Goal: Information Seeking & Learning: Learn about a topic

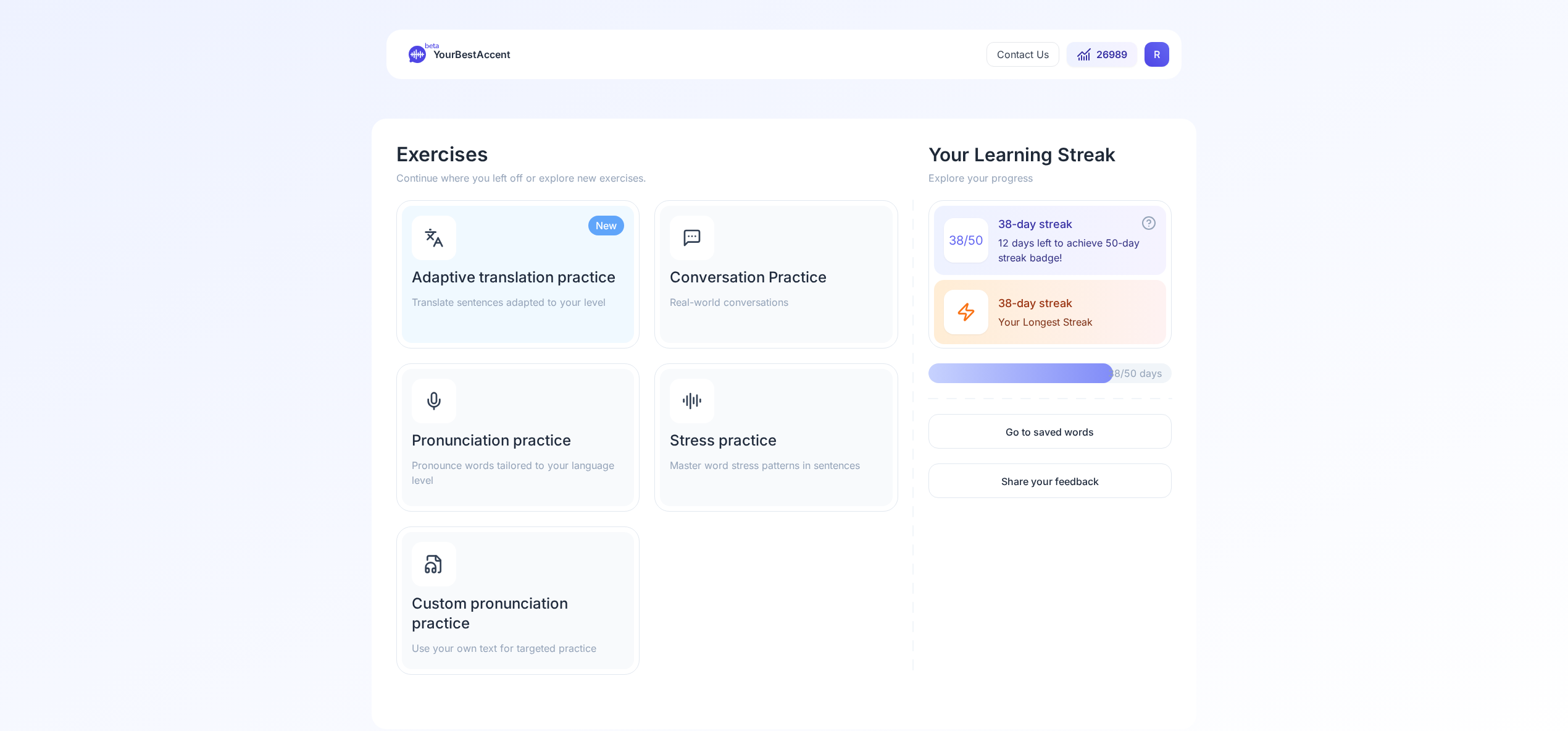
click at [1164, 51] on html "beta YourBestAccent Contact Us 26989 R Exercises Continue where you left off or…" at bounding box center [784, 366] width 1568 height 731
click at [1151, 110] on span "Settings" at bounding box center [1132, 109] width 44 height 17
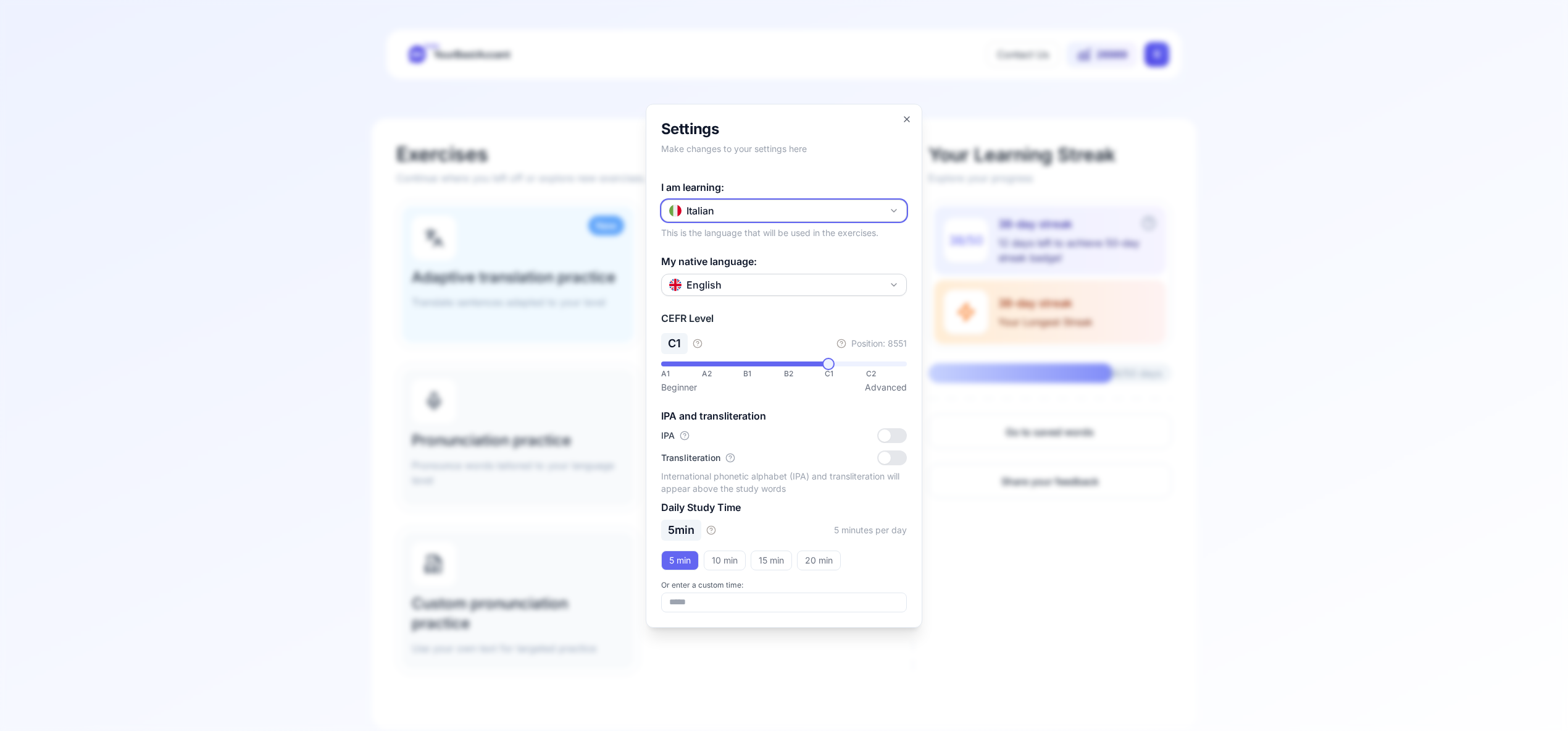
click at [897, 205] on icon "button" at bounding box center [894, 210] width 10 height 10
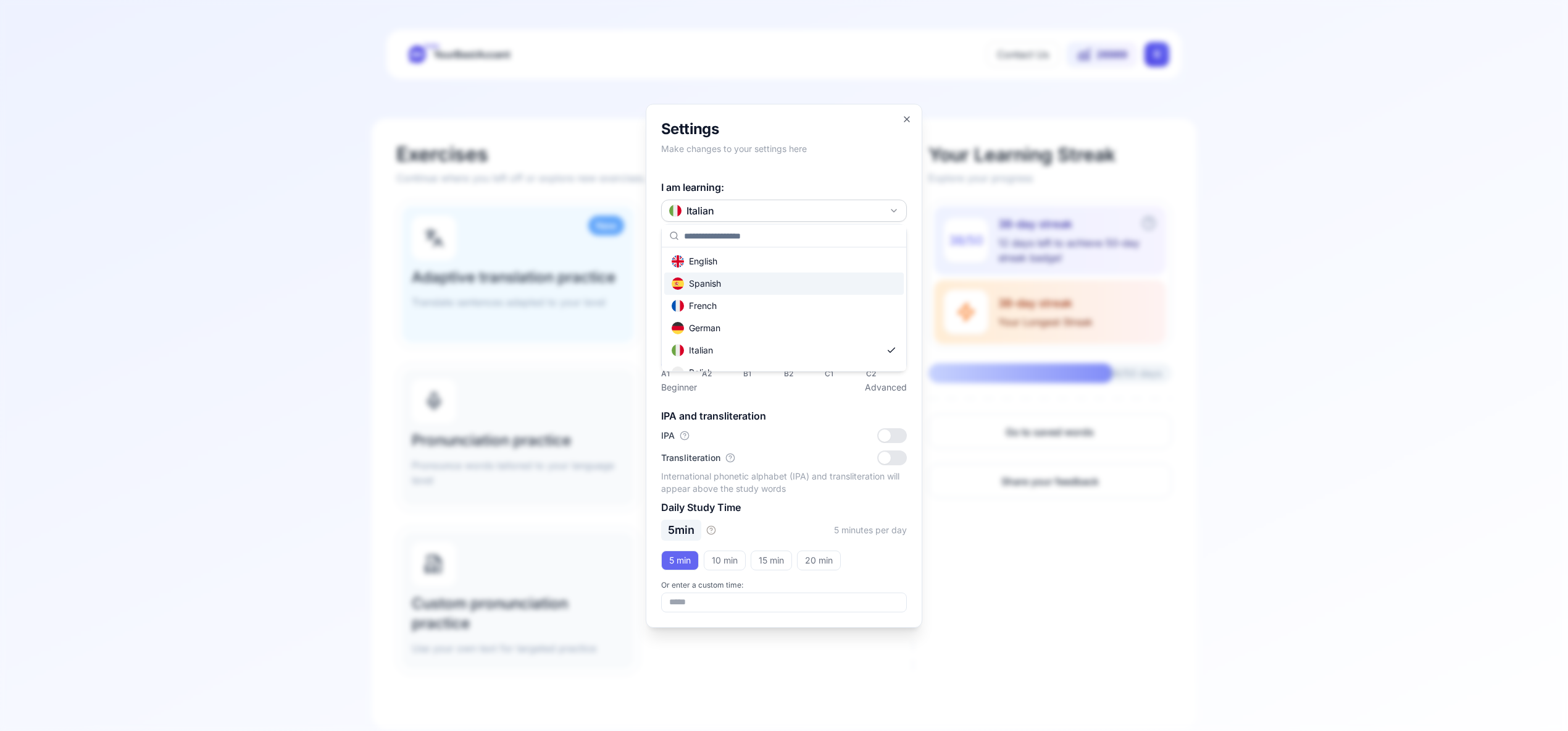
click at [808, 280] on div "Spanish" at bounding box center [784, 284] width 240 height 22
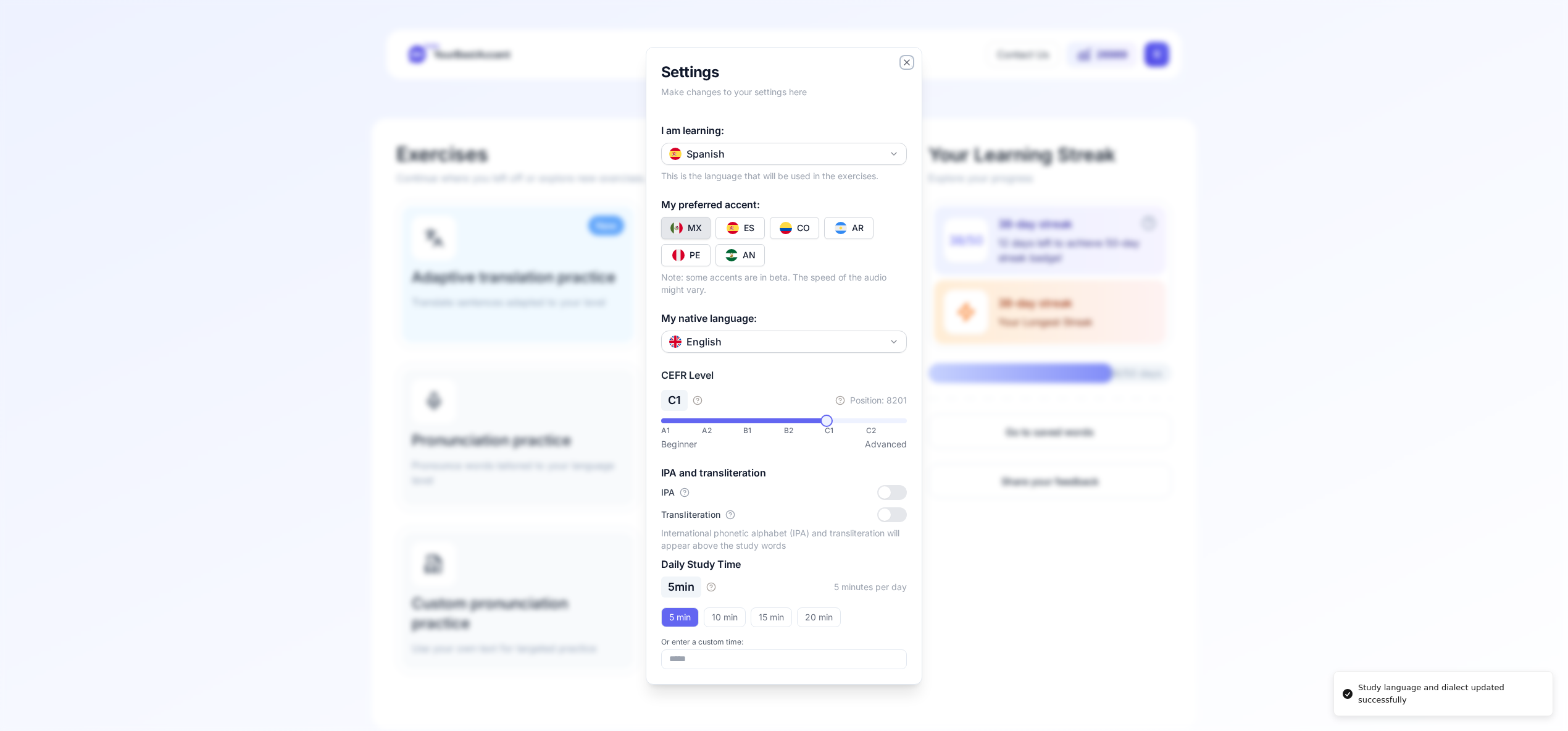
click at [907, 61] on icon "button" at bounding box center [907, 62] width 5 height 5
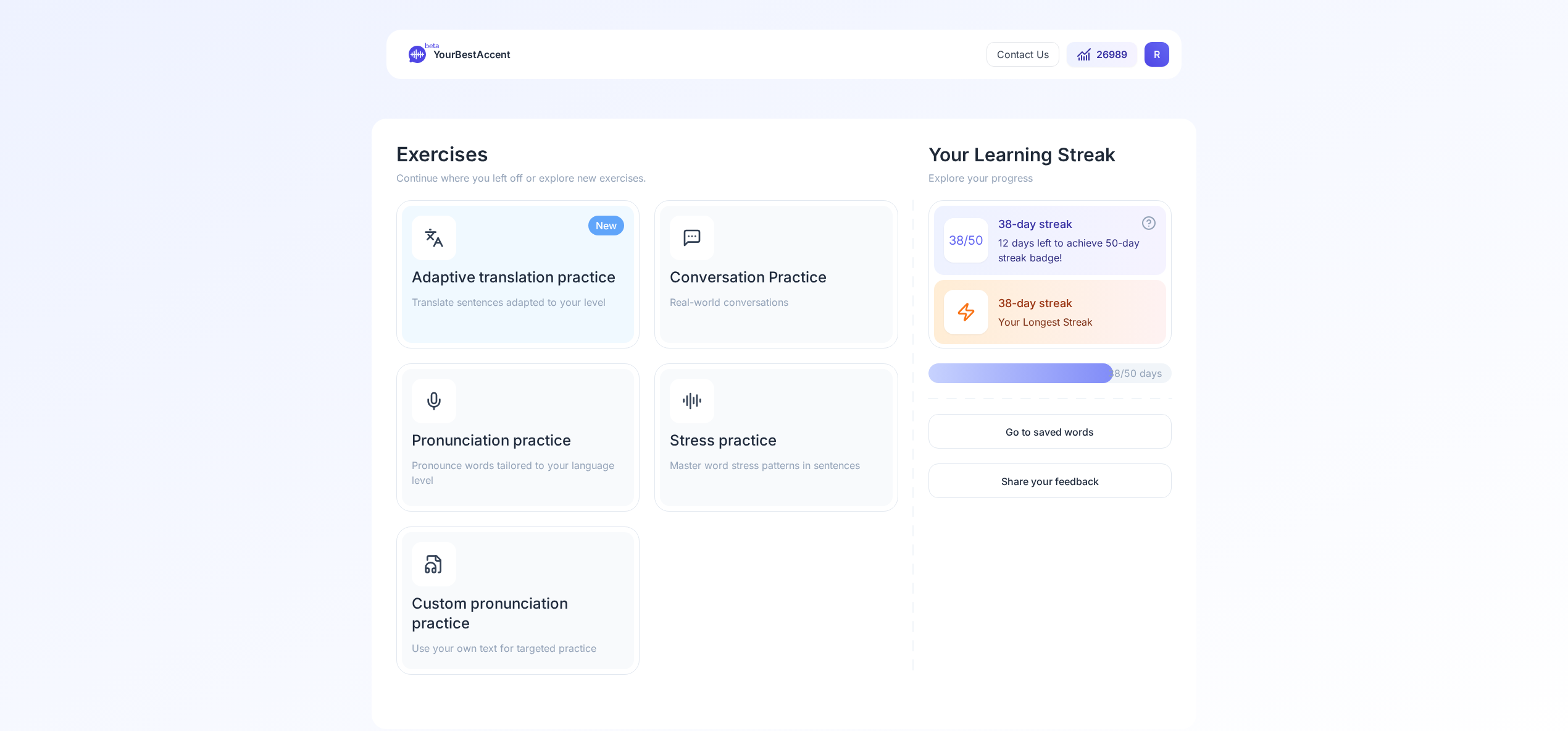
click at [435, 402] on icon at bounding box center [434, 398] width 5 height 10
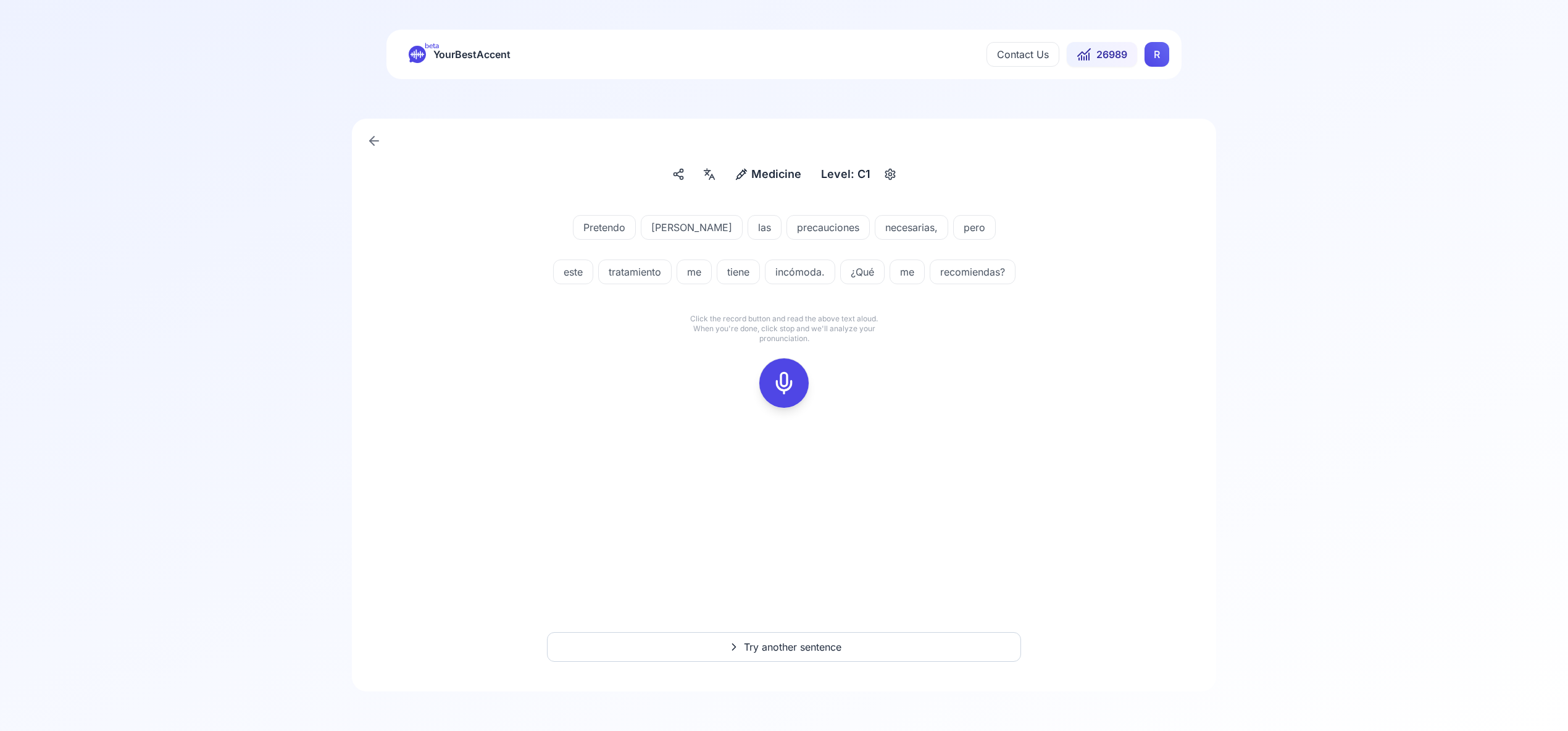
click at [775, 378] on rect at bounding box center [784, 383] width 19 height 19
click at [797, 384] on div at bounding box center [784, 383] width 29 height 50
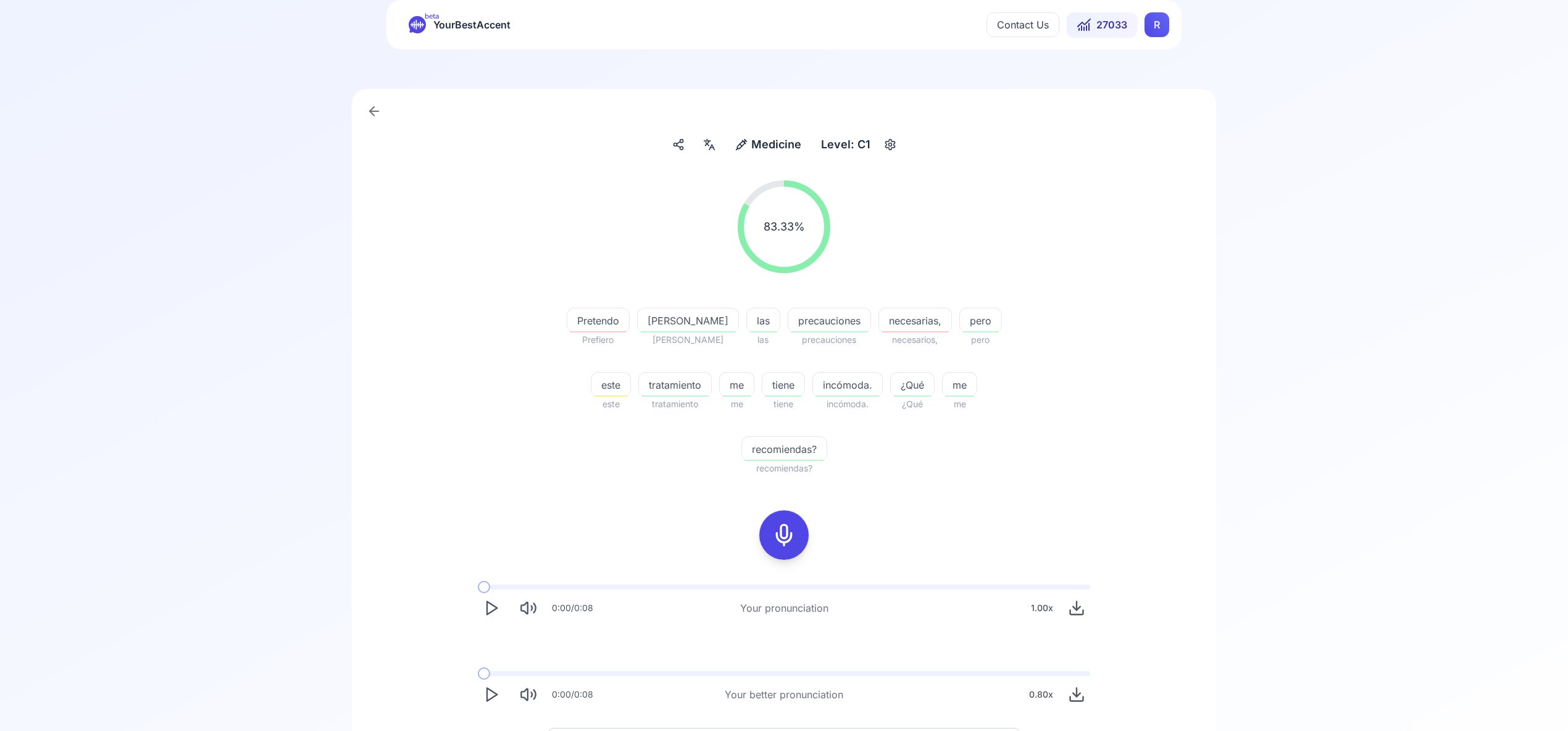
scroll to position [61, 0]
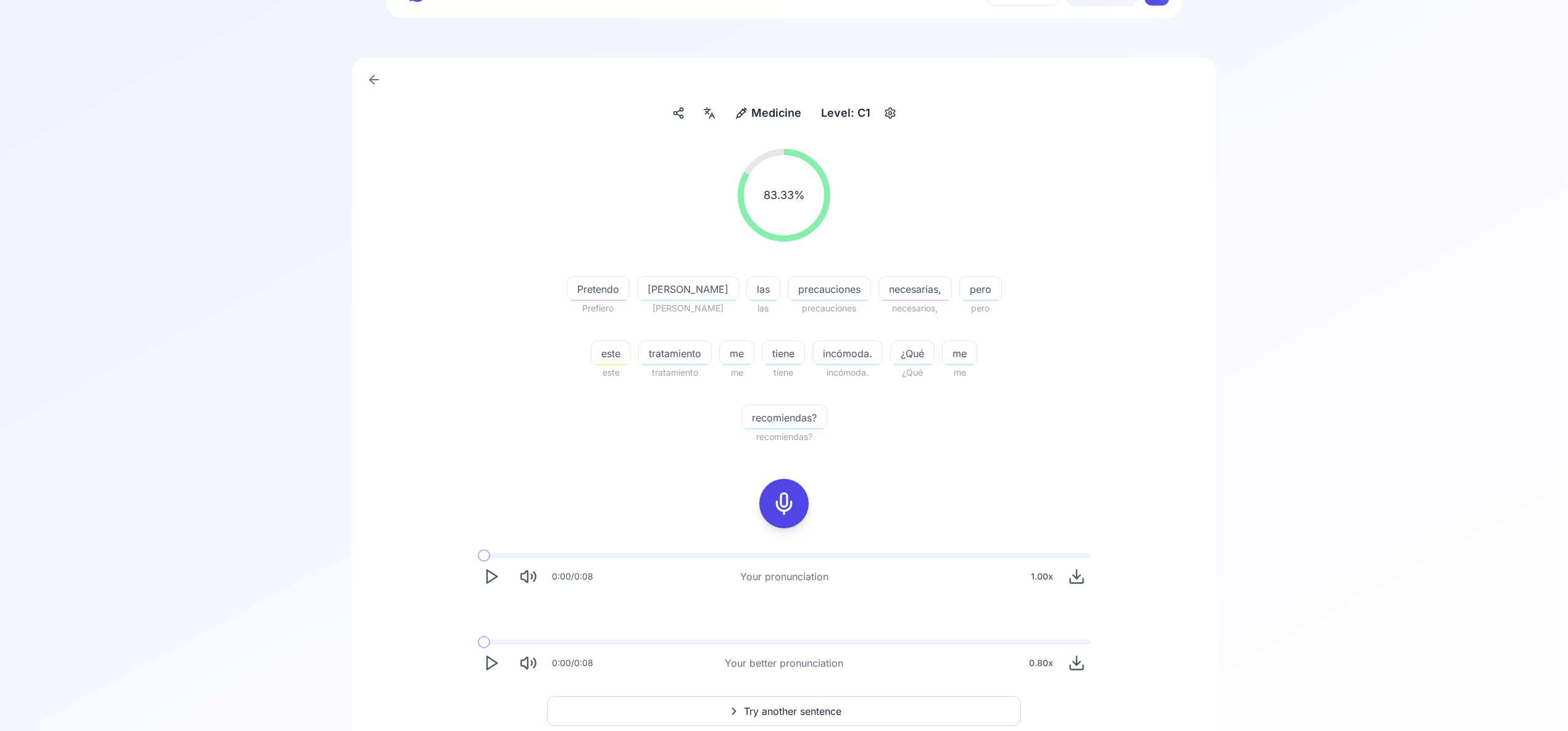
click at [754, 704] on span "Try another sentence" at bounding box center [793, 711] width 98 height 15
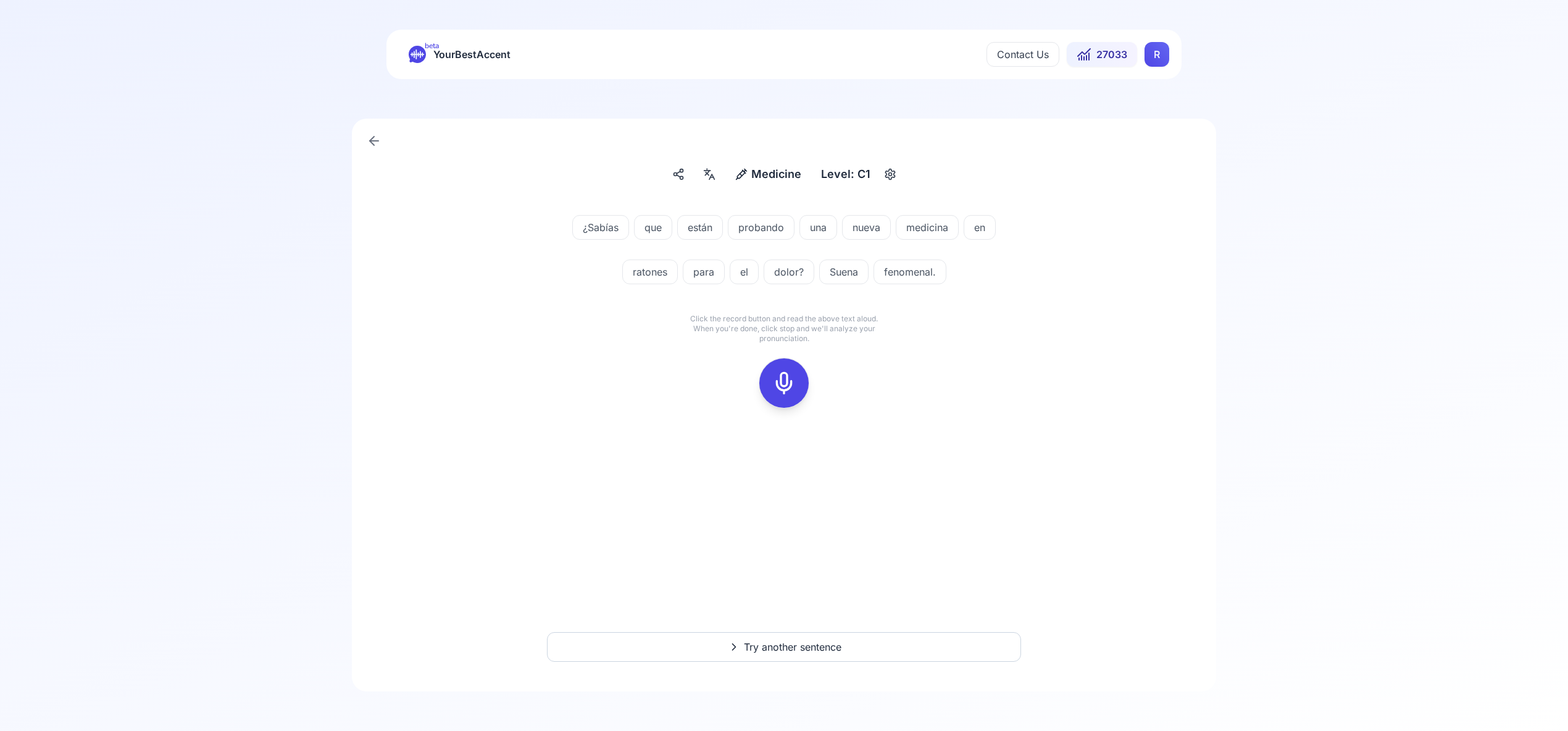
click at [785, 381] on icon at bounding box center [784, 382] width 24 height 24
click at [780, 375] on icon at bounding box center [784, 382] width 24 height 24
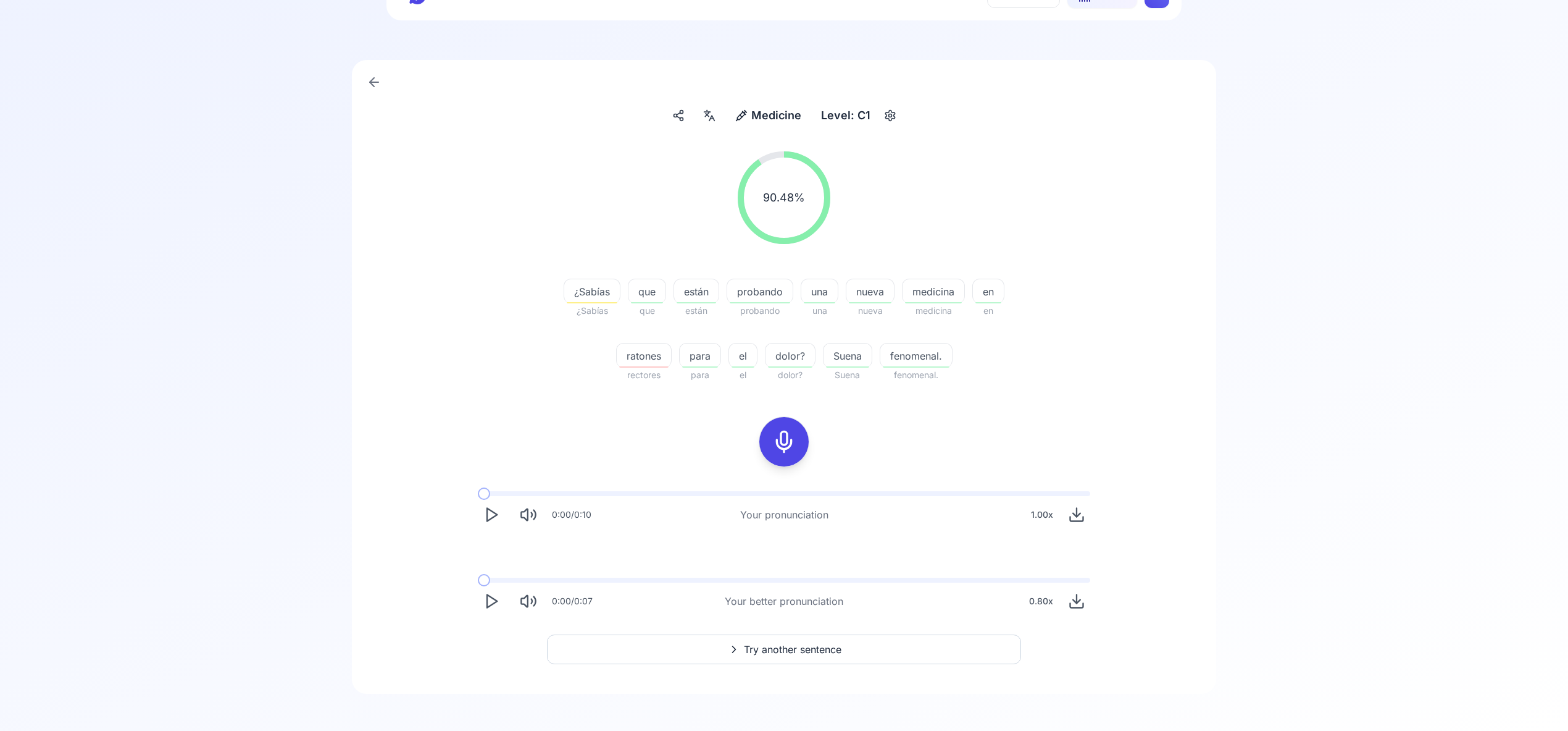
scroll to position [56, 0]
click at [796, 651] on span "Try another sentence" at bounding box center [793, 652] width 98 height 15
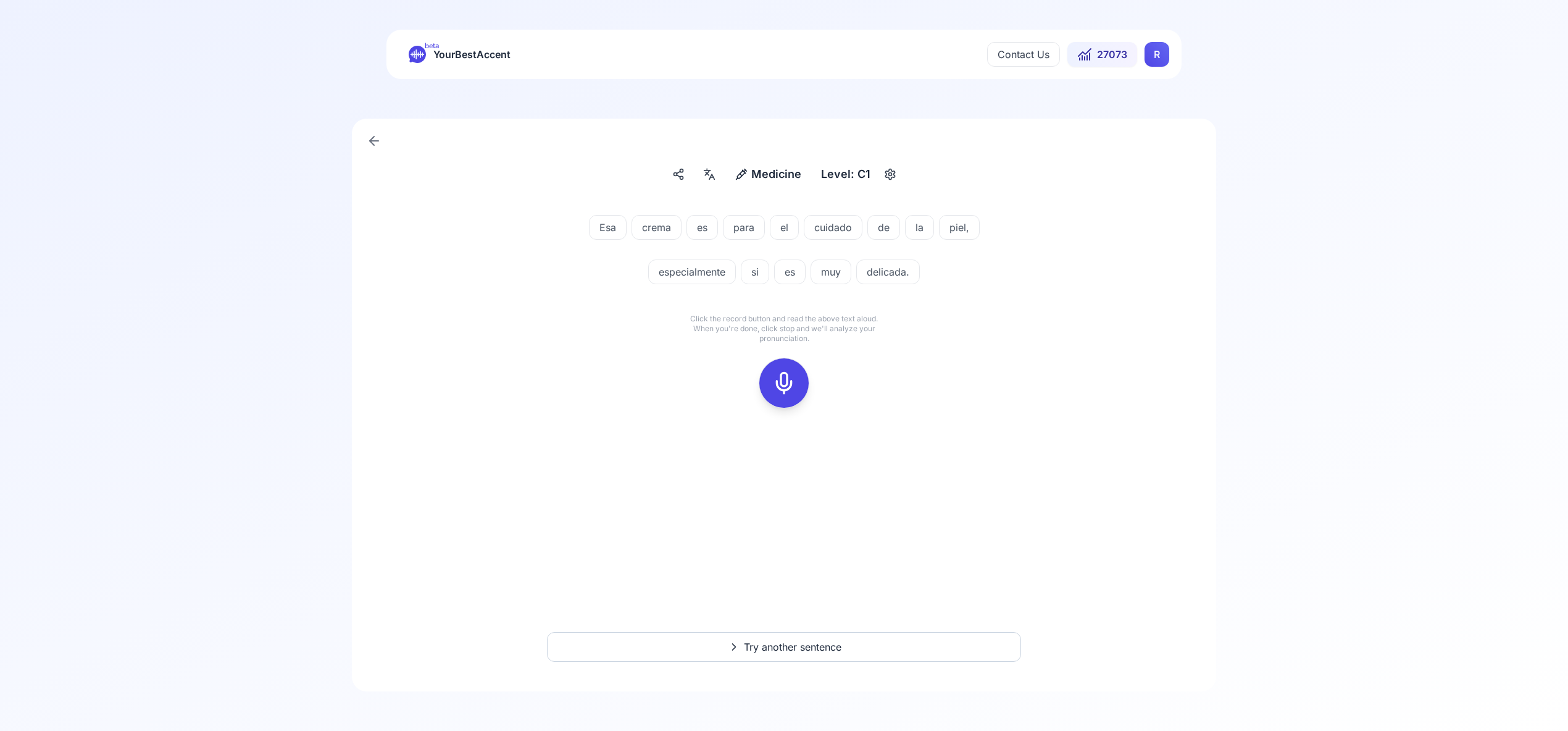
click at [785, 374] on rect at bounding box center [784, 383] width 19 height 19
click at [784, 371] on icon at bounding box center [784, 382] width 24 height 24
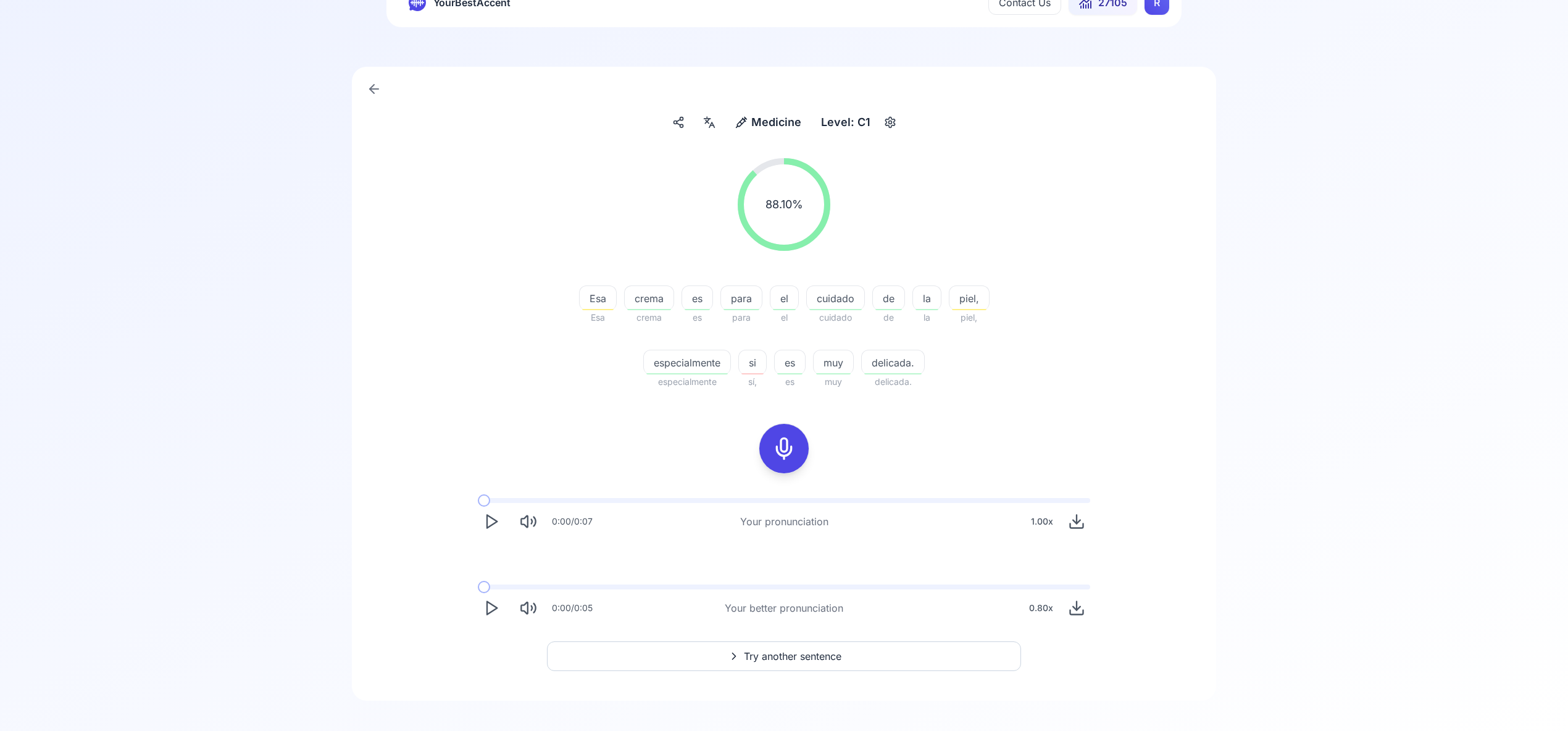
scroll to position [61, 0]
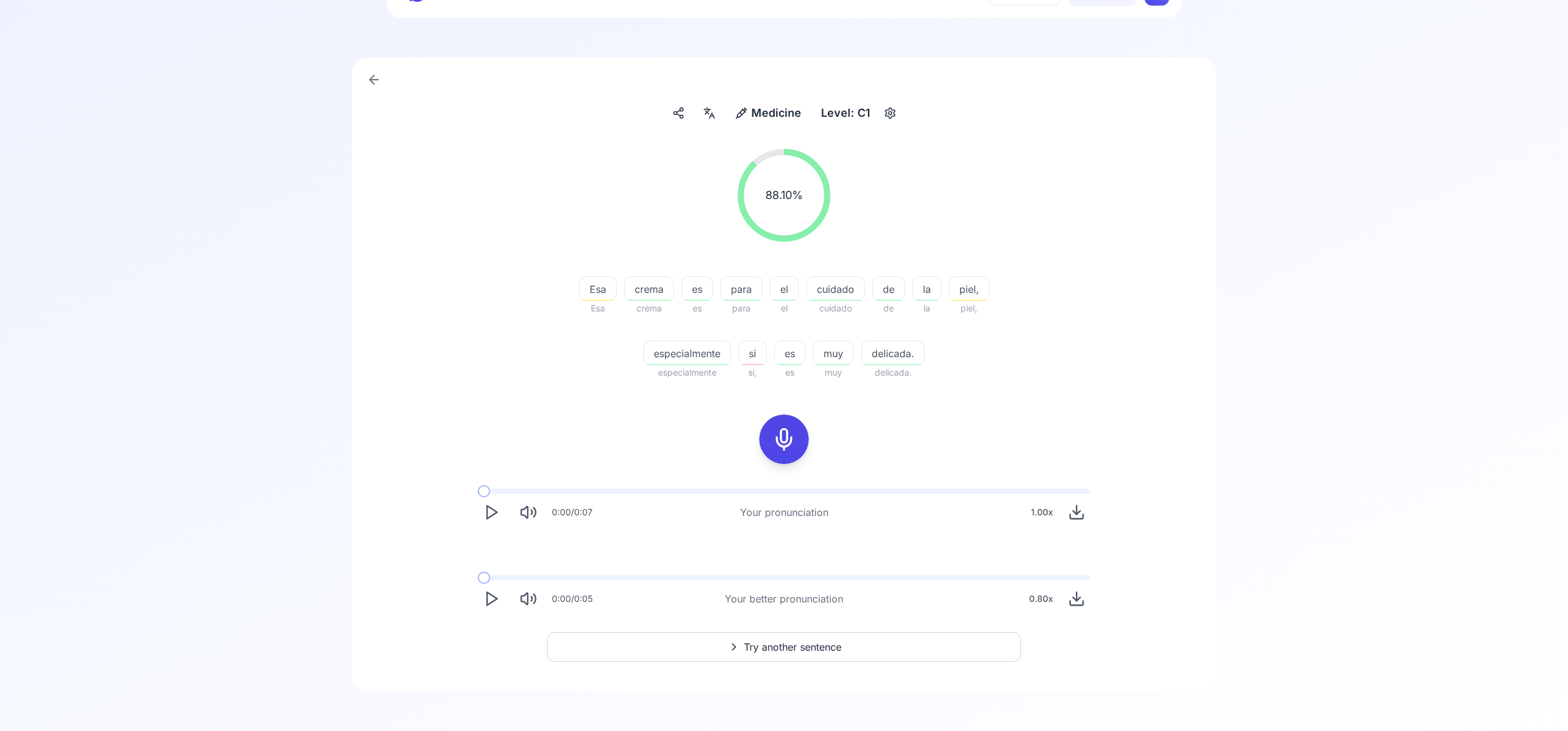
click at [766, 644] on span "Try another sentence" at bounding box center [793, 646] width 98 height 15
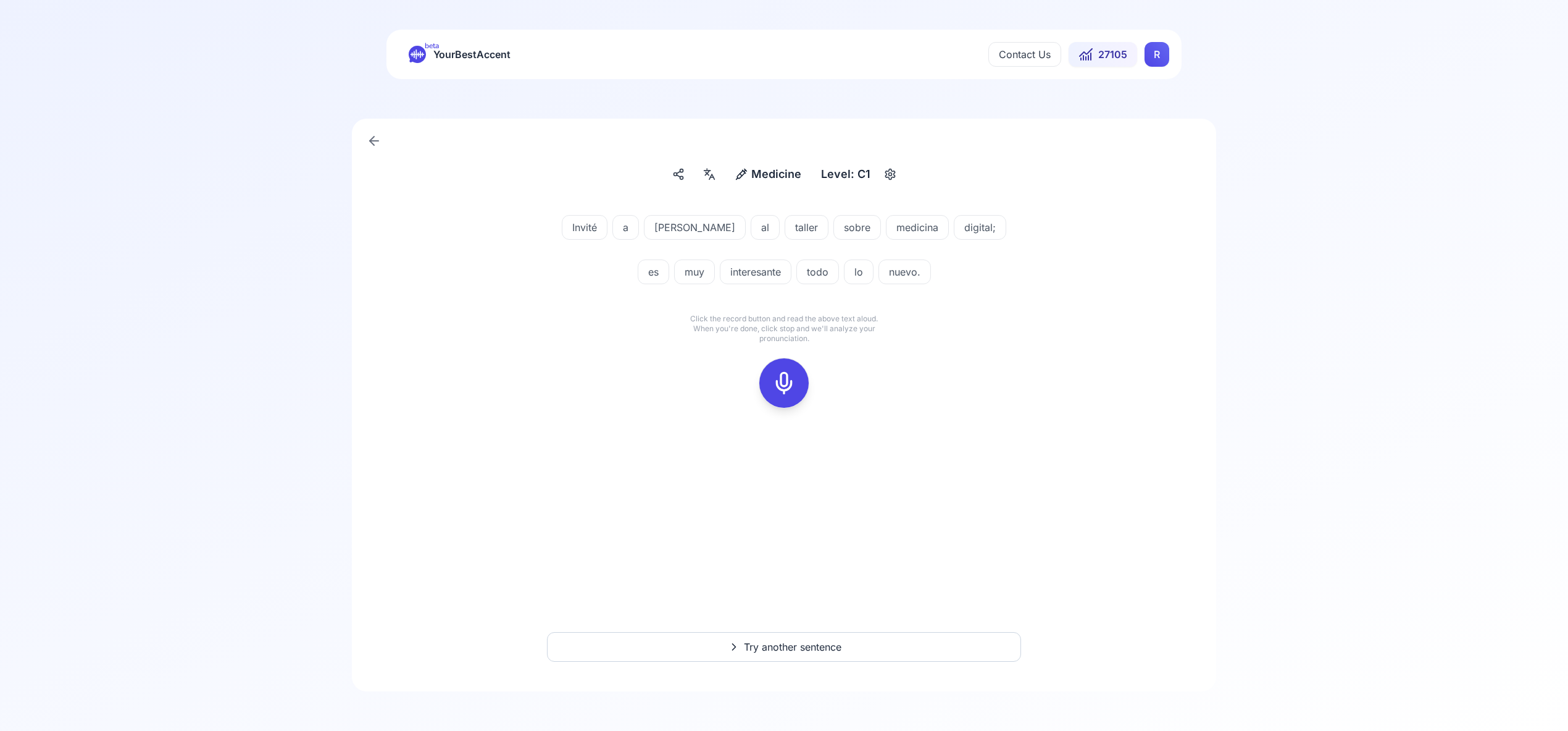
click at [781, 379] on icon at bounding box center [784, 382] width 24 height 24
click at [779, 374] on rect at bounding box center [784, 383] width 19 height 19
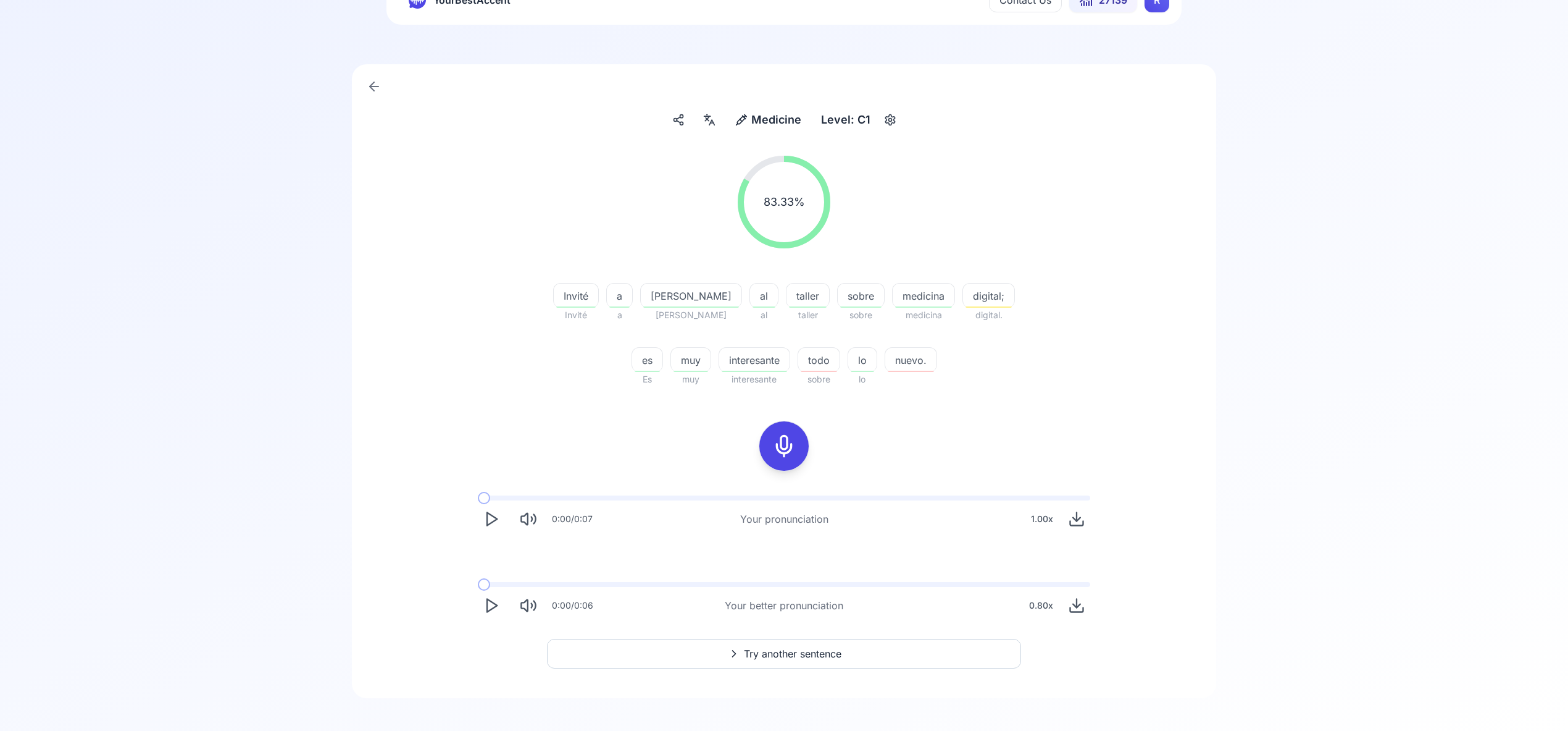
scroll to position [56, 0]
click at [789, 649] on span "Try another sentence" at bounding box center [793, 652] width 98 height 15
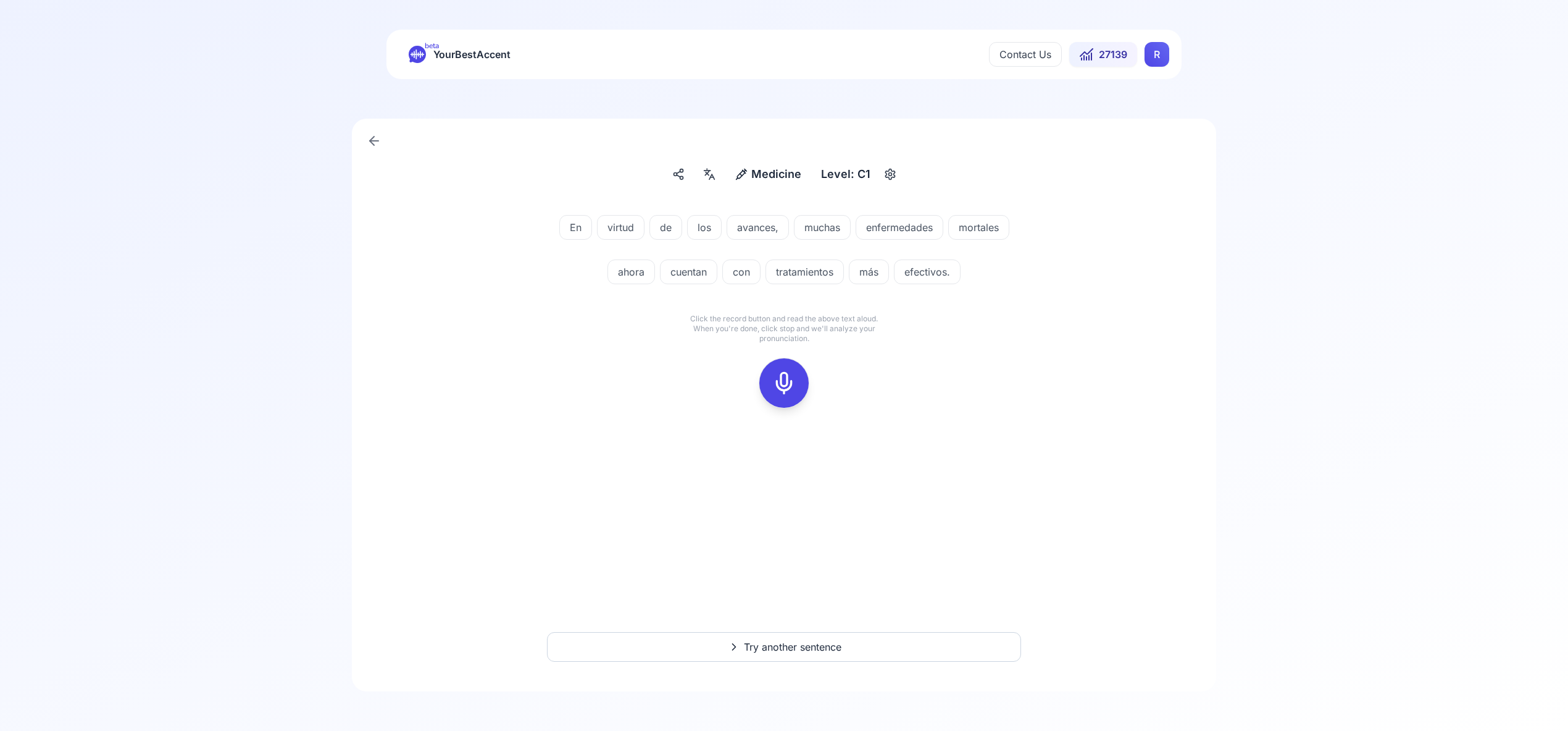
click at [784, 382] on icon at bounding box center [784, 382] width 24 height 24
click at [786, 379] on icon at bounding box center [784, 382] width 24 height 24
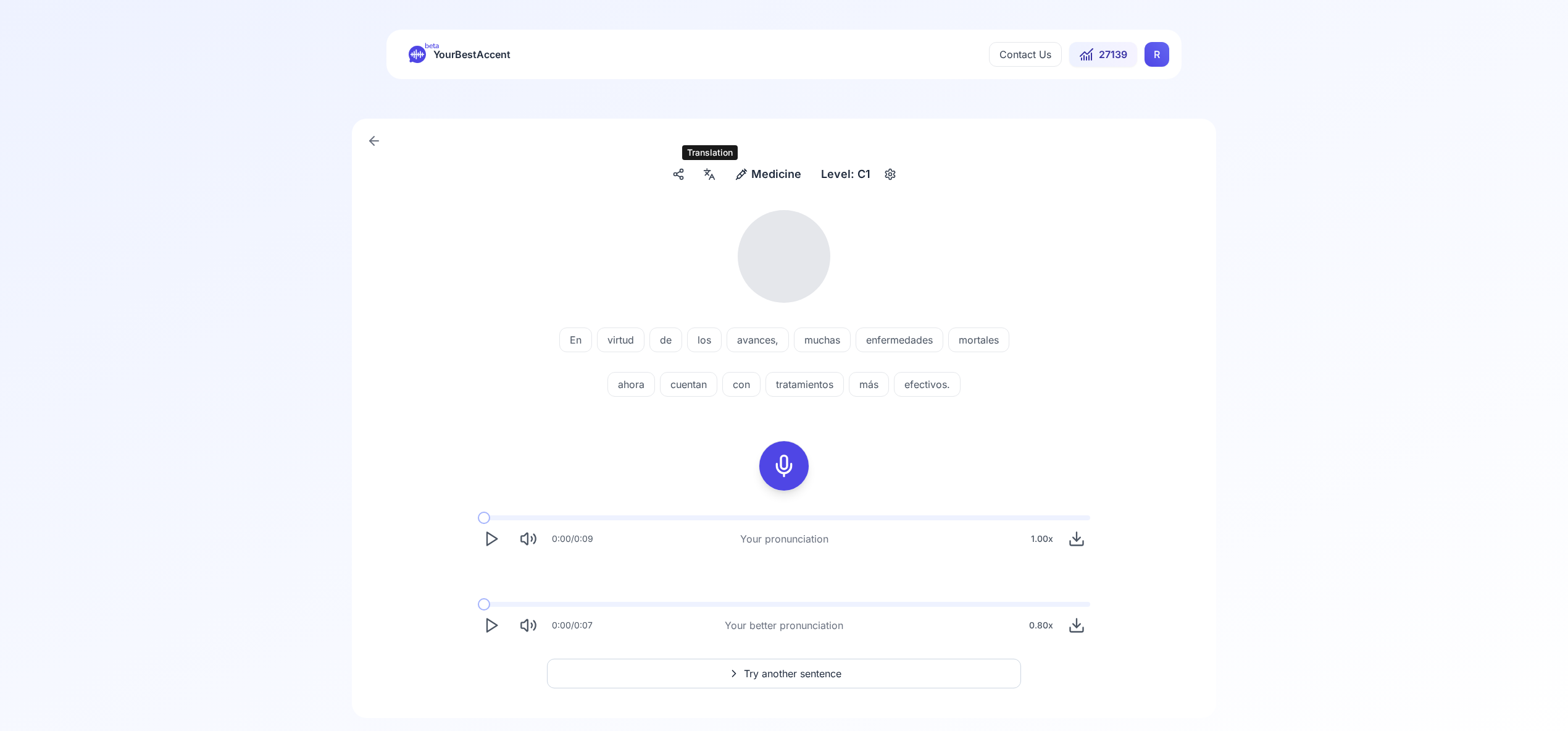
click at [712, 174] on icon at bounding box center [712, 176] width 5 height 5
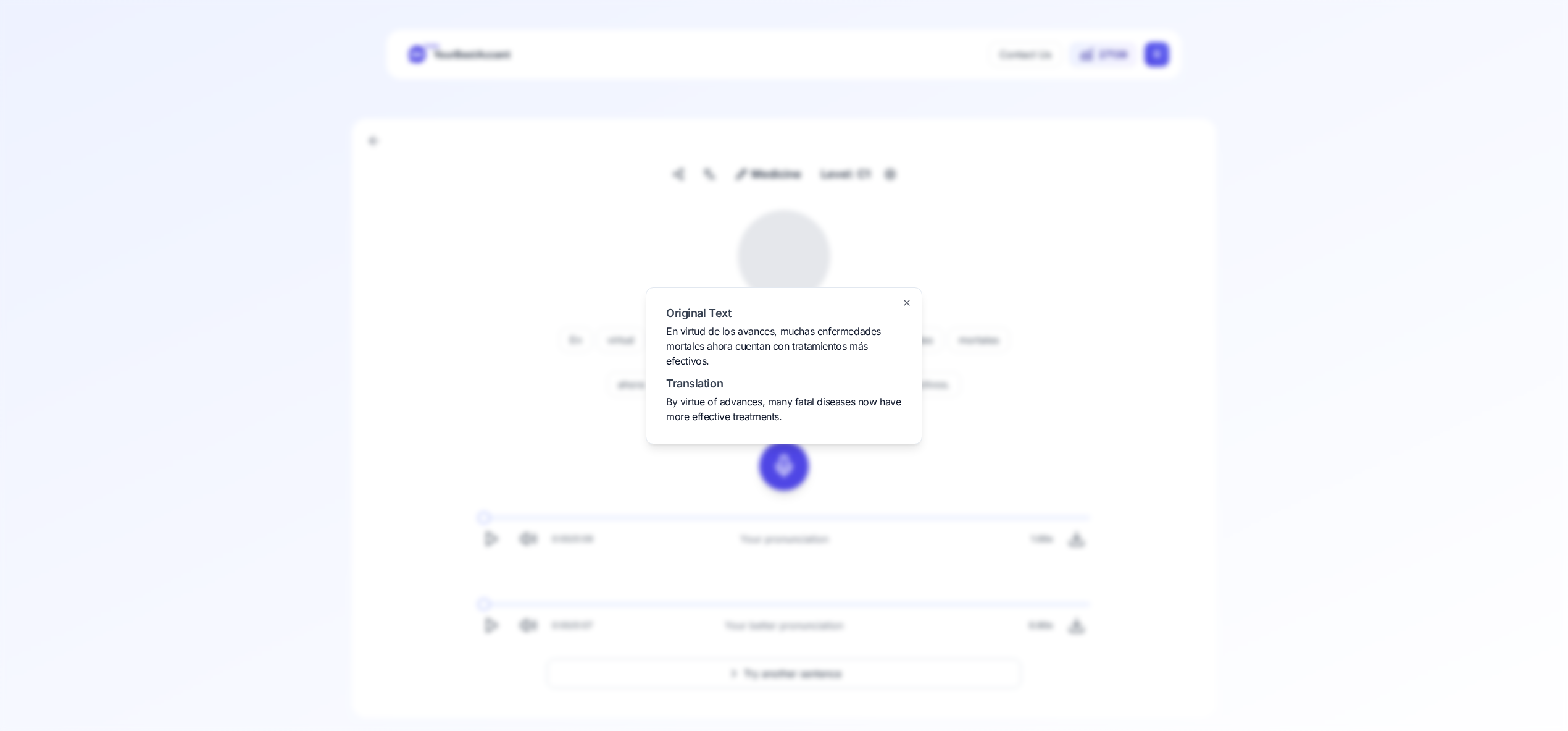
click at [904, 301] on icon "button" at bounding box center [907, 303] width 10 height 10
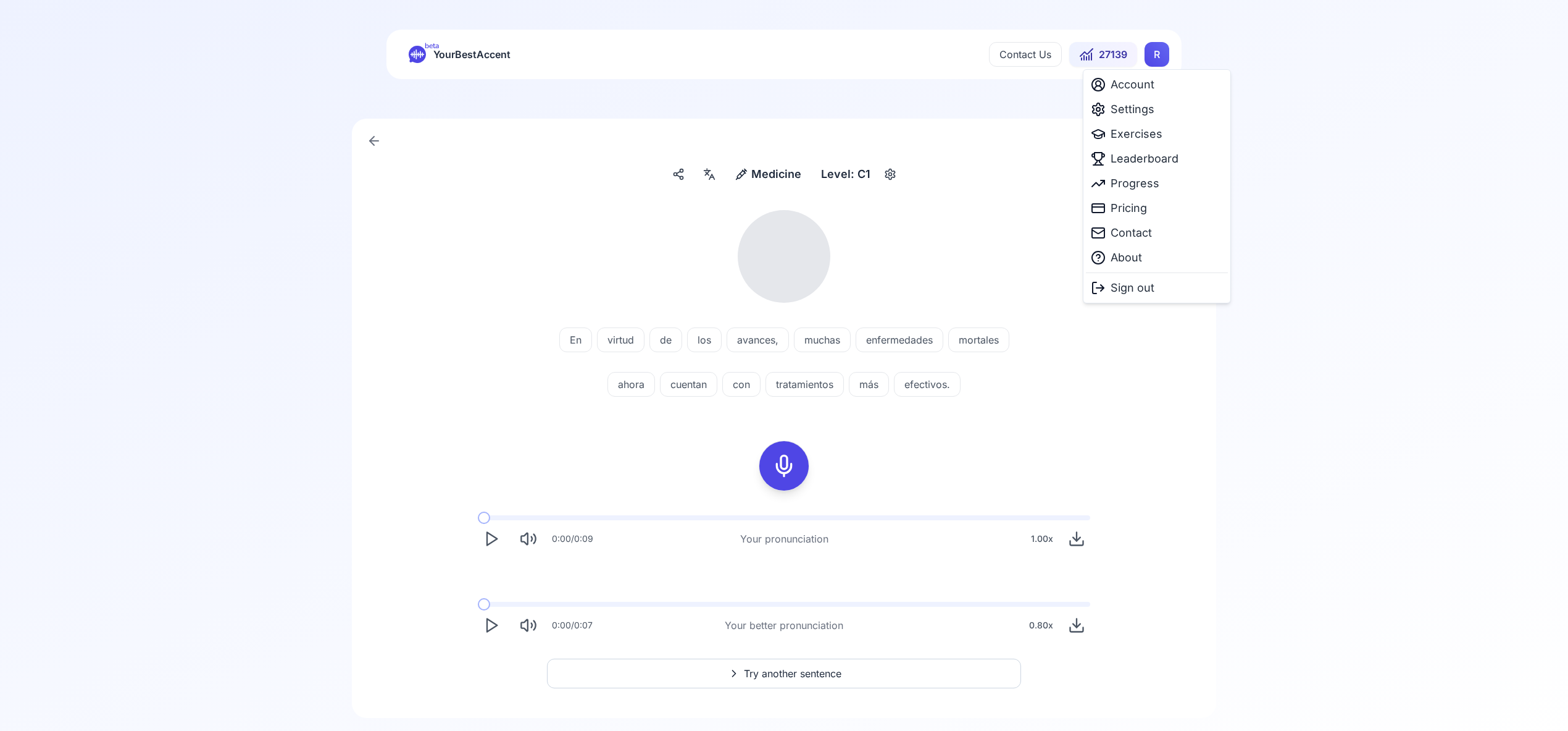
click at [1154, 52] on html "beta YourBestAccent Contact Us 27139 R Medicine Medicine Level: C1 En virtud de…" at bounding box center [784, 366] width 1568 height 731
click at [1145, 114] on span "Settings" at bounding box center [1132, 109] width 44 height 17
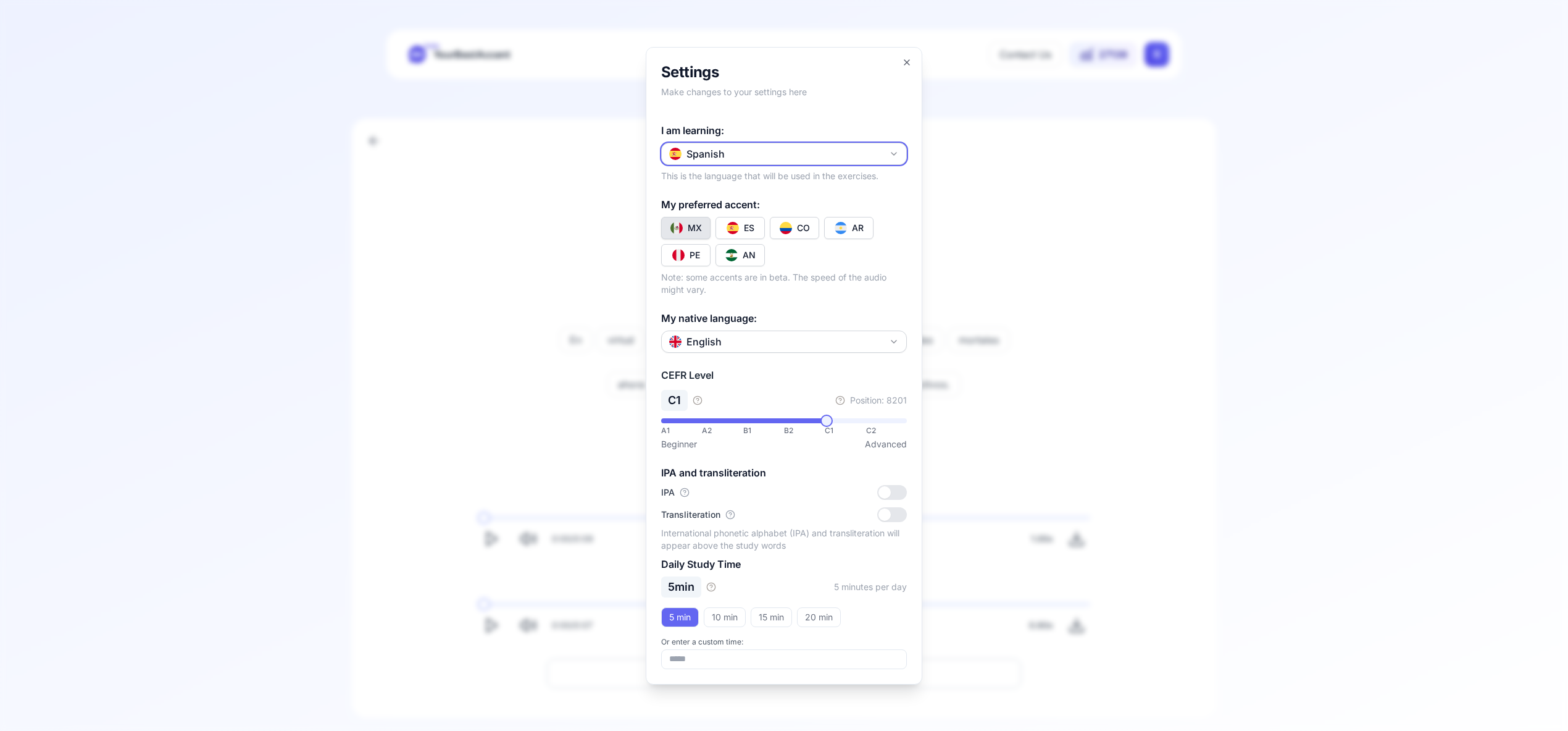
click at [891, 150] on icon "button" at bounding box center [894, 154] width 10 height 10
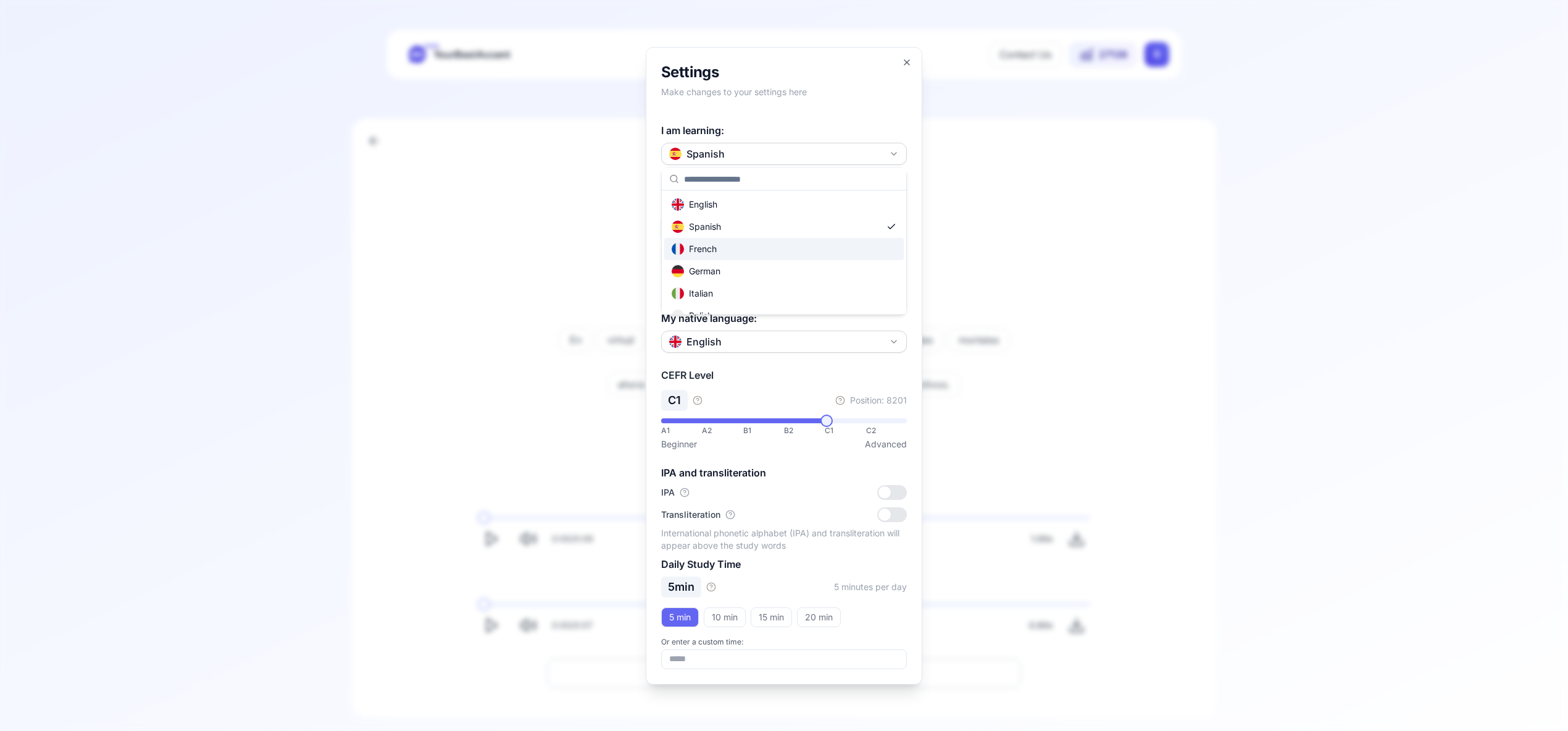
click at [794, 255] on div "French" at bounding box center [784, 249] width 240 height 22
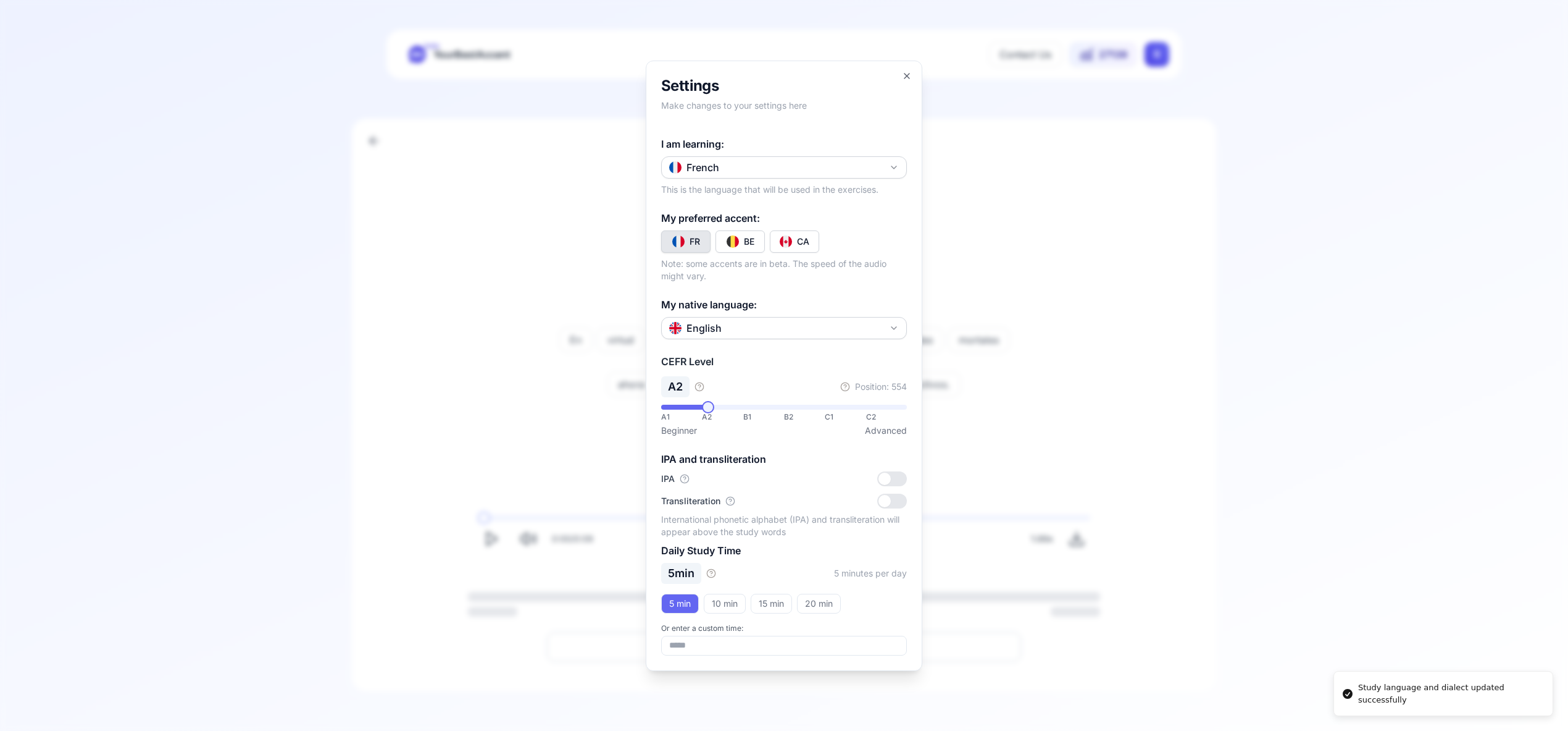
click at [798, 238] on div "CA" at bounding box center [803, 242] width 13 height 13
click at [907, 75] on icon "button" at bounding box center [907, 75] width 5 height 5
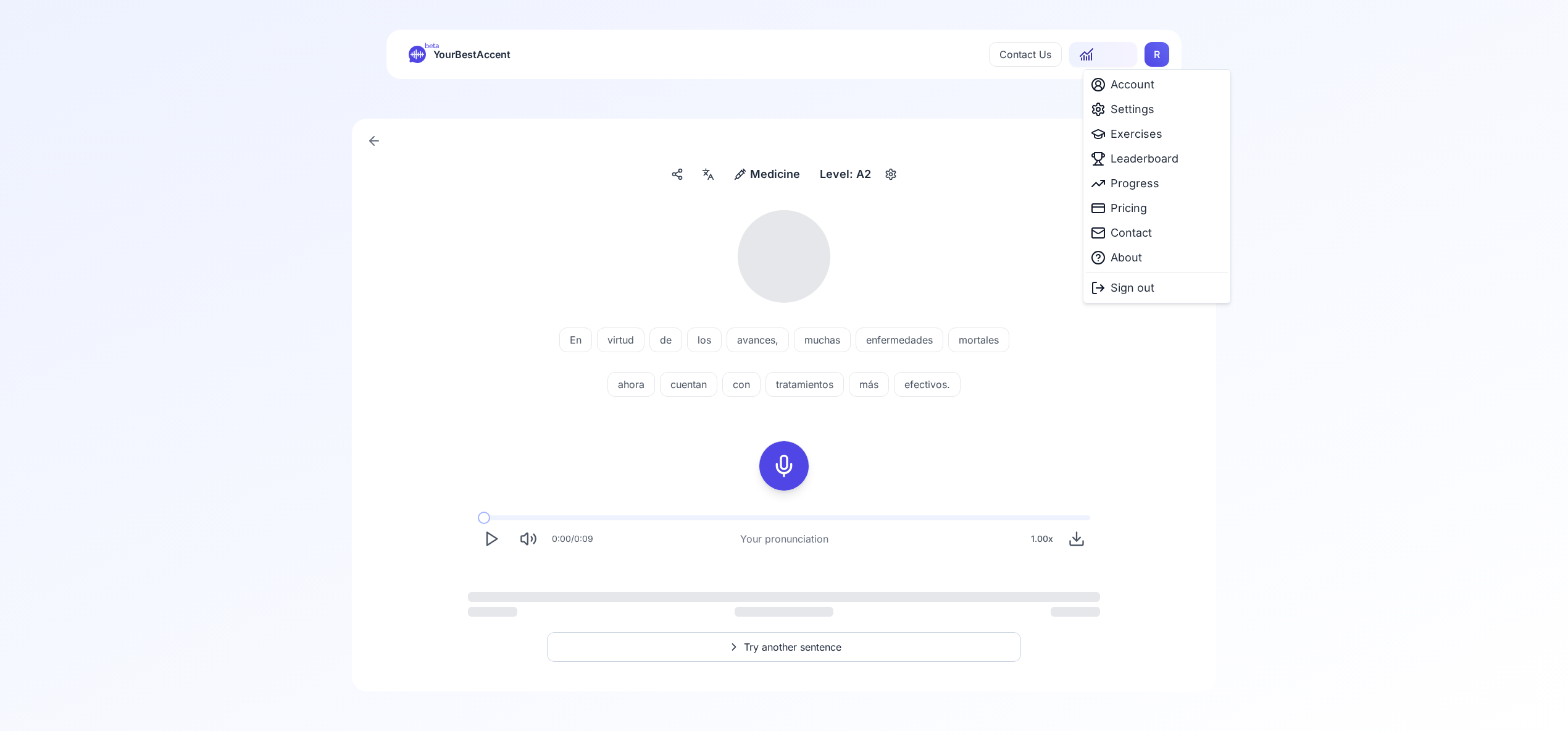
click at [1151, 55] on html "Dialect updated successfully beta YourBestAccent Contact Us 27139 R Medicine Me…" at bounding box center [784, 366] width 1568 height 731
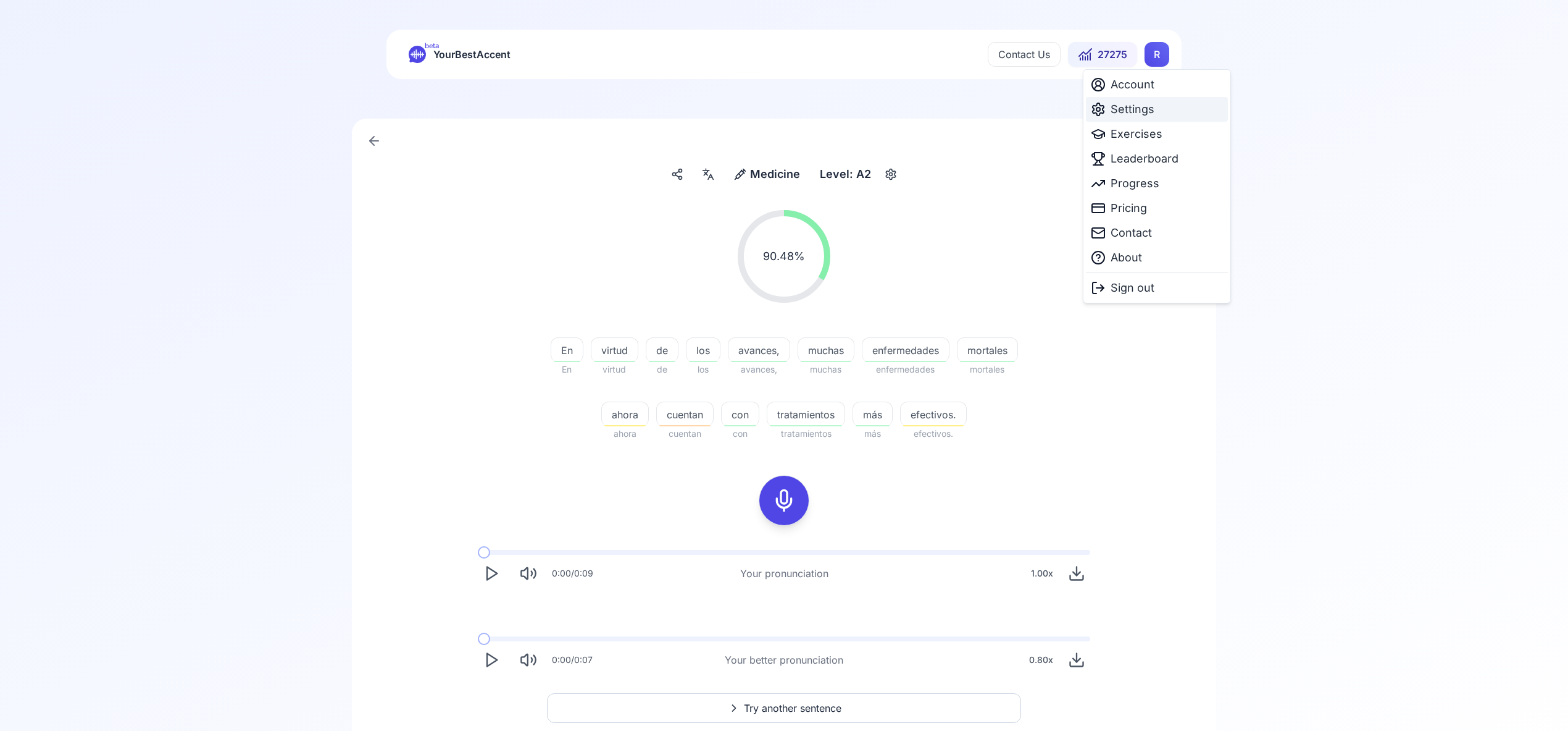
click at [1138, 109] on span "Settings" at bounding box center [1132, 109] width 44 height 17
click at [1152, 61] on html "beta YourBestAccent Contact Us 27275 R Medicine Medicine Level: A2 90.48 % 90.4…" at bounding box center [784, 366] width 1568 height 731
click at [1147, 138] on span "Exercises" at bounding box center [1136, 133] width 52 height 17
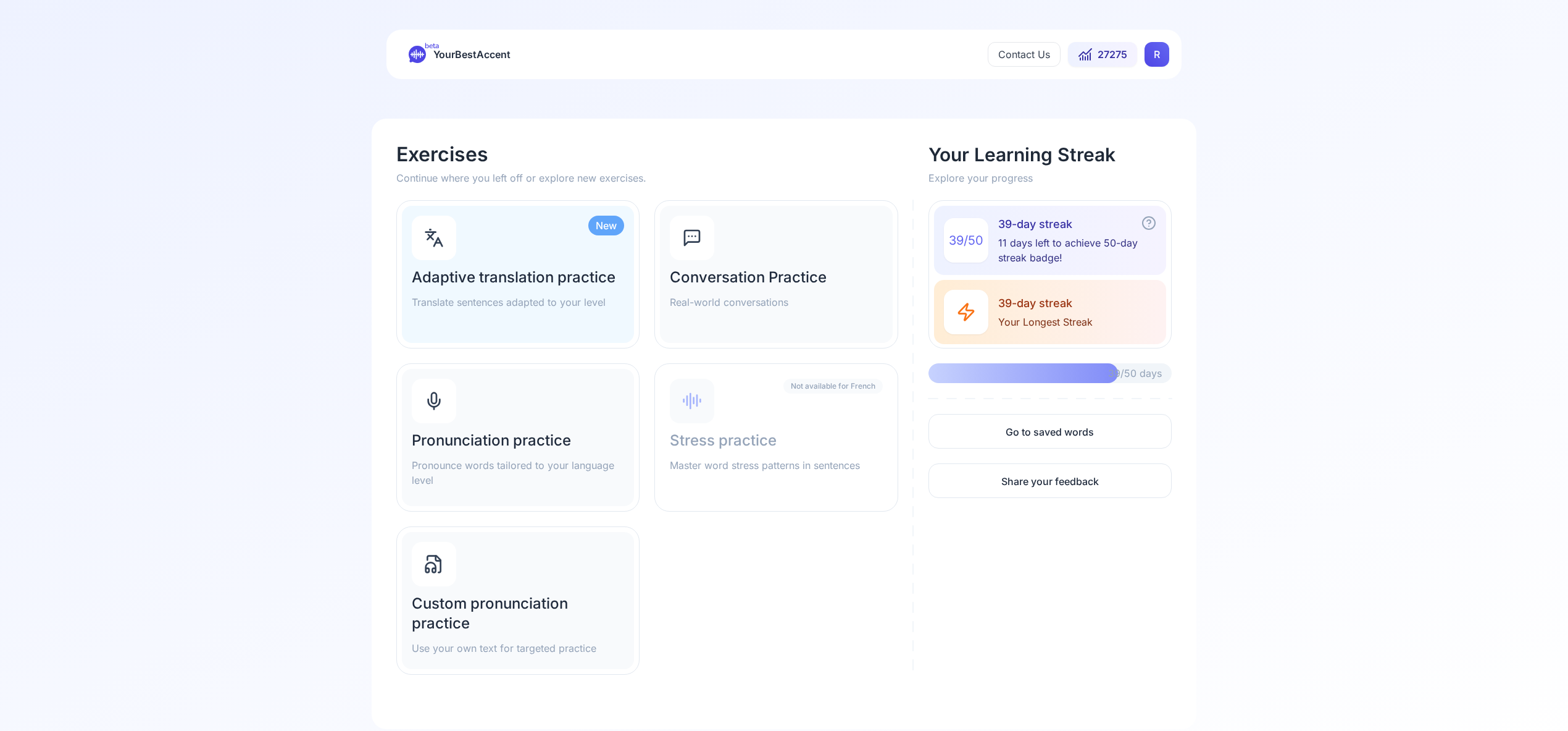
click at [444, 403] on div at bounding box center [434, 401] width 45 height 45
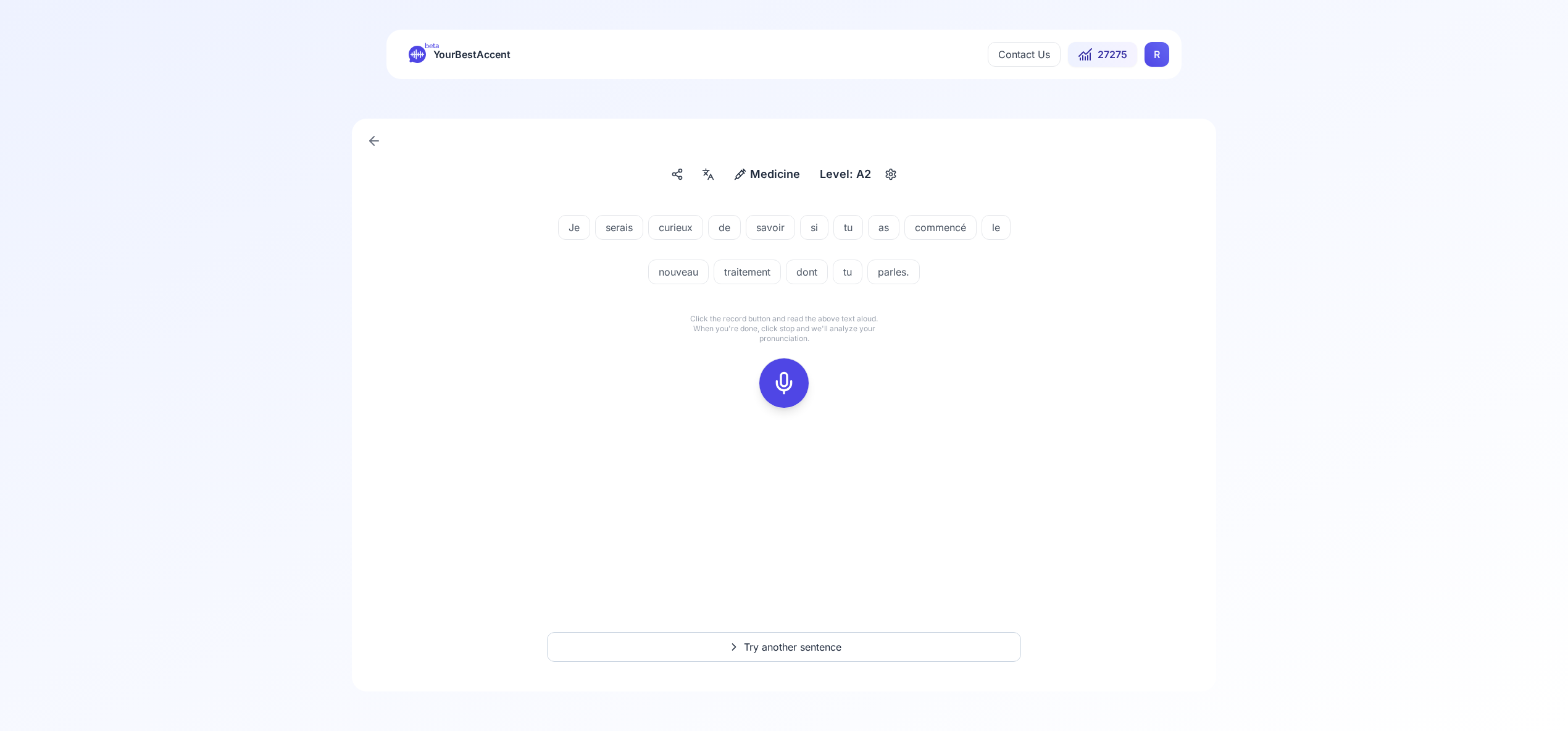
click at [789, 382] on icon at bounding box center [784, 382] width 24 height 24
click at [786, 384] on icon at bounding box center [784, 382] width 24 height 24
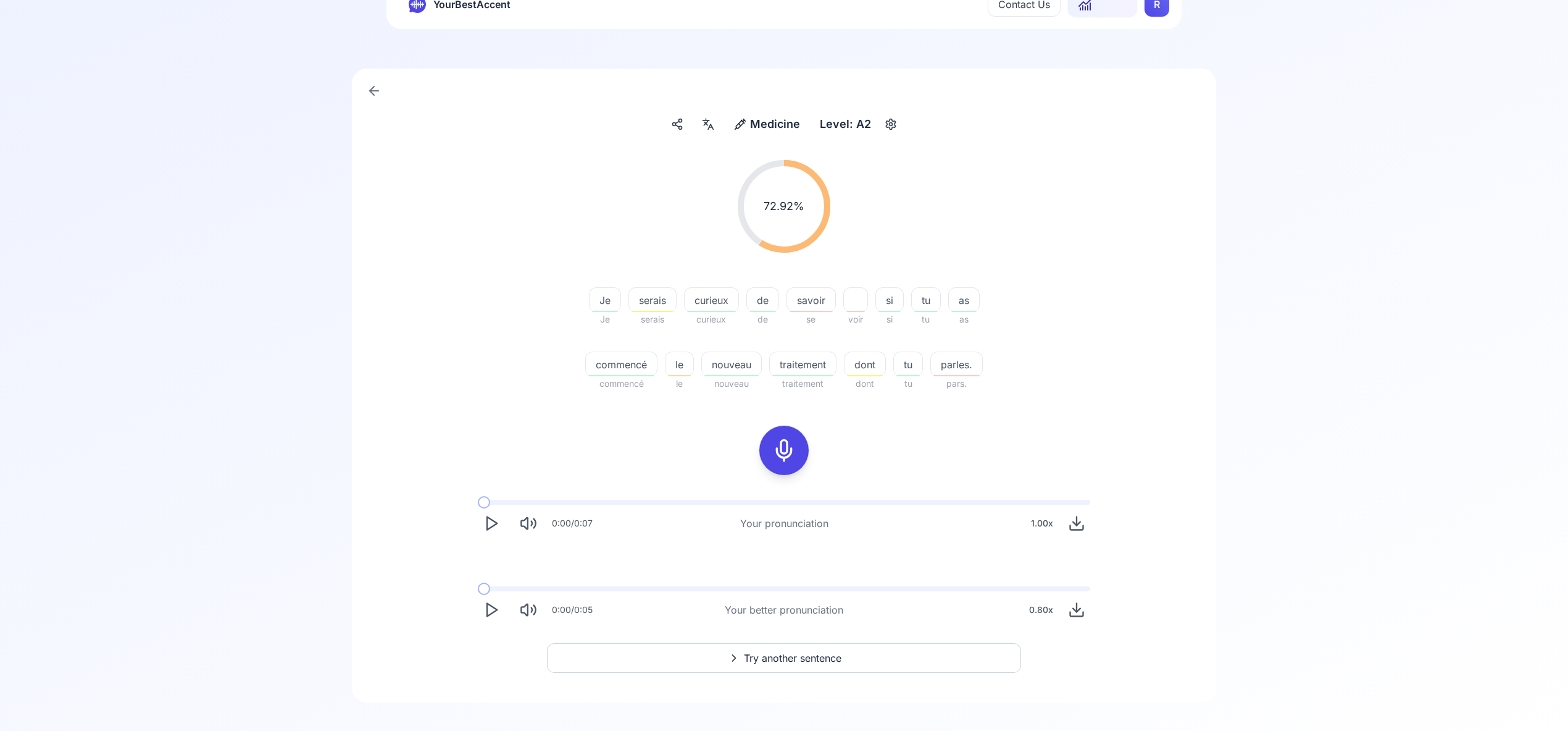
scroll to position [61, 0]
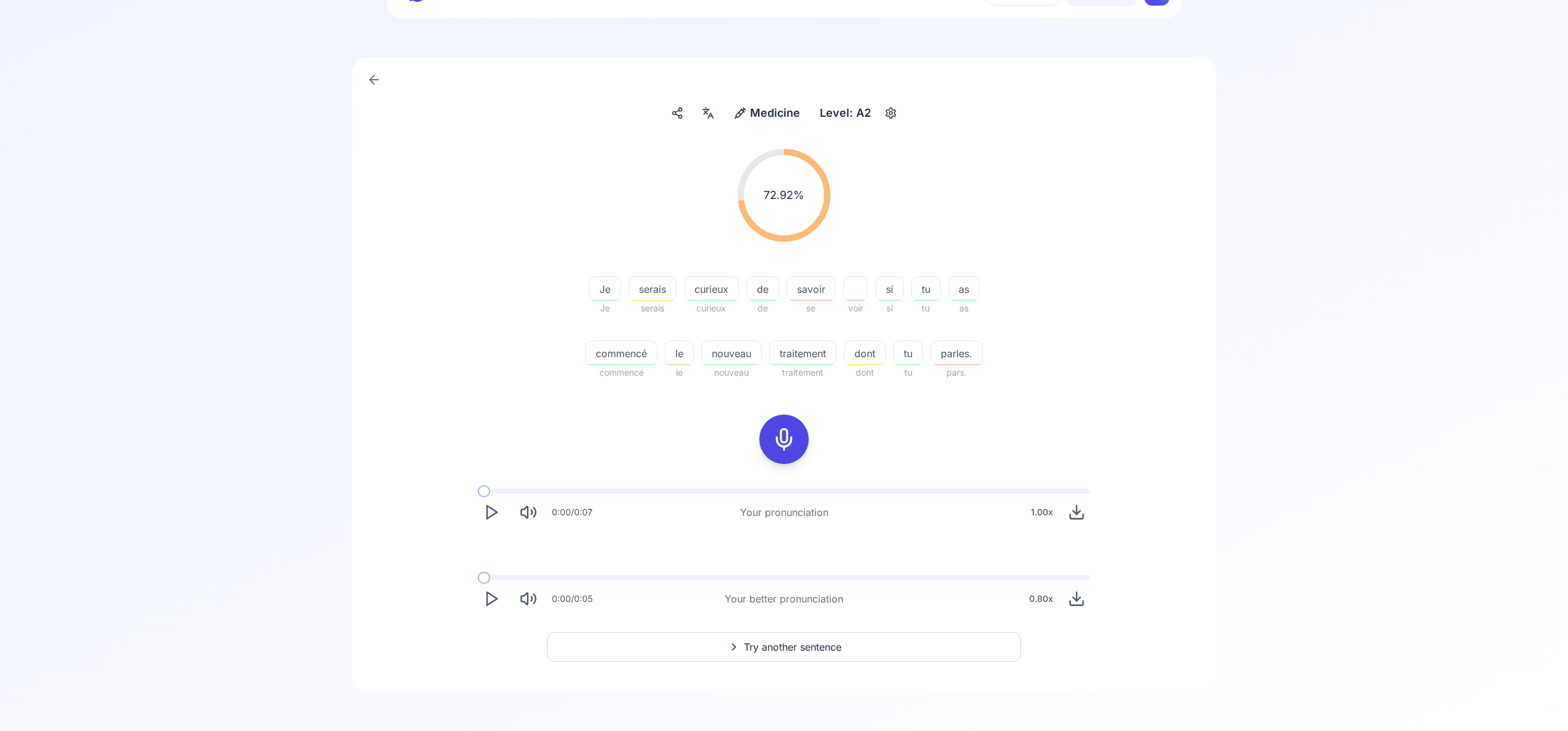
click at [798, 639] on button "Try another sentence" at bounding box center [784, 646] width 474 height 29
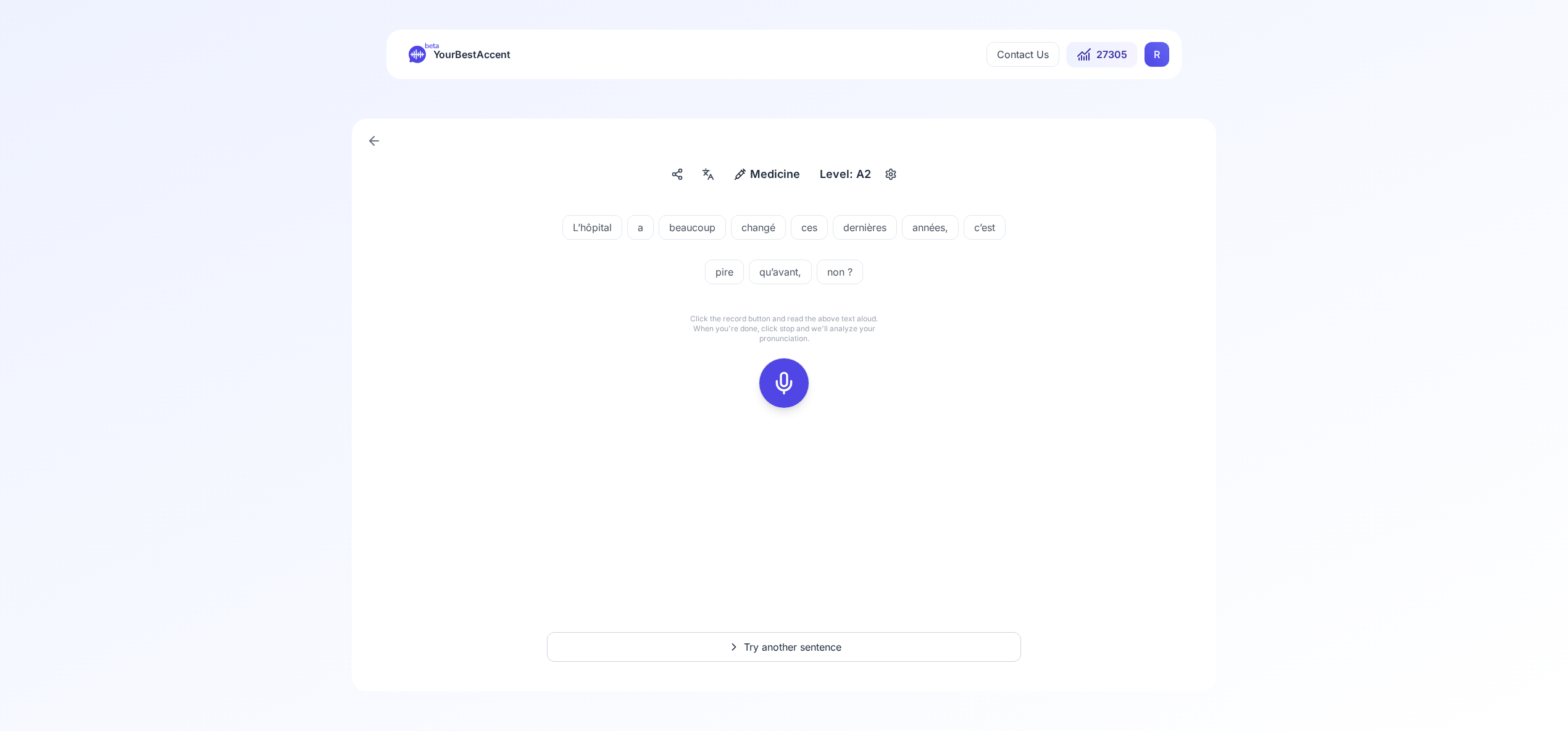
click at [787, 384] on icon at bounding box center [784, 382] width 24 height 24
click at [789, 400] on div at bounding box center [784, 383] width 29 height 50
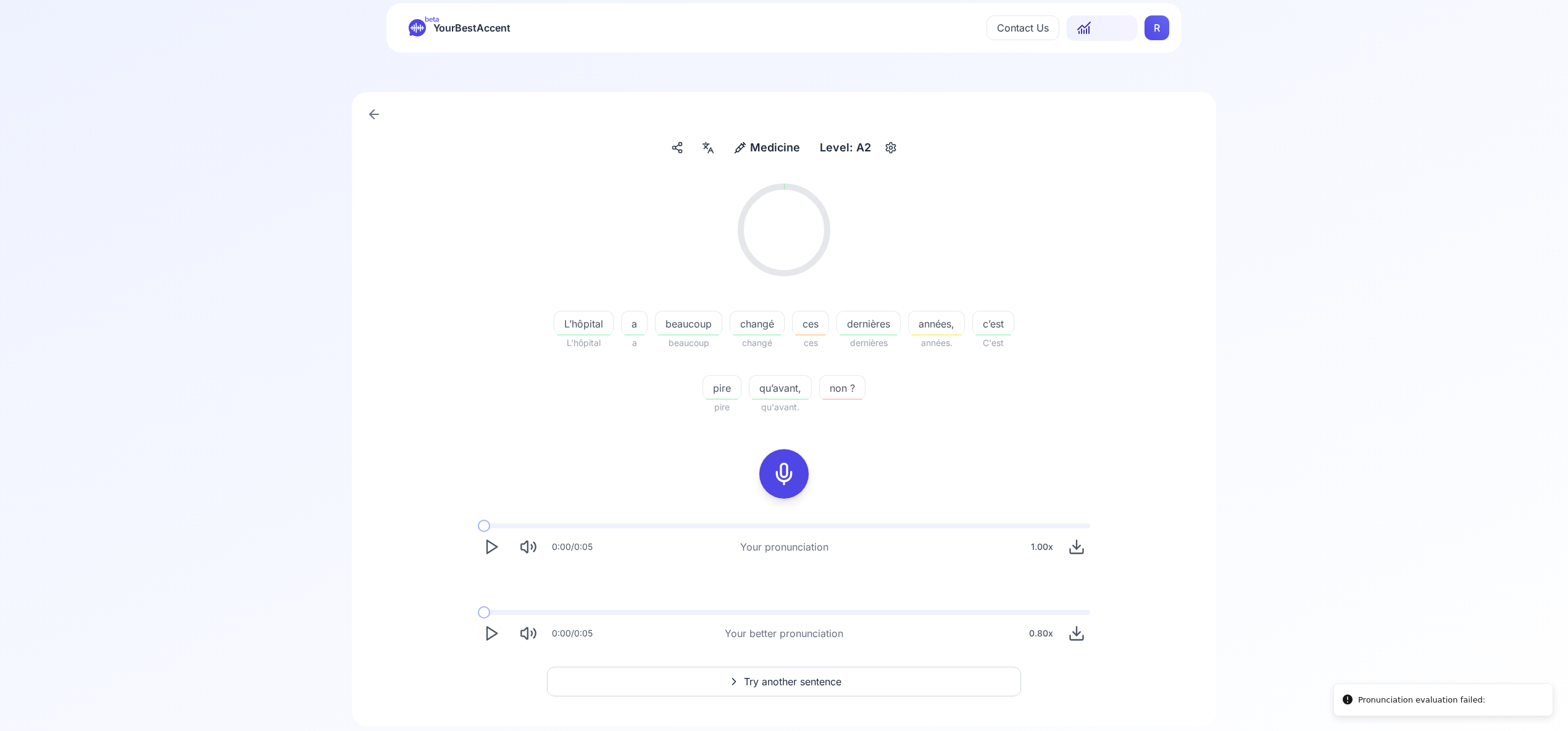
scroll to position [42, 0]
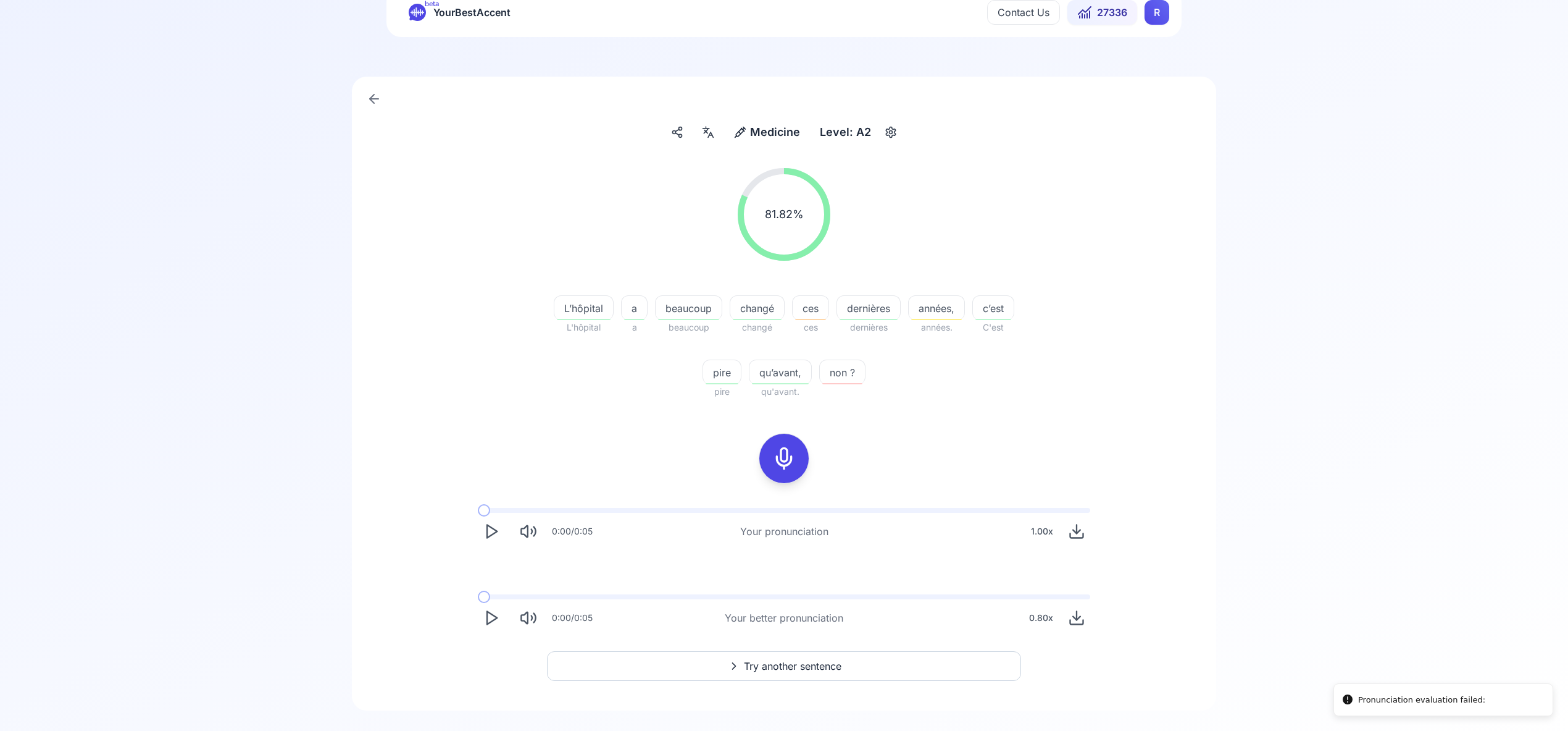
click at [784, 664] on span "Try another sentence" at bounding box center [793, 665] width 98 height 15
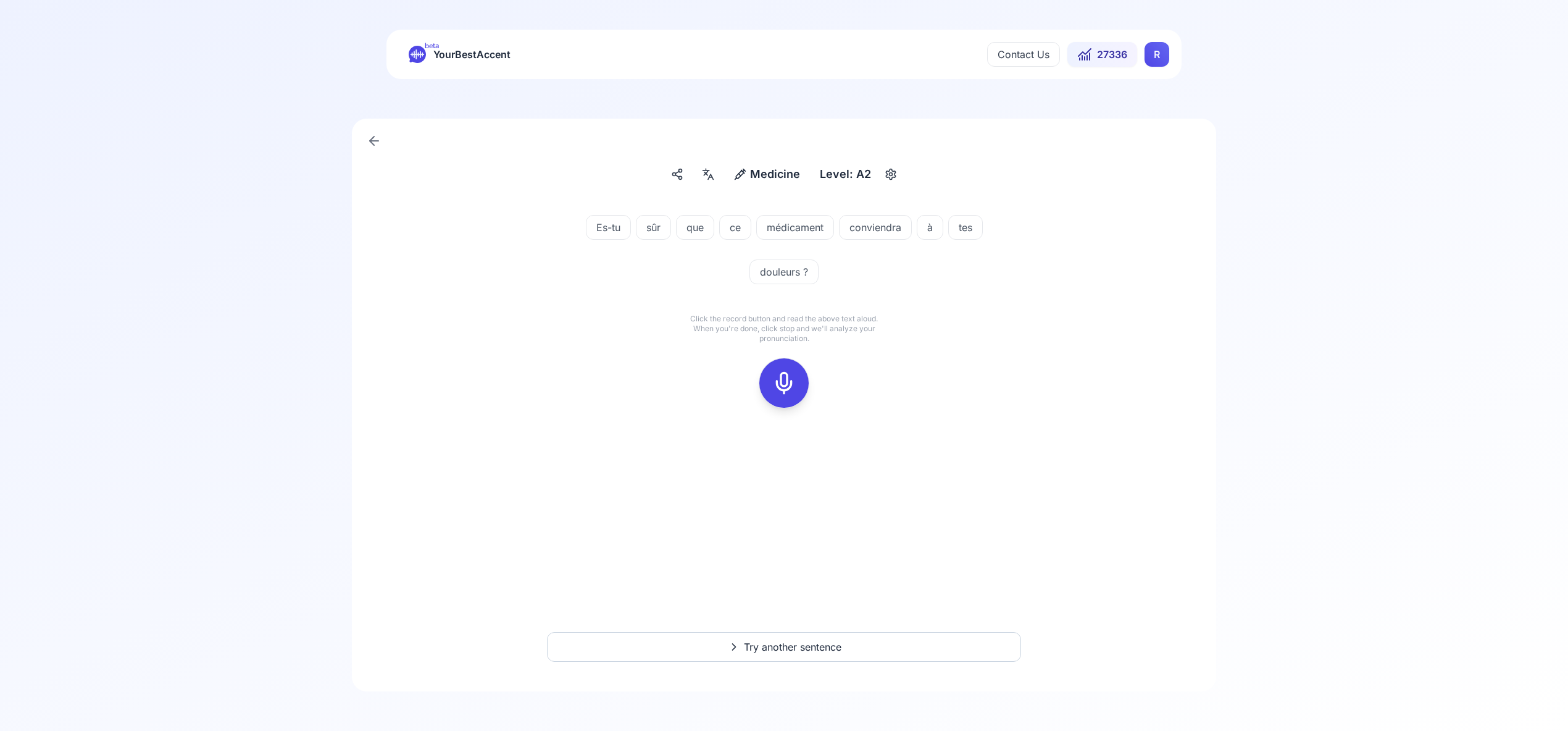
click at [783, 379] on icon at bounding box center [784, 382] width 24 height 24
click at [781, 380] on icon at bounding box center [784, 382] width 24 height 24
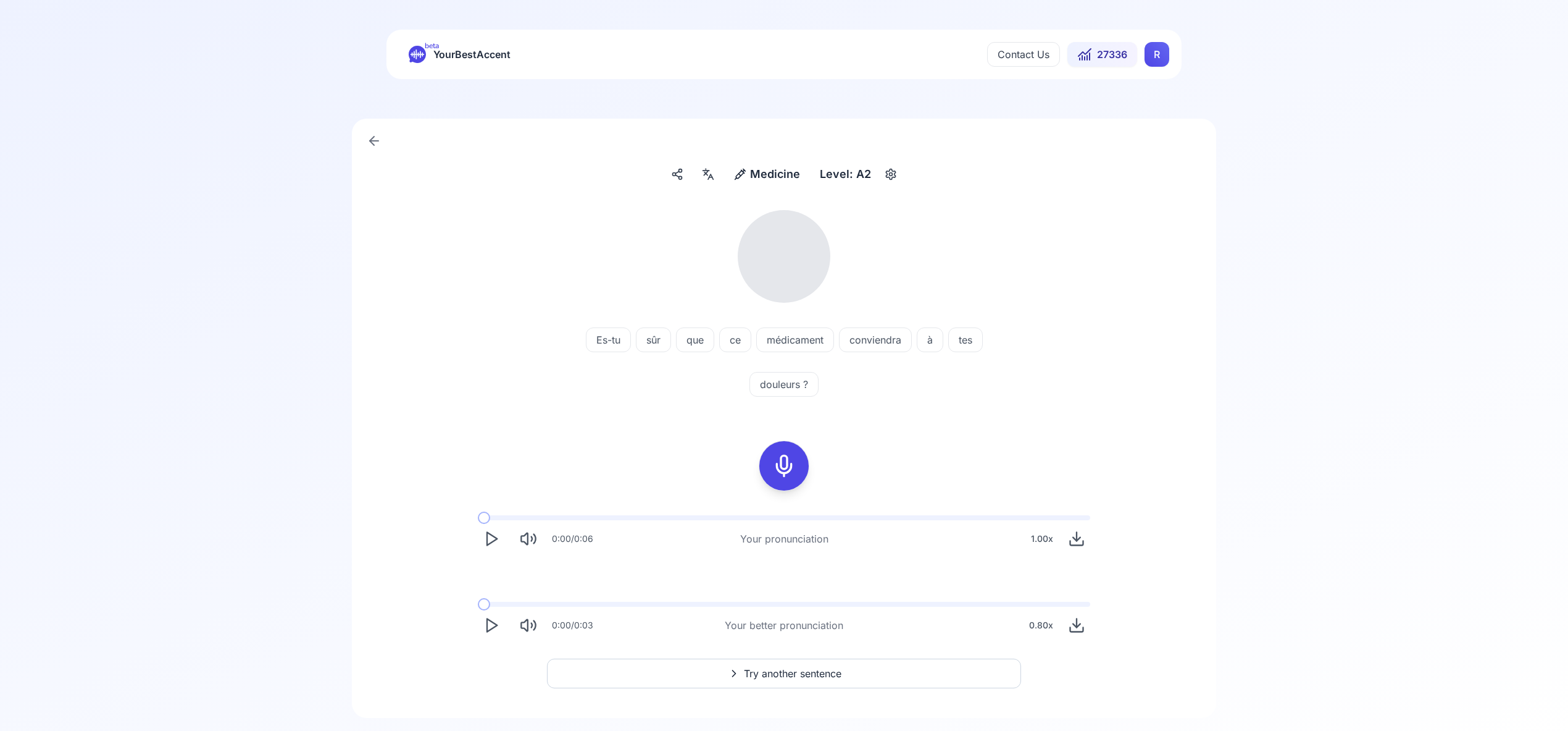
scroll to position [27, 0]
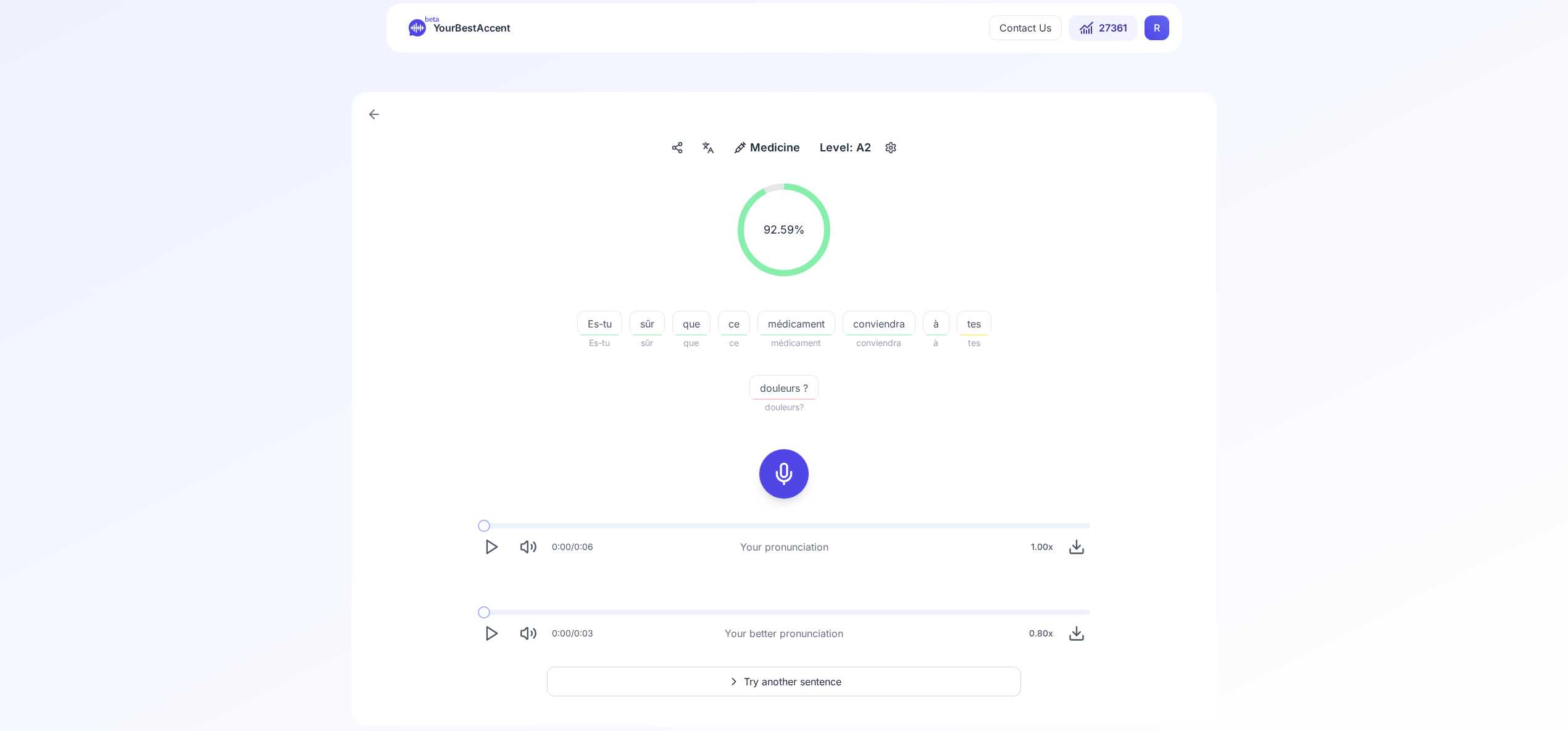
click at [797, 680] on span "Try another sentence" at bounding box center [793, 681] width 98 height 15
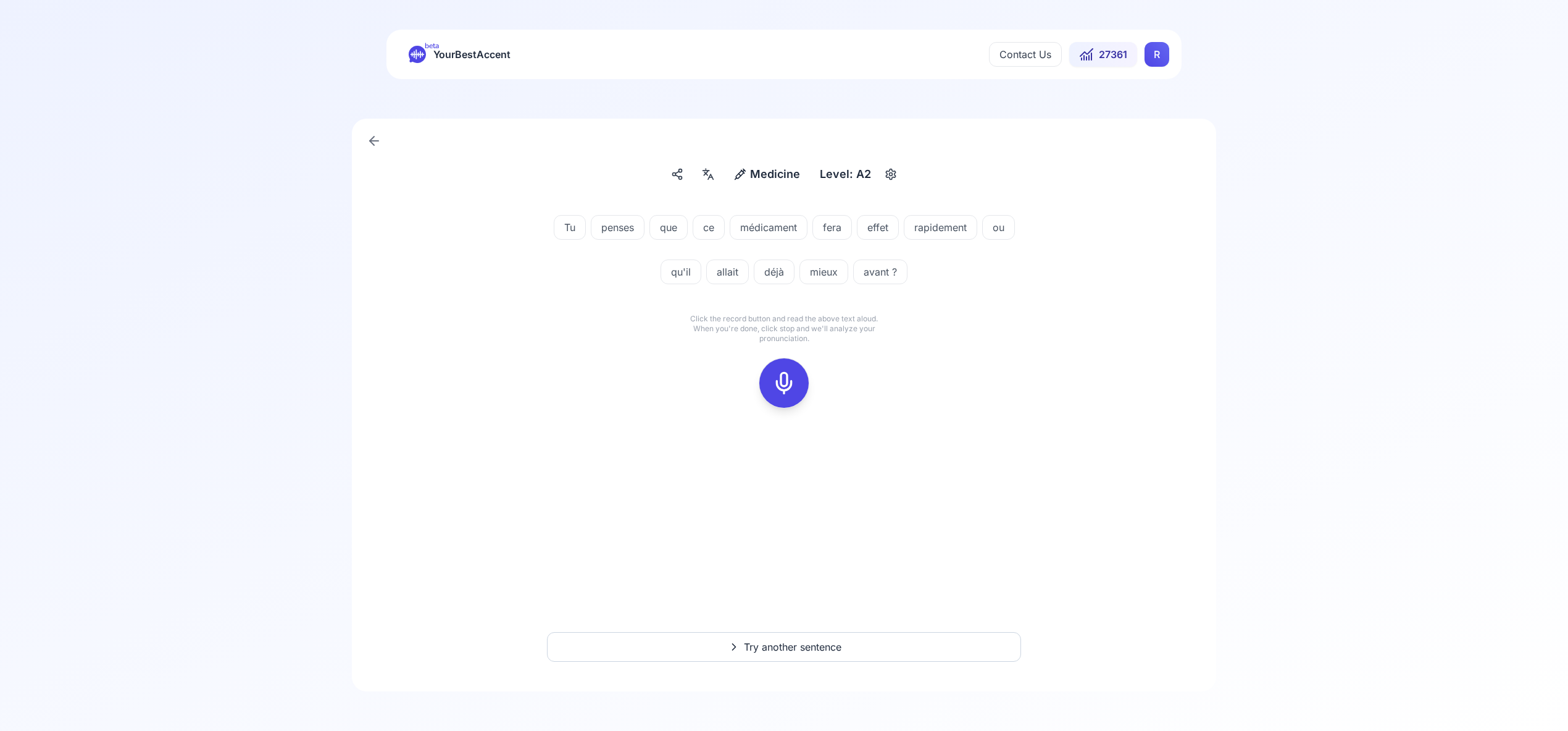
click at [782, 382] on icon at bounding box center [784, 382] width 24 height 24
click at [786, 379] on icon at bounding box center [784, 382] width 24 height 24
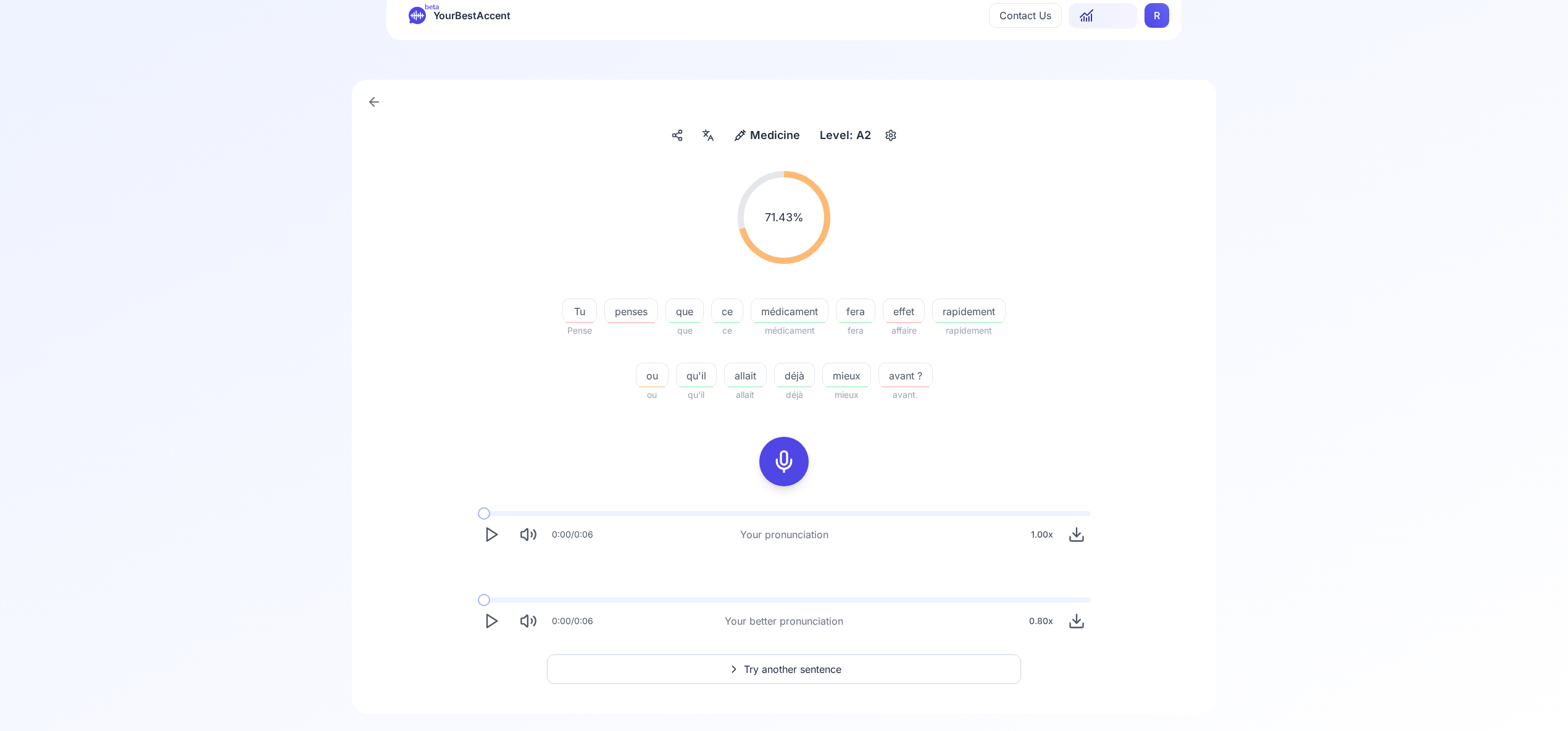
scroll to position [61, 0]
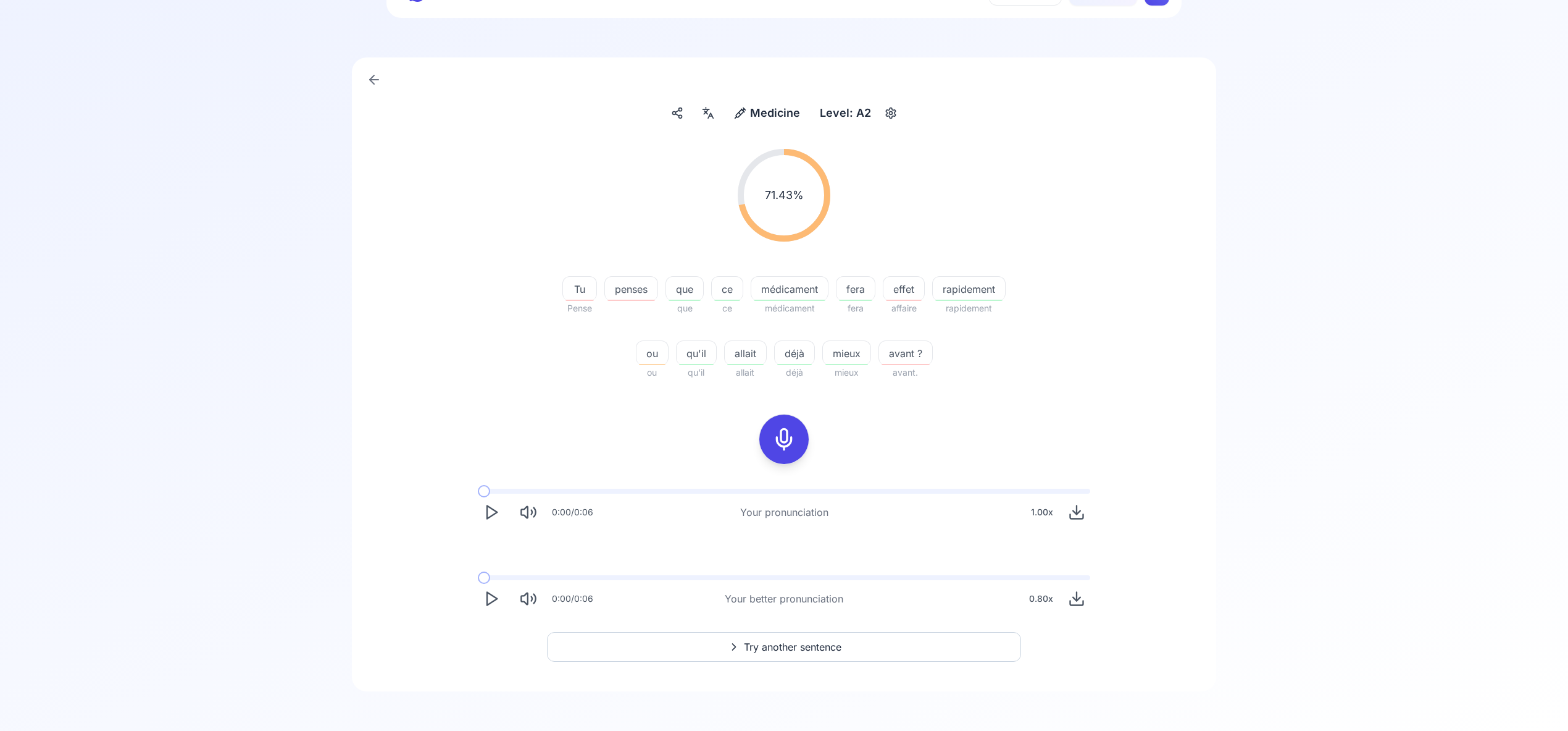
click at [800, 650] on span "Try another sentence" at bounding box center [793, 646] width 98 height 15
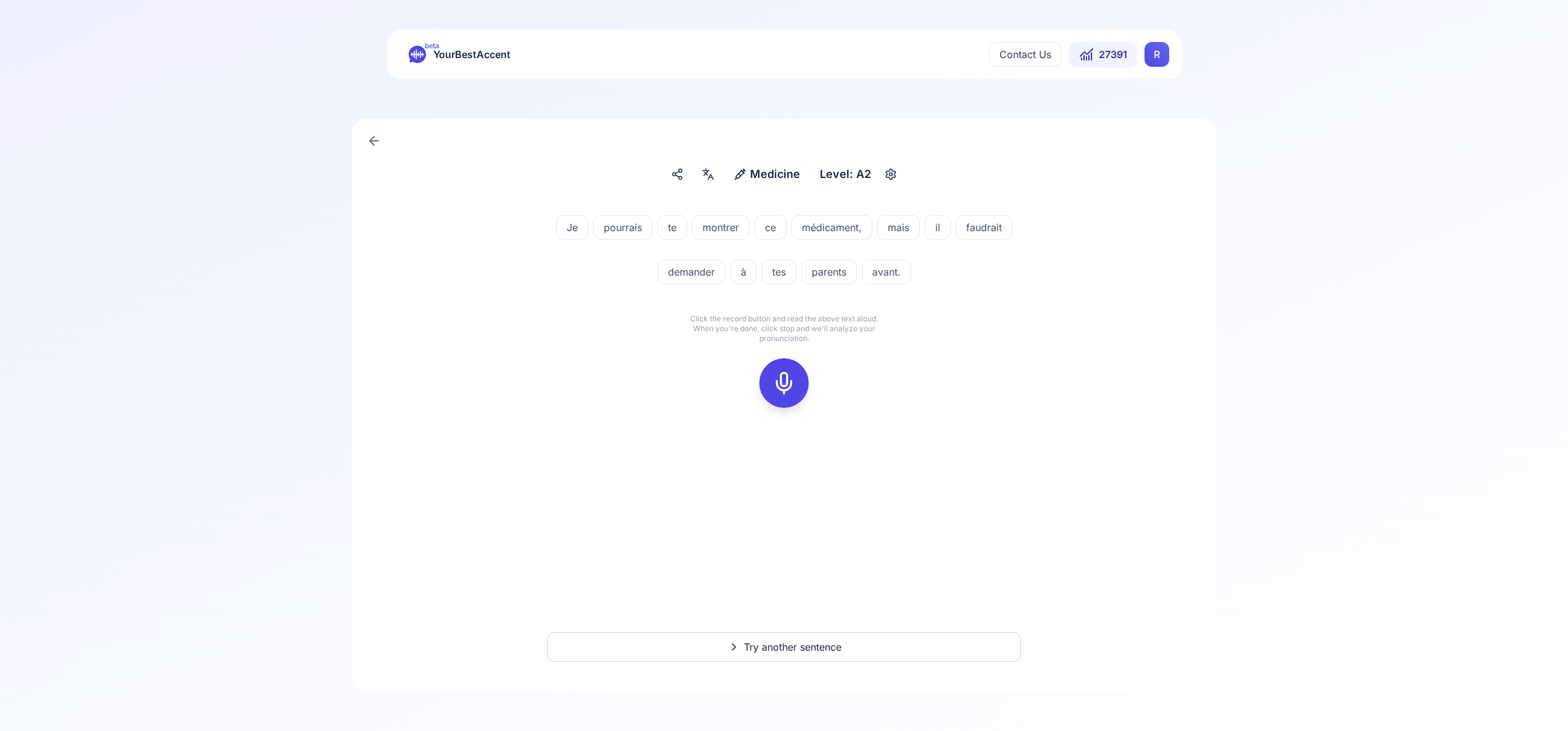
click at [785, 380] on icon at bounding box center [784, 382] width 24 height 24
click at [785, 375] on icon at bounding box center [784, 382] width 24 height 24
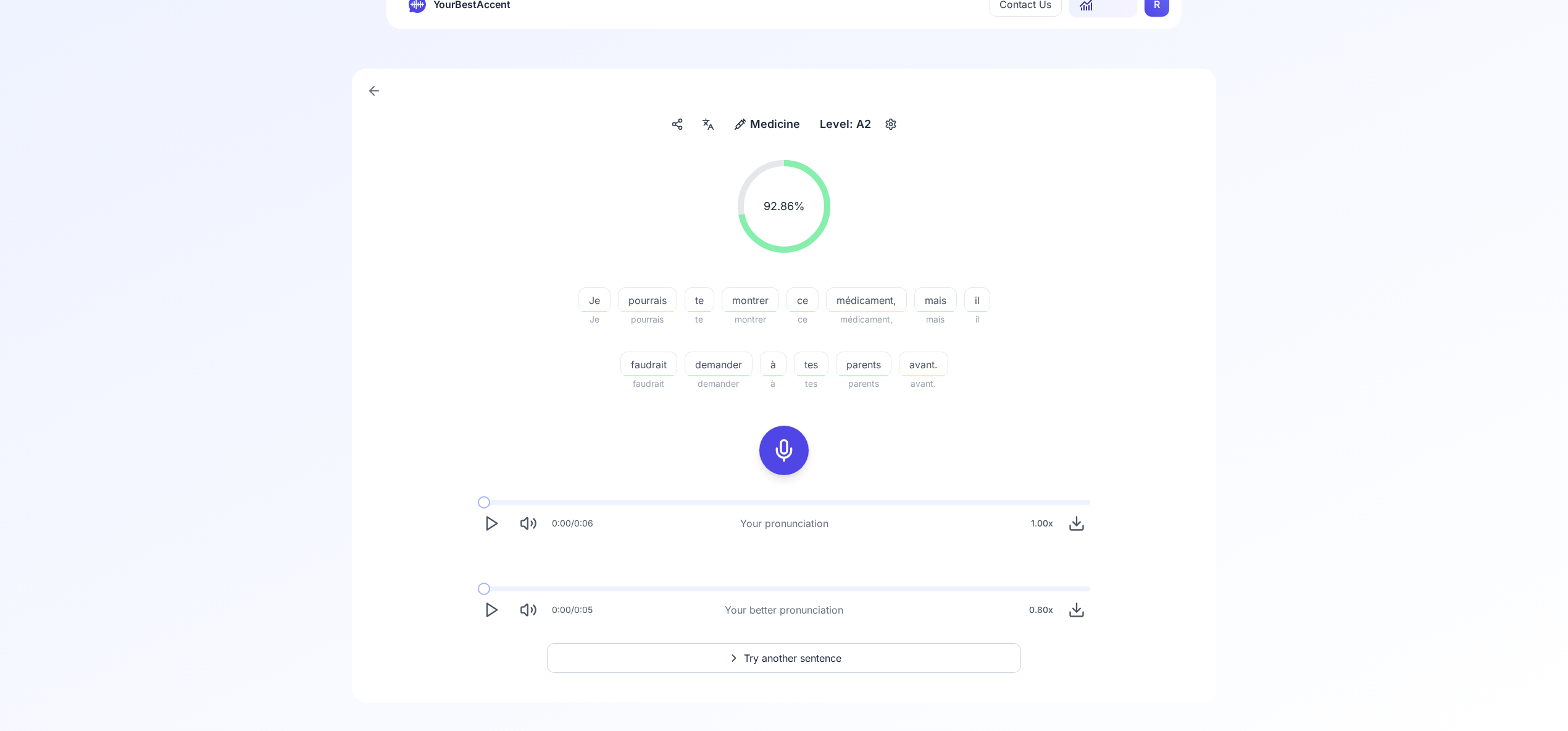
scroll to position [61, 0]
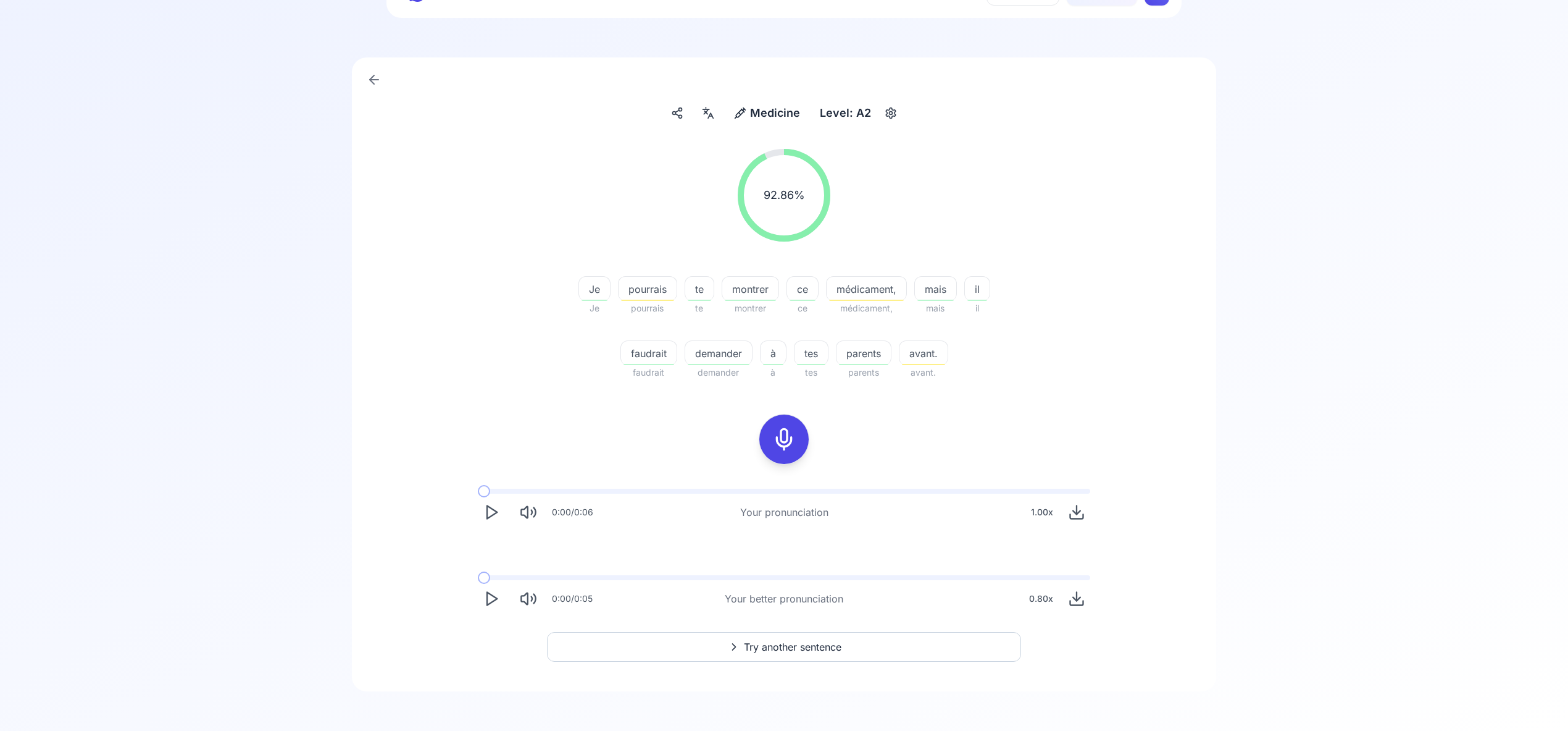
click at [809, 645] on span "Try another sentence" at bounding box center [793, 646] width 98 height 15
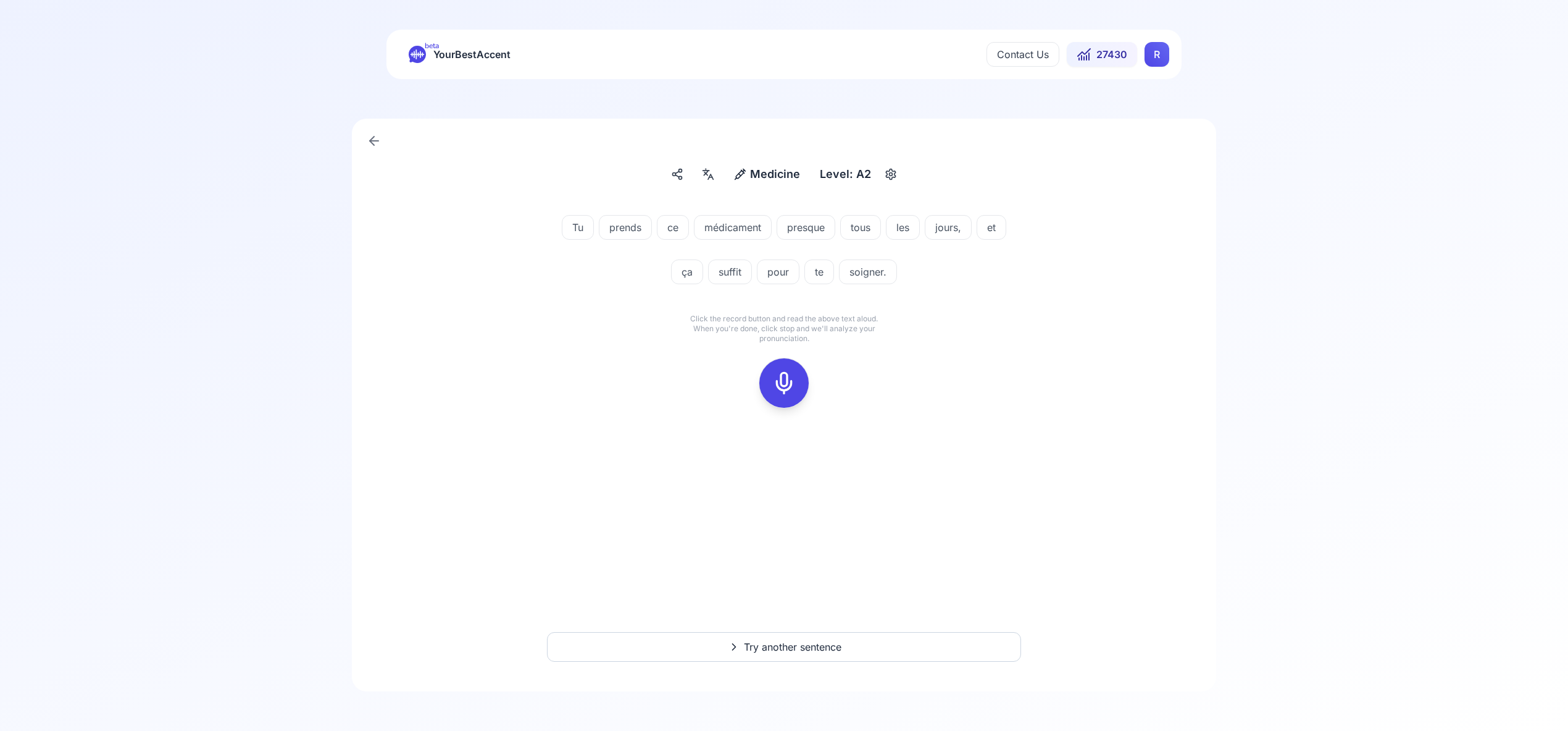
click at [791, 382] on icon at bounding box center [784, 382] width 24 height 24
click at [786, 386] on icon at bounding box center [784, 382] width 24 height 24
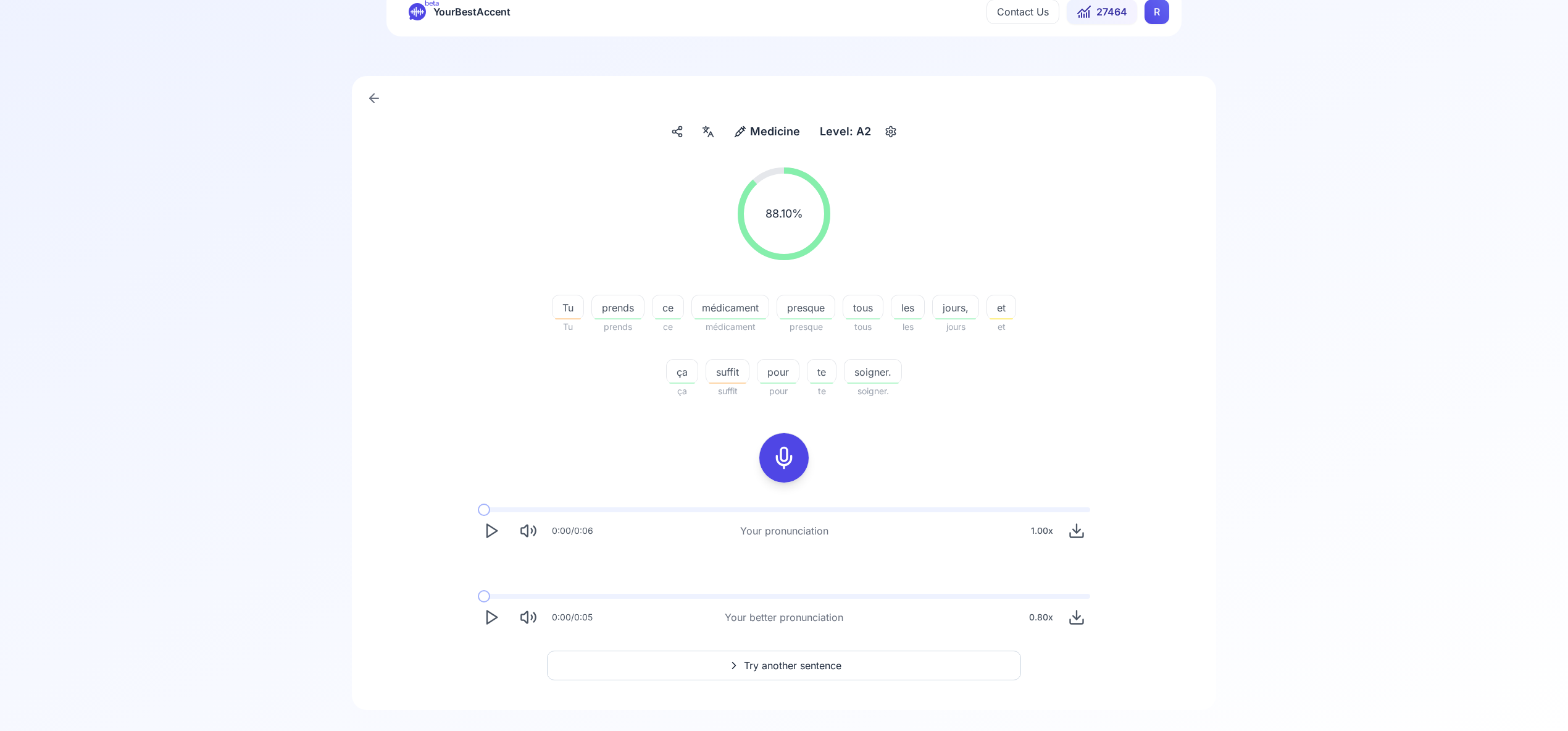
scroll to position [57, 0]
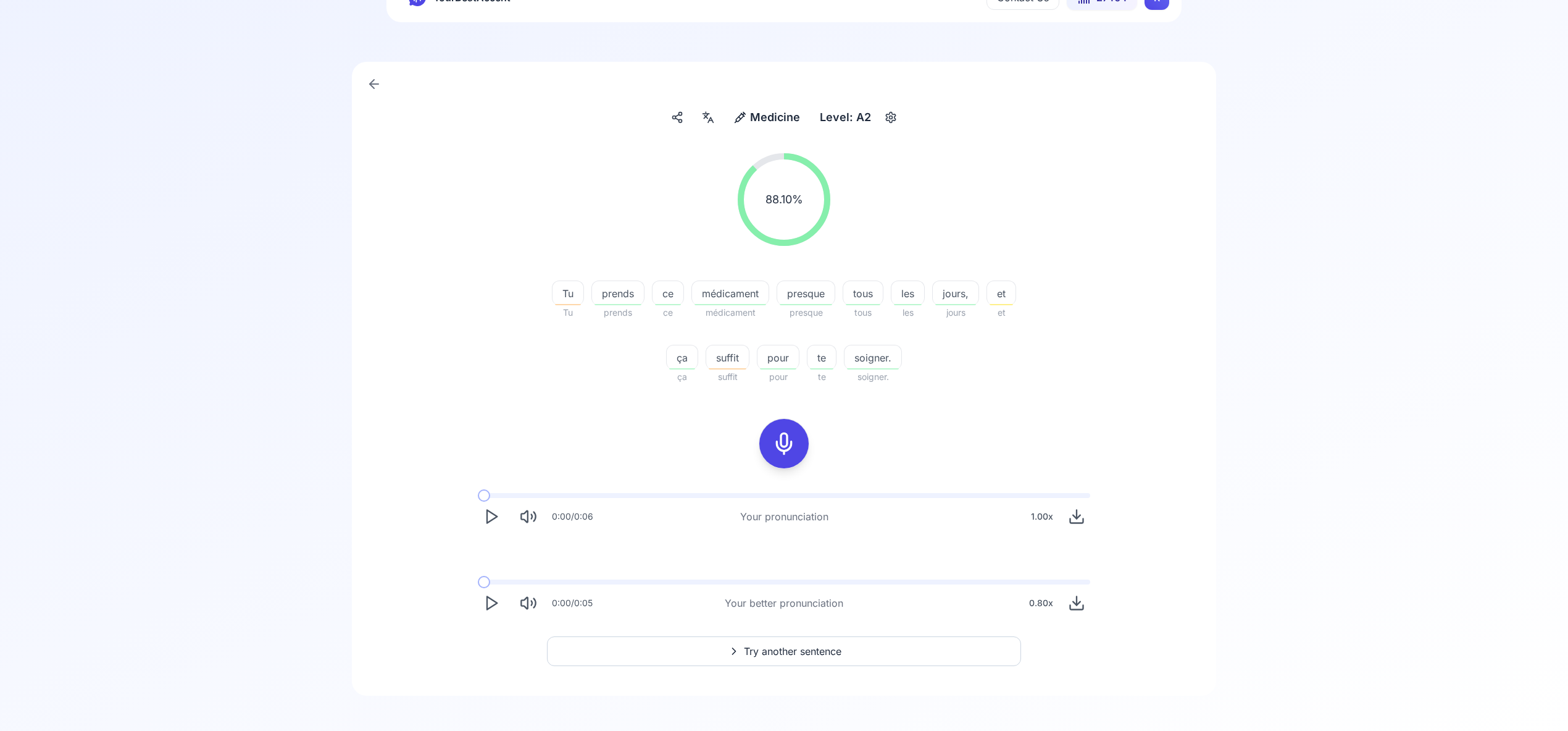
click at [800, 654] on span "Try another sentence" at bounding box center [793, 651] width 98 height 15
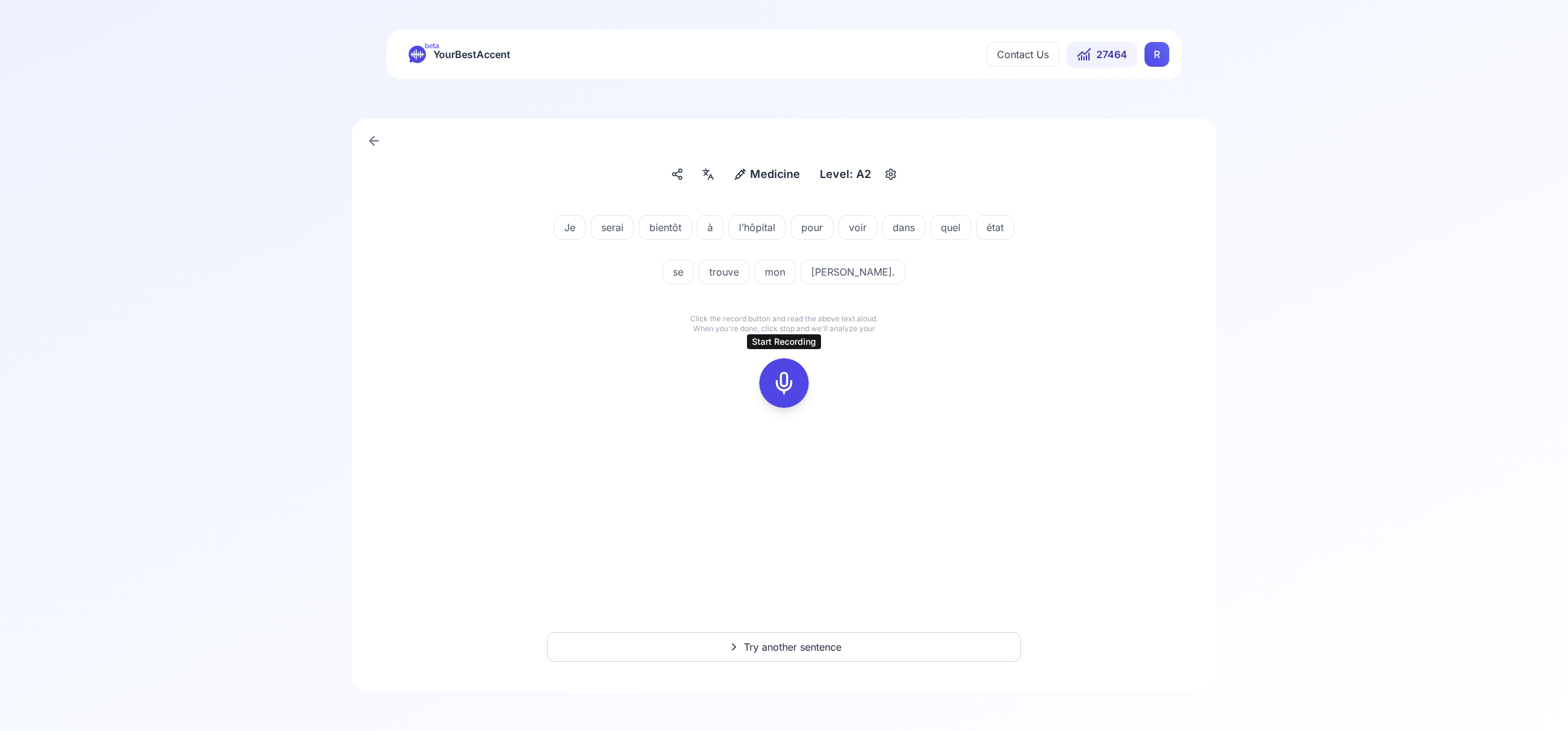
click at [783, 396] on div at bounding box center [784, 383] width 29 height 50
click at [786, 397] on div at bounding box center [784, 383] width 29 height 50
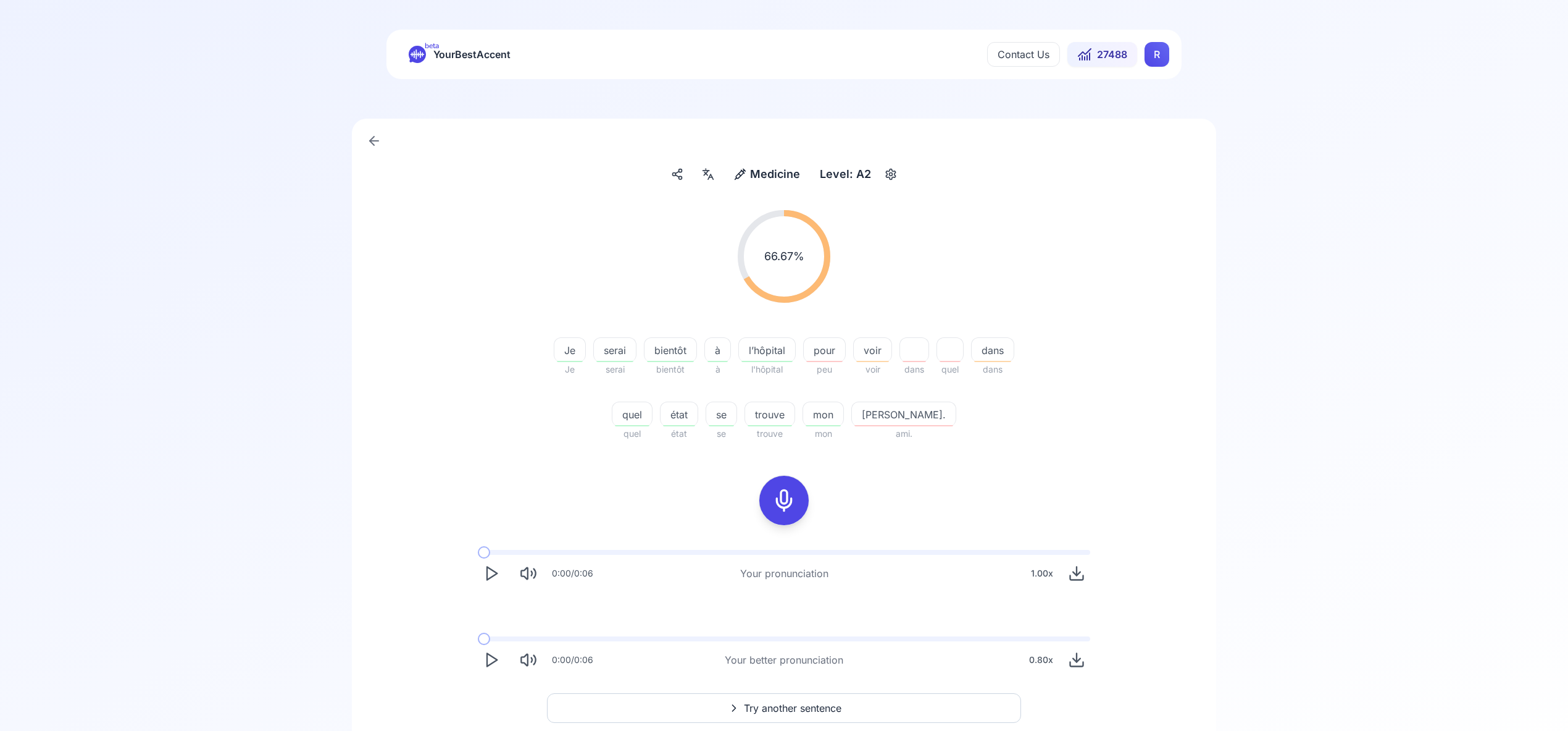
click at [1155, 52] on html "beta YourBestAccent Contact Us 27488 R Medicine Medicine Level: A2 66.67 % 66.6…" at bounding box center [784, 366] width 1568 height 731
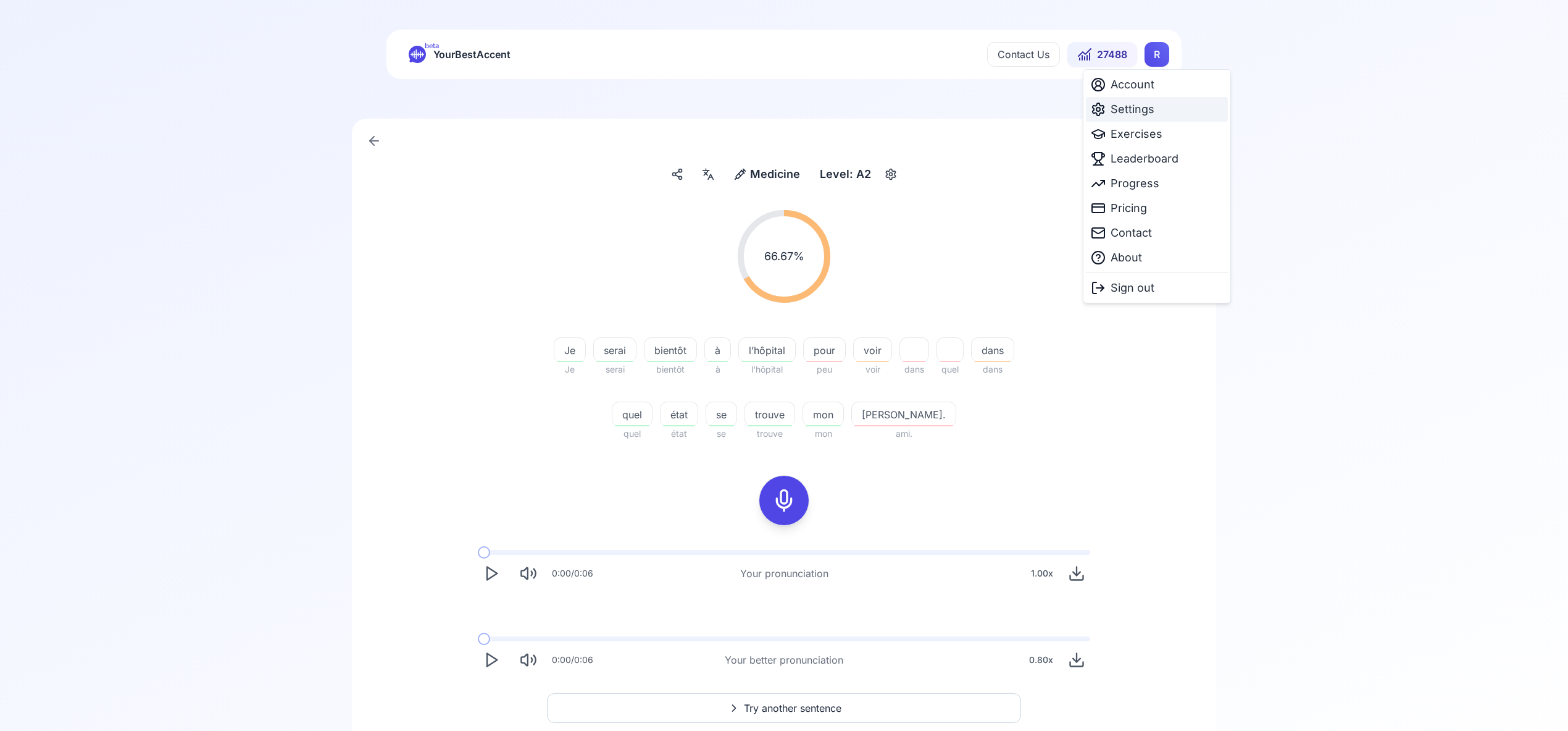
click at [1145, 113] on span "Settings" at bounding box center [1132, 109] width 44 height 17
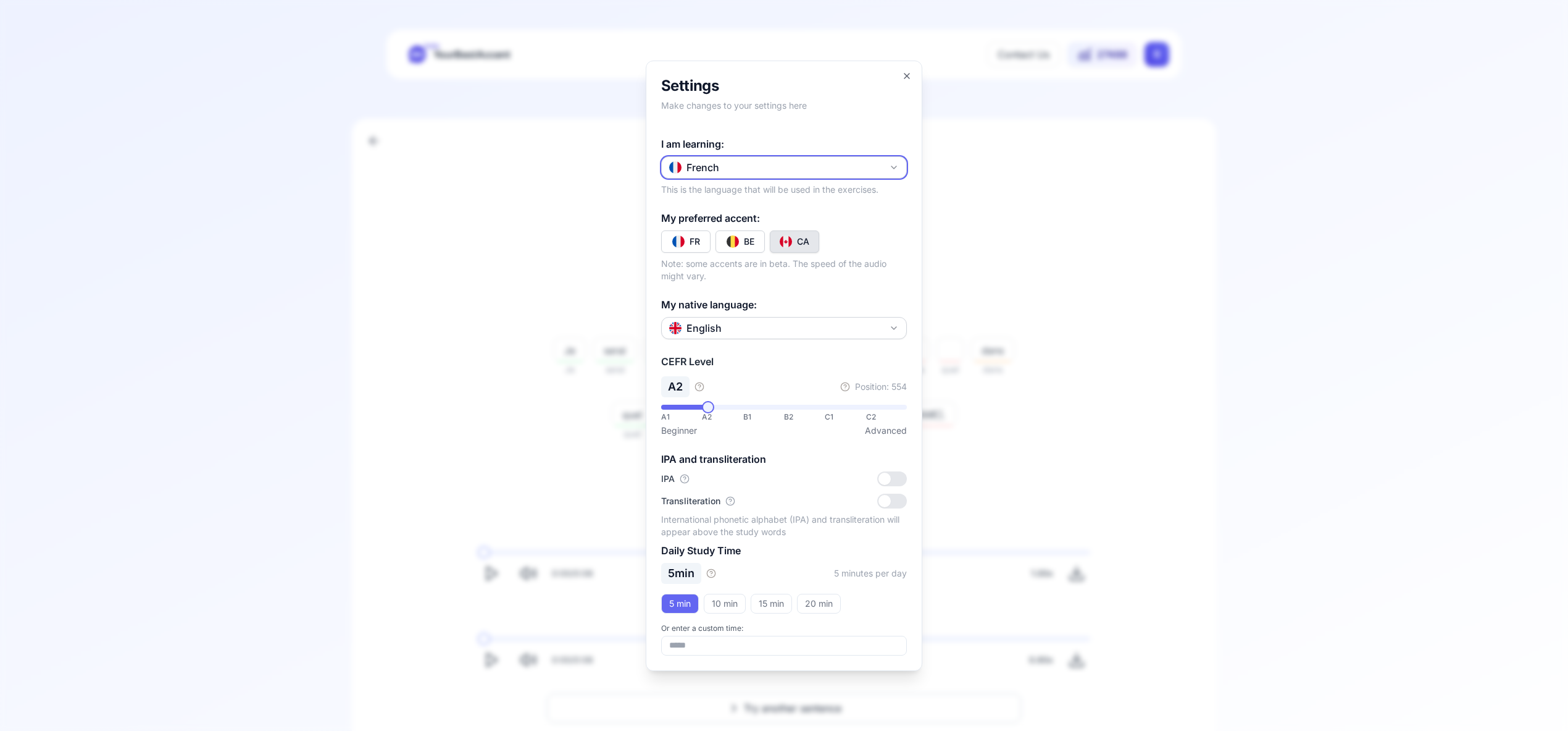
click at [894, 168] on icon "button" at bounding box center [894, 167] width 10 height 10
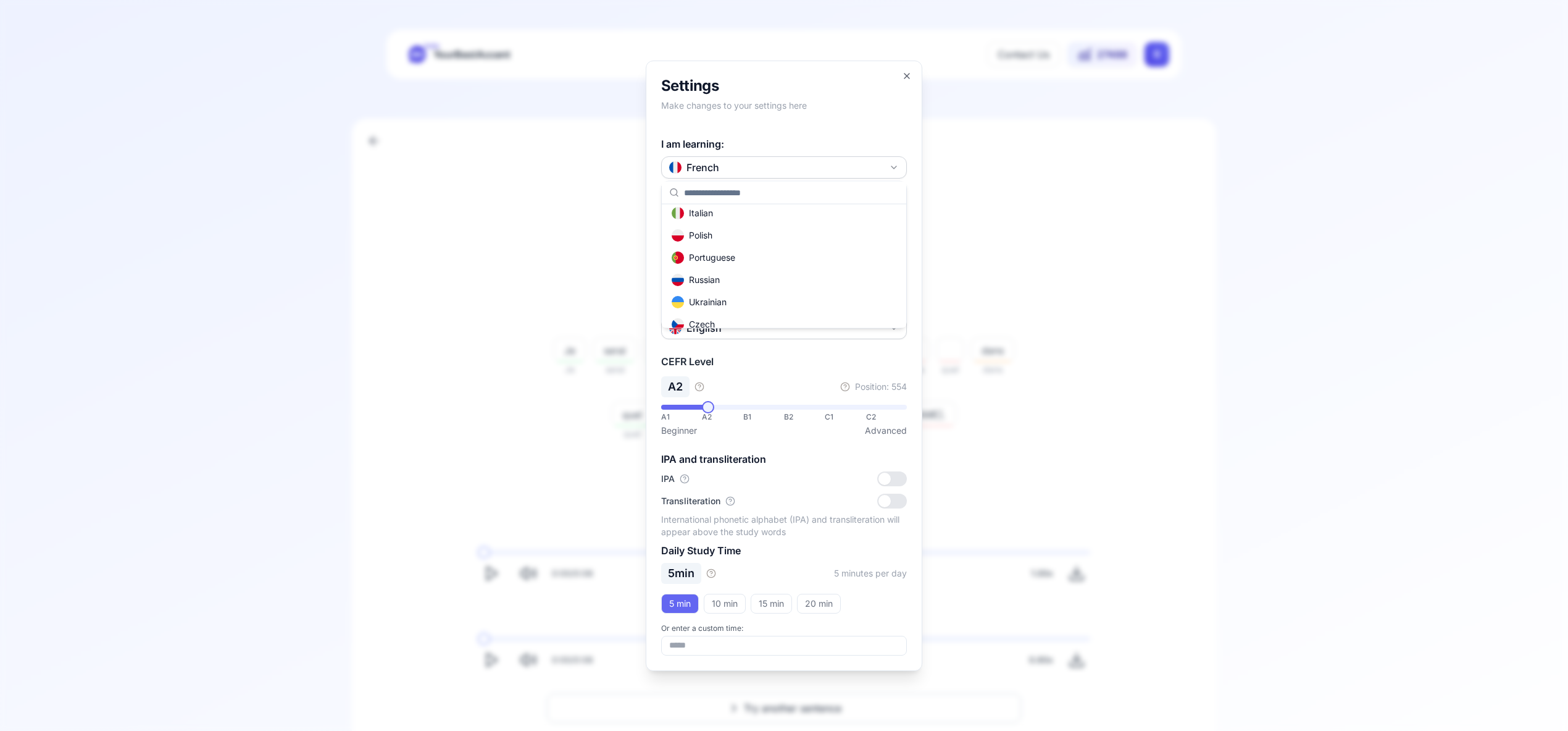
scroll to position [93, 0]
click at [777, 287] on div "Russian" at bounding box center [784, 281] width 240 height 22
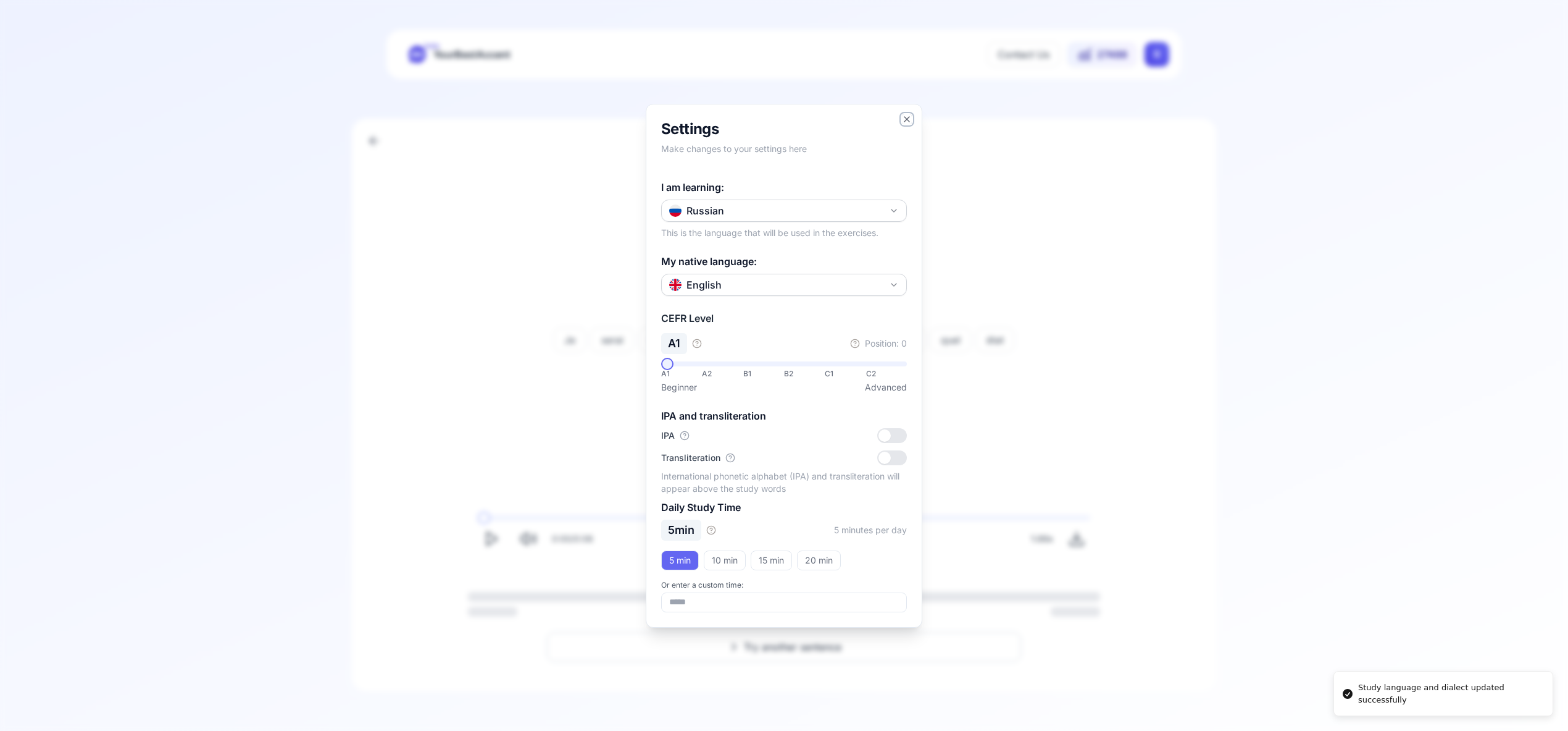
click at [909, 118] on icon "button" at bounding box center [907, 120] width 10 height 10
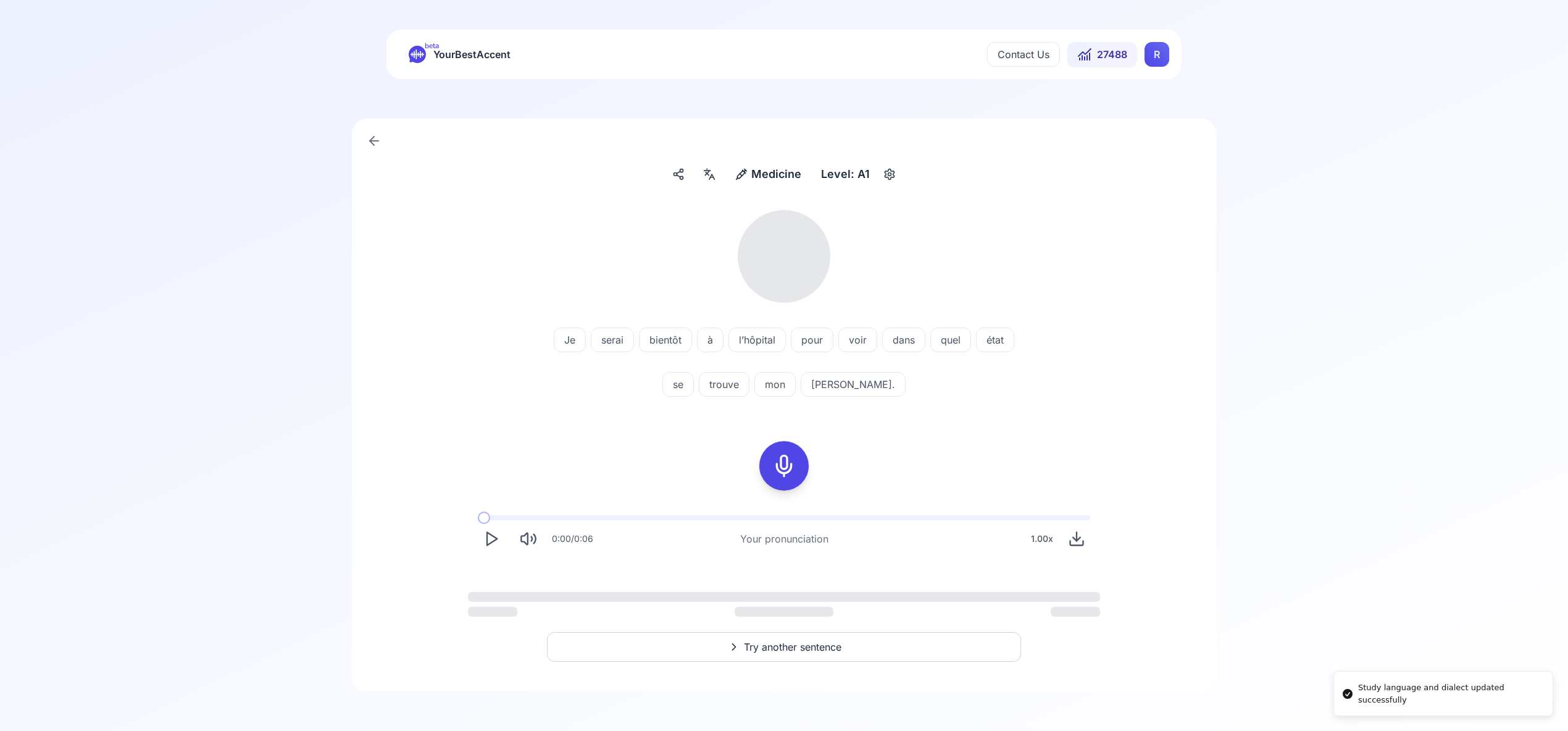
click at [1161, 64] on html "Study language and dialect updated successfully beta YourBestAccent Contact Us …" at bounding box center [784, 366] width 1568 height 731
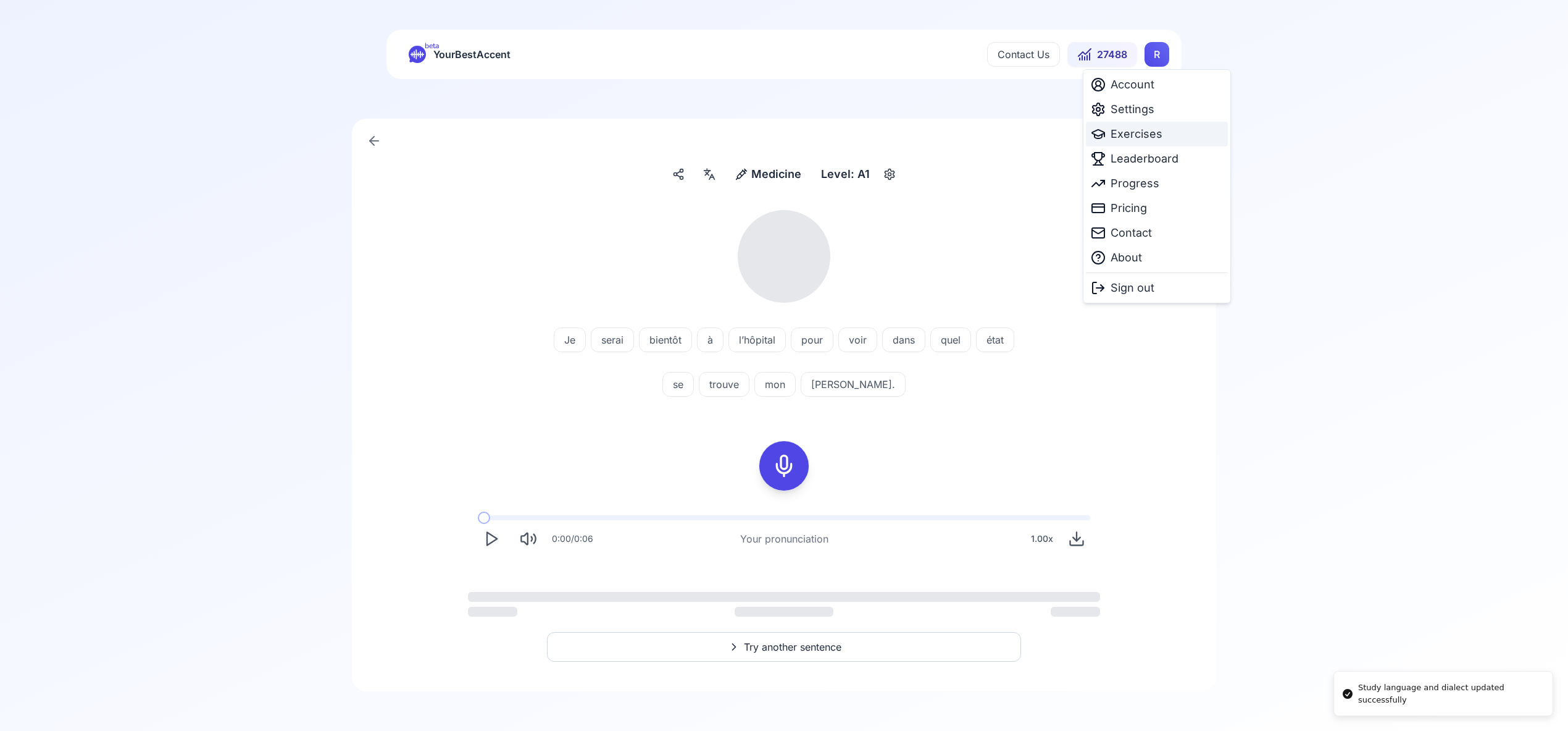
click at [1150, 137] on span "Exercises" at bounding box center [1136, 133] width 52 height 17
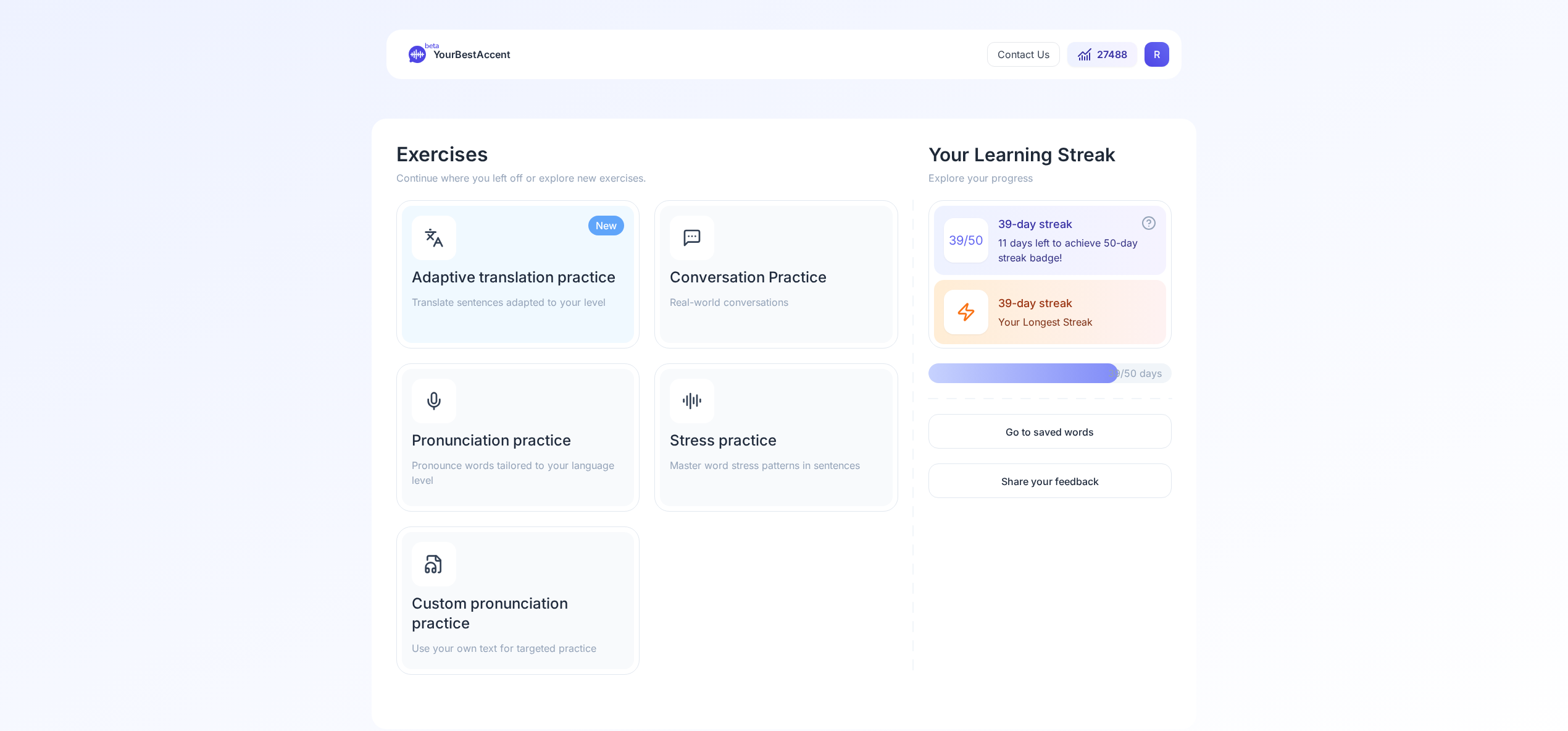
click at [468, 402] on div "Pronunciation practice Pronounce words tailored to your language level" at bounding box center [518, 437] width 232 height 137
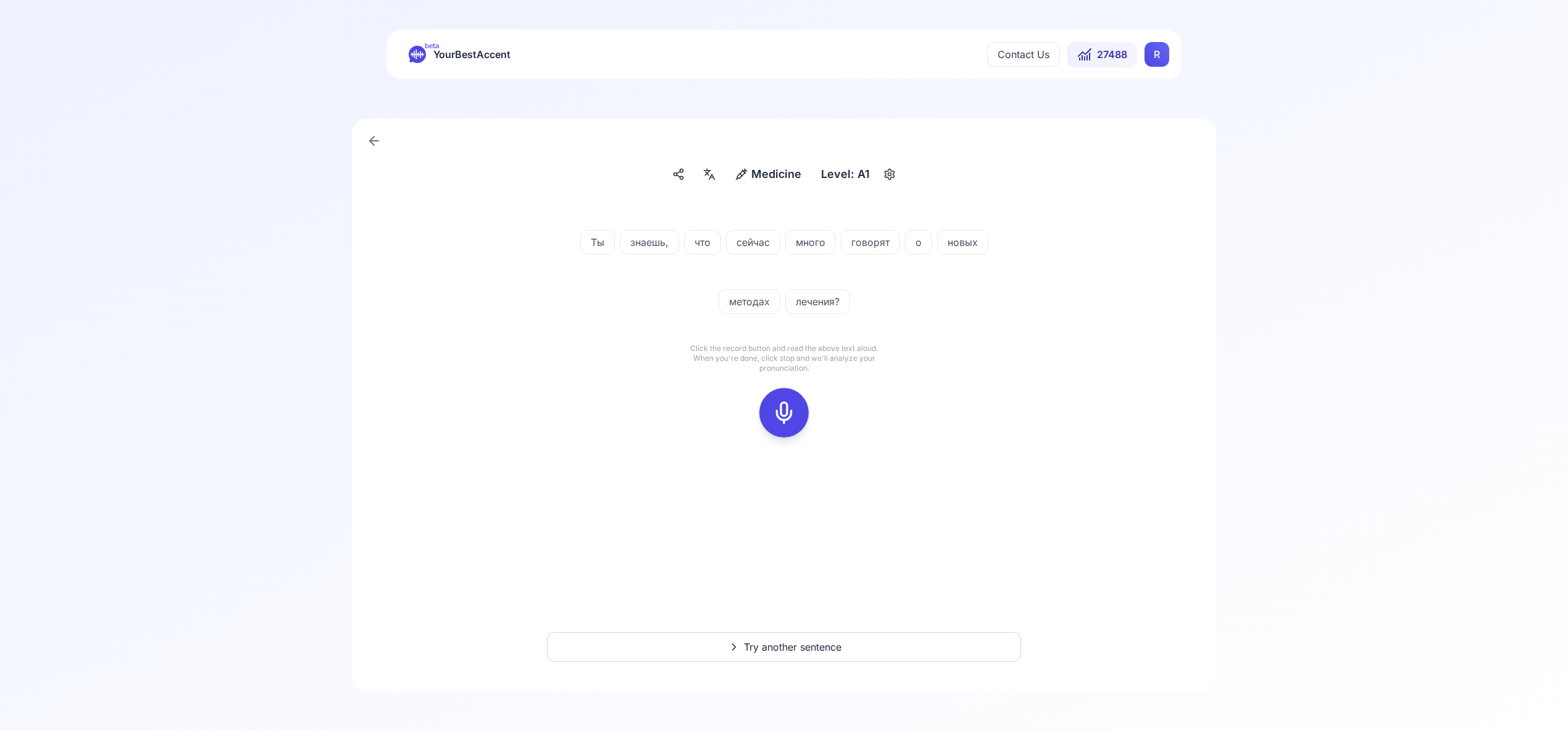
drag, startPoint x: 791, startPoint y: 412, endPoint x: 803, endPoint y: 408, distance: 12.6
click at [791, 412] on icon at bounding box center [784, 412] width 24 height 24
click at [795, 413] on icon at bounding box center [784, 412] width 24 height 24
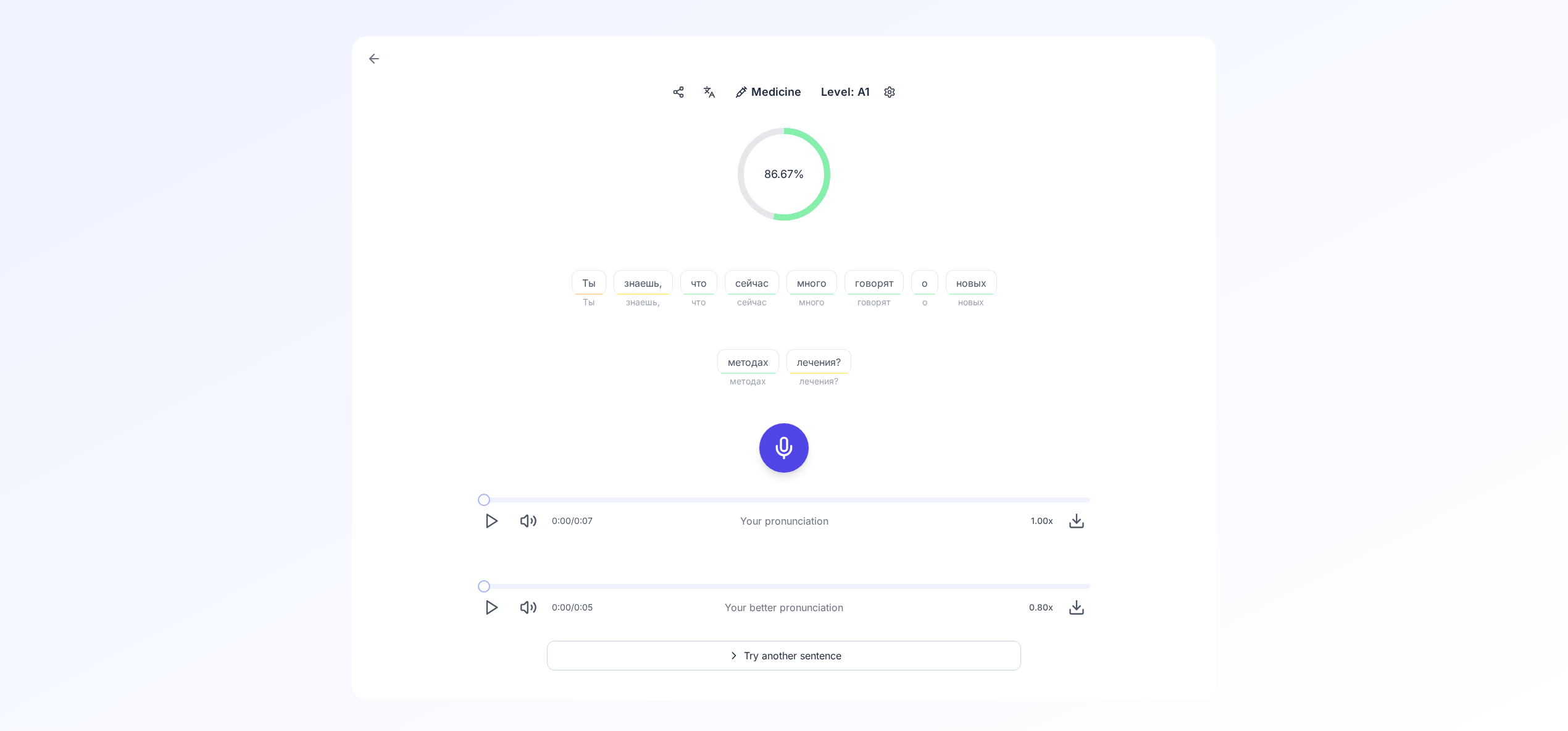
scroll to position [87, 0]
click at [807, 652] on span "Try another sentence" at bounding box center [793, 651] width 98 height 15
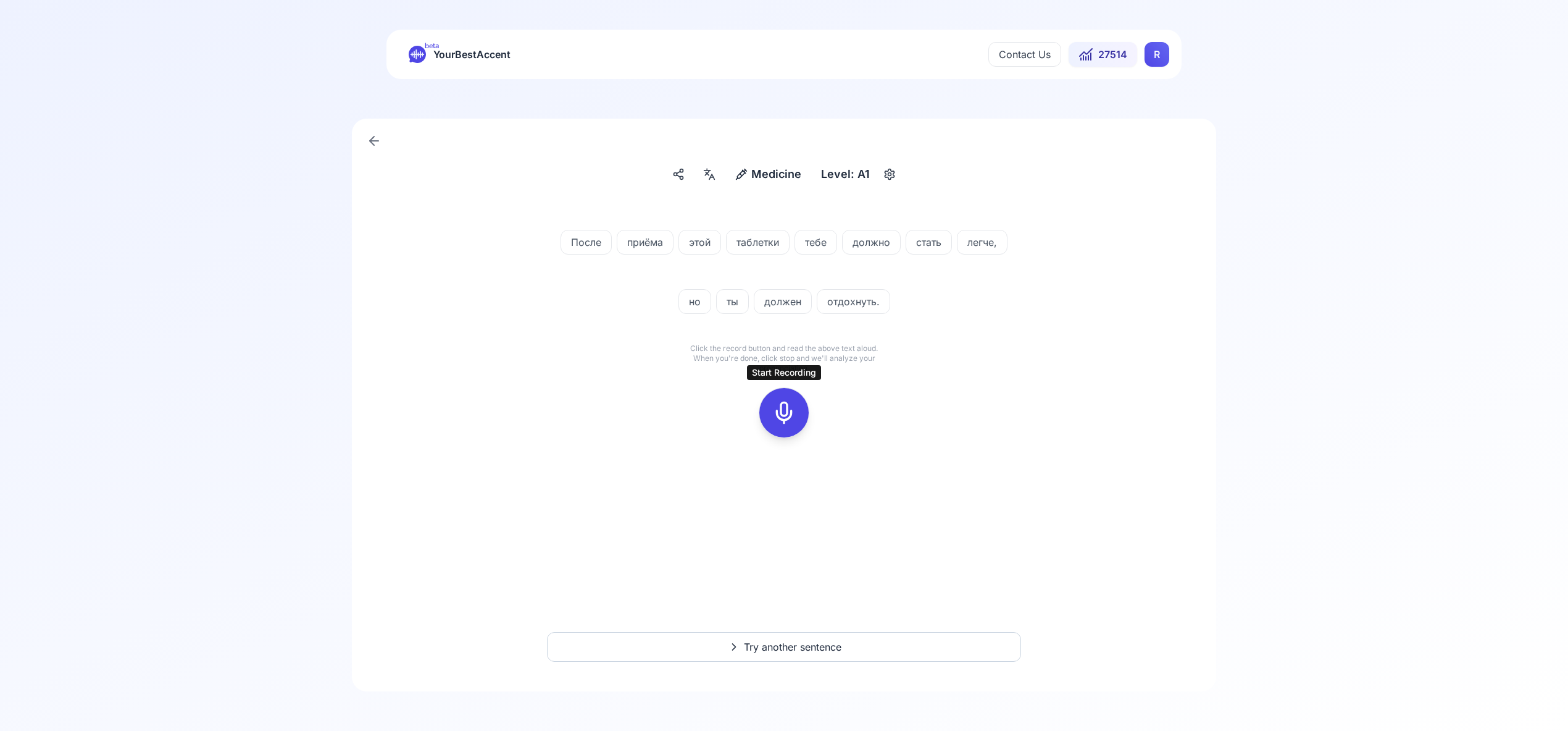
click at [785, 418] on icon at bounding box center [784, 412] width 24 height 24
click at [798, 418] on button at bounding box center [784, 412] width 50 height 50
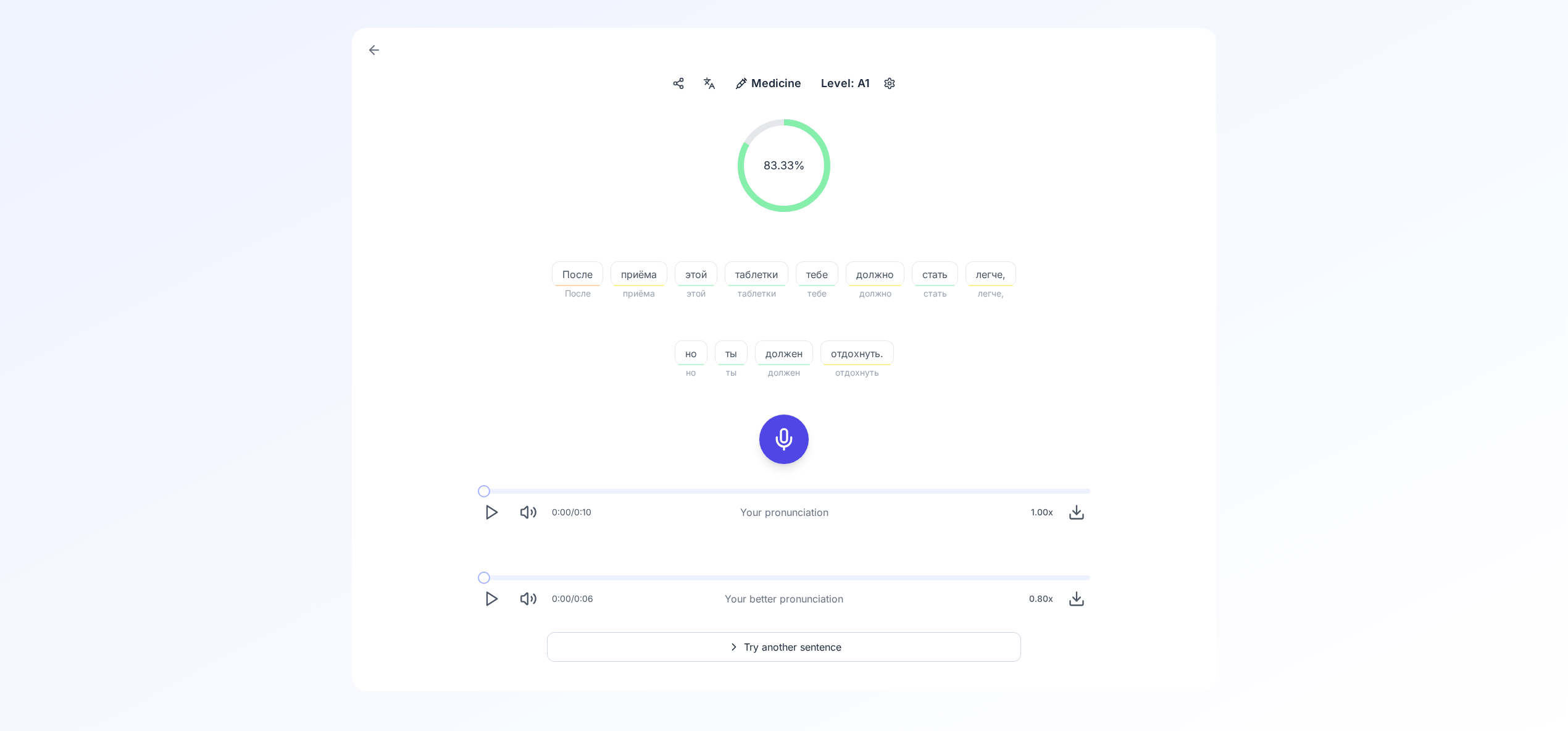
scroll to position [88, 0]
click at [842, 644] on span "Try another sentence" at bounding box center [793, 649] width 98 height 15
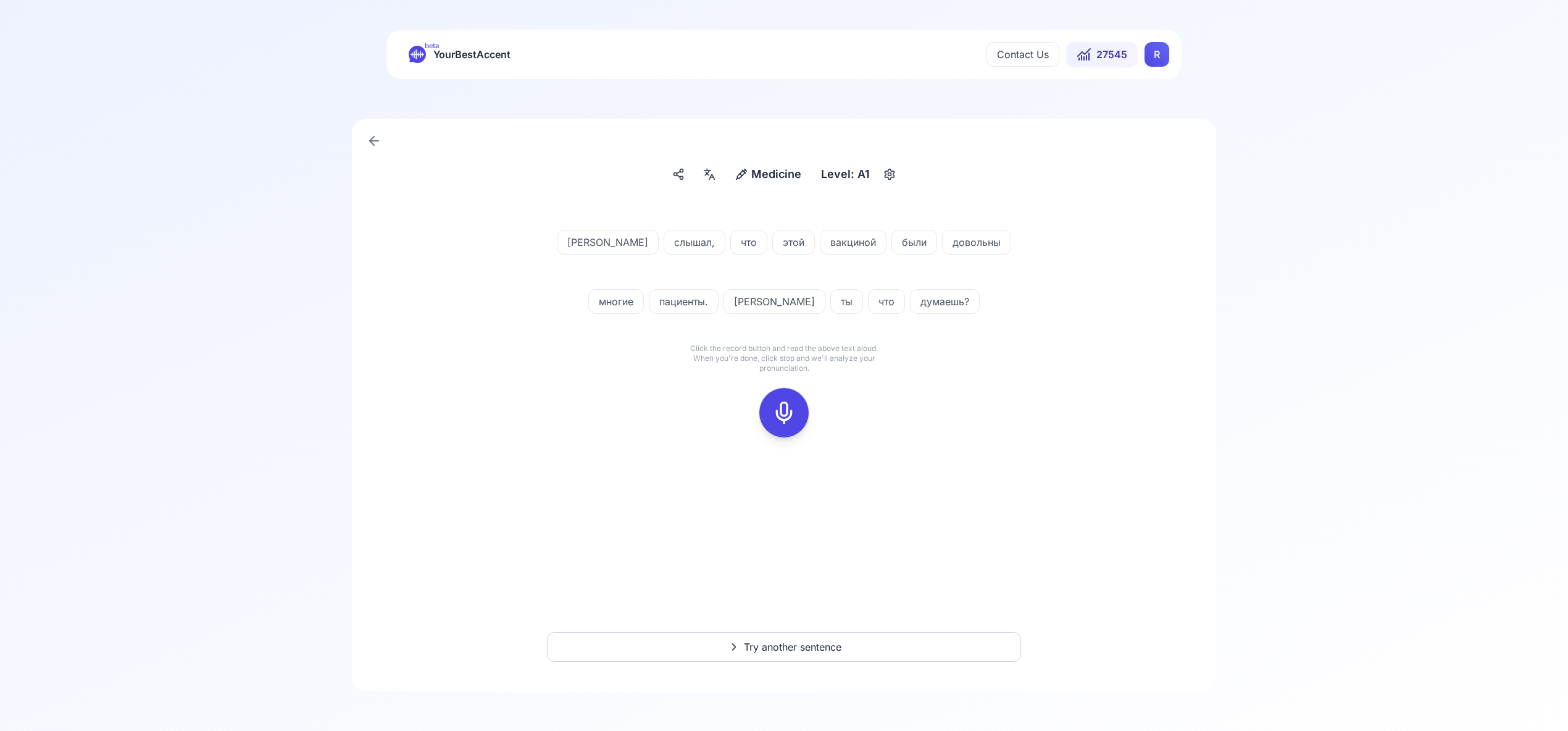
click at [786, 407] on icon at bounding box center [784, 412] width 24 height 24
click at [786, 403] on rect at bounding box center [784, 412] width 19 height 19
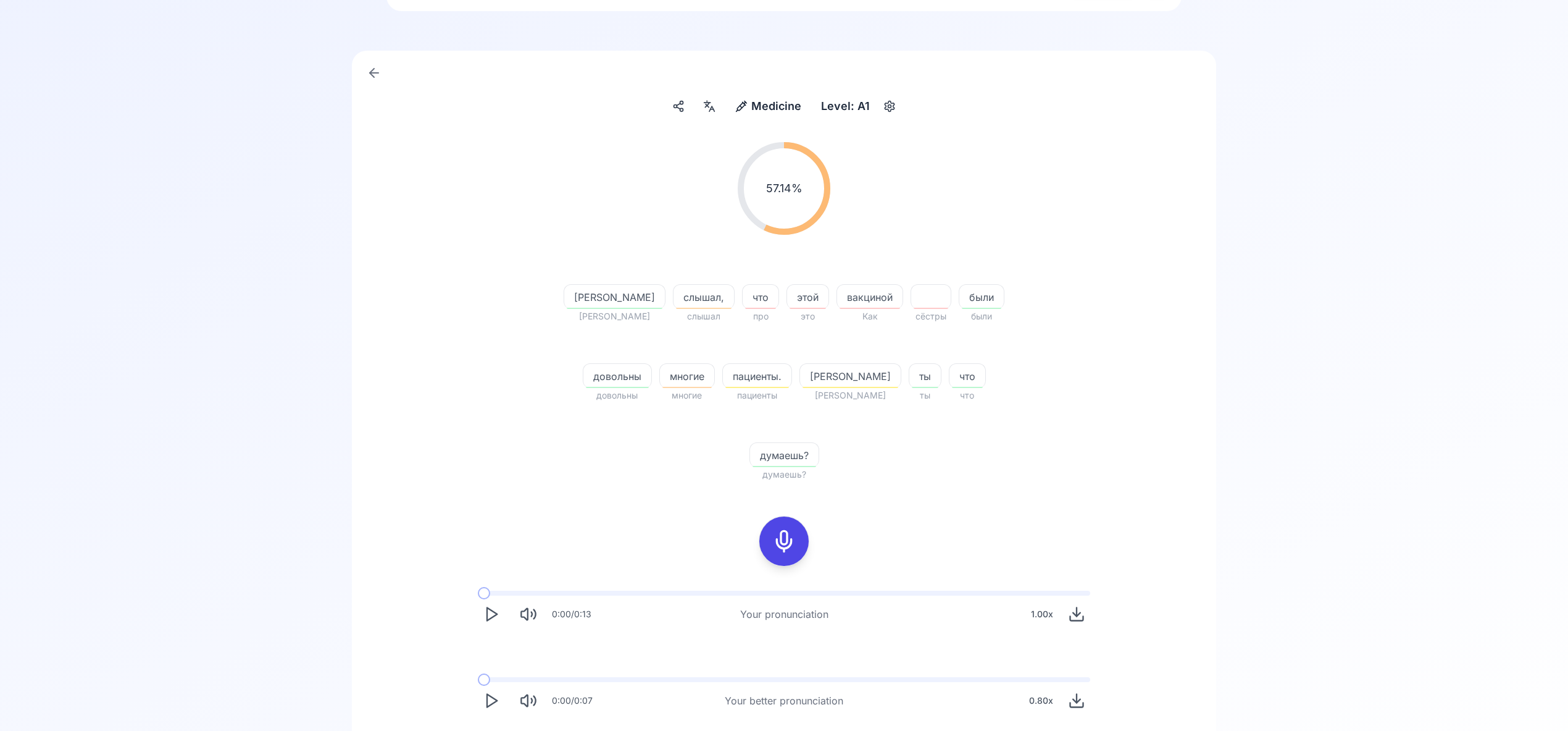
scroll to position [91, 0]
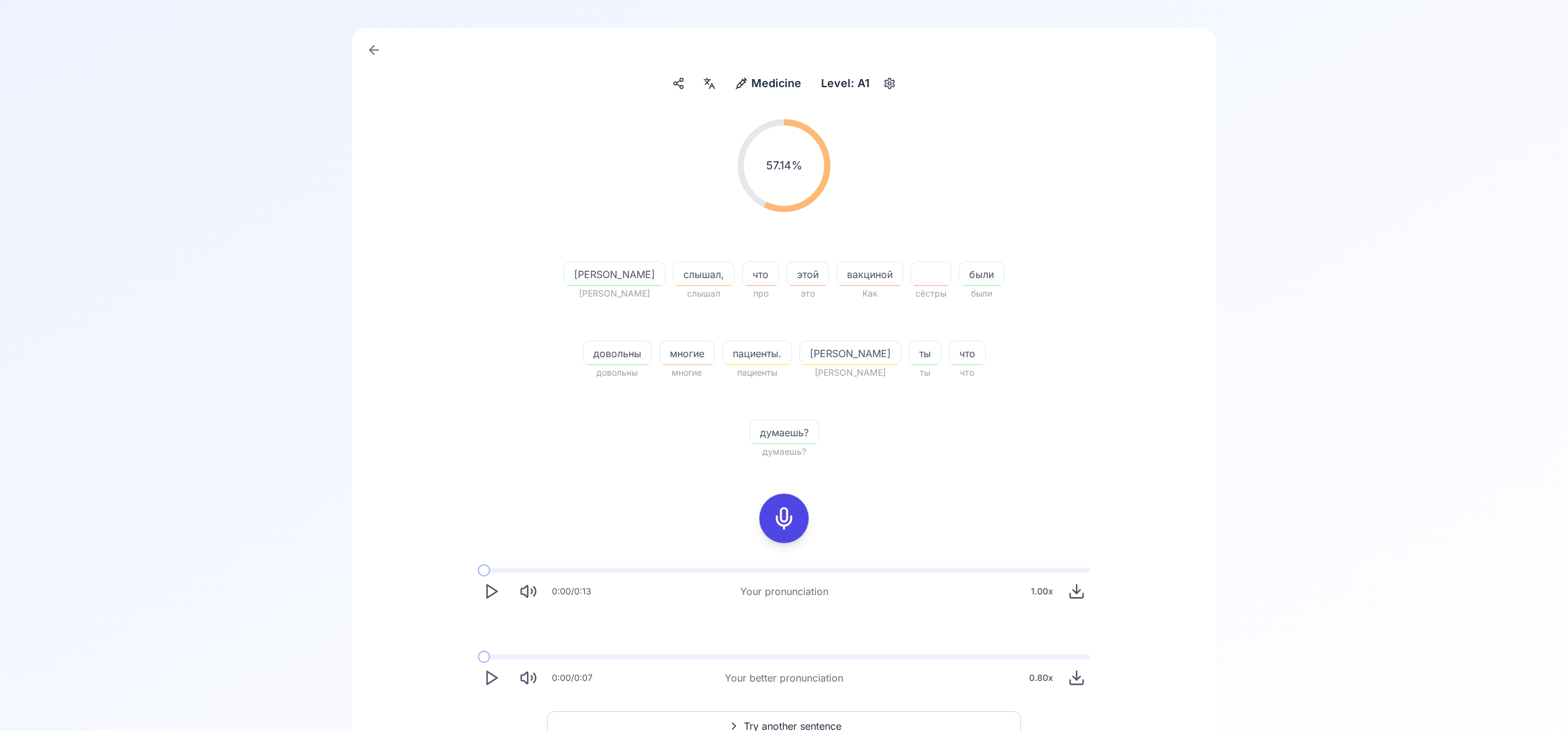
click at [817, 718] on span "Try another sentence" at bounding box center [793, 725] width 98 height 15
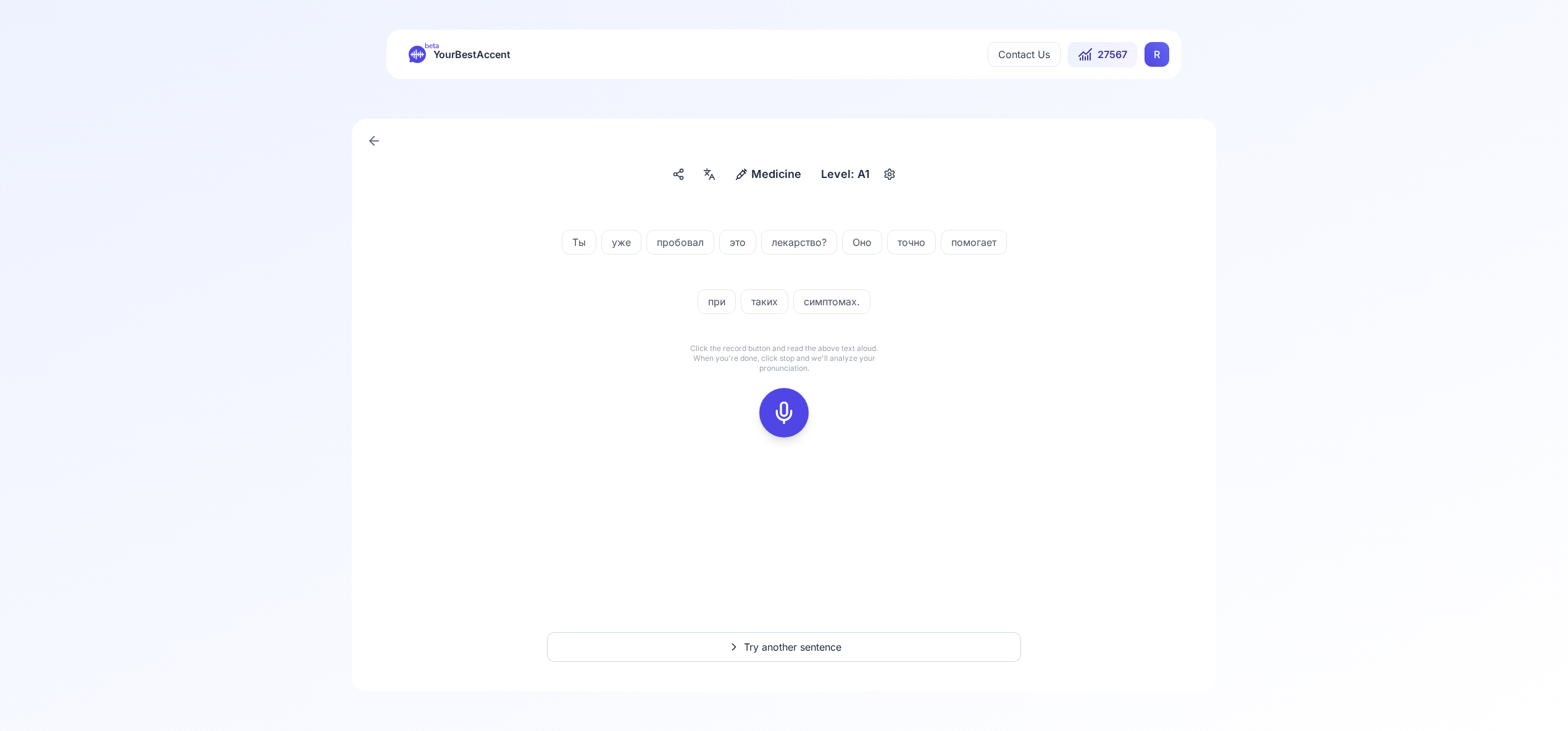
click at [787, 410] on icon at bounding box center [784, 412] width 24 height 24
click at [785, 434] on div at bounding box center [784, 412] width 29 height 50
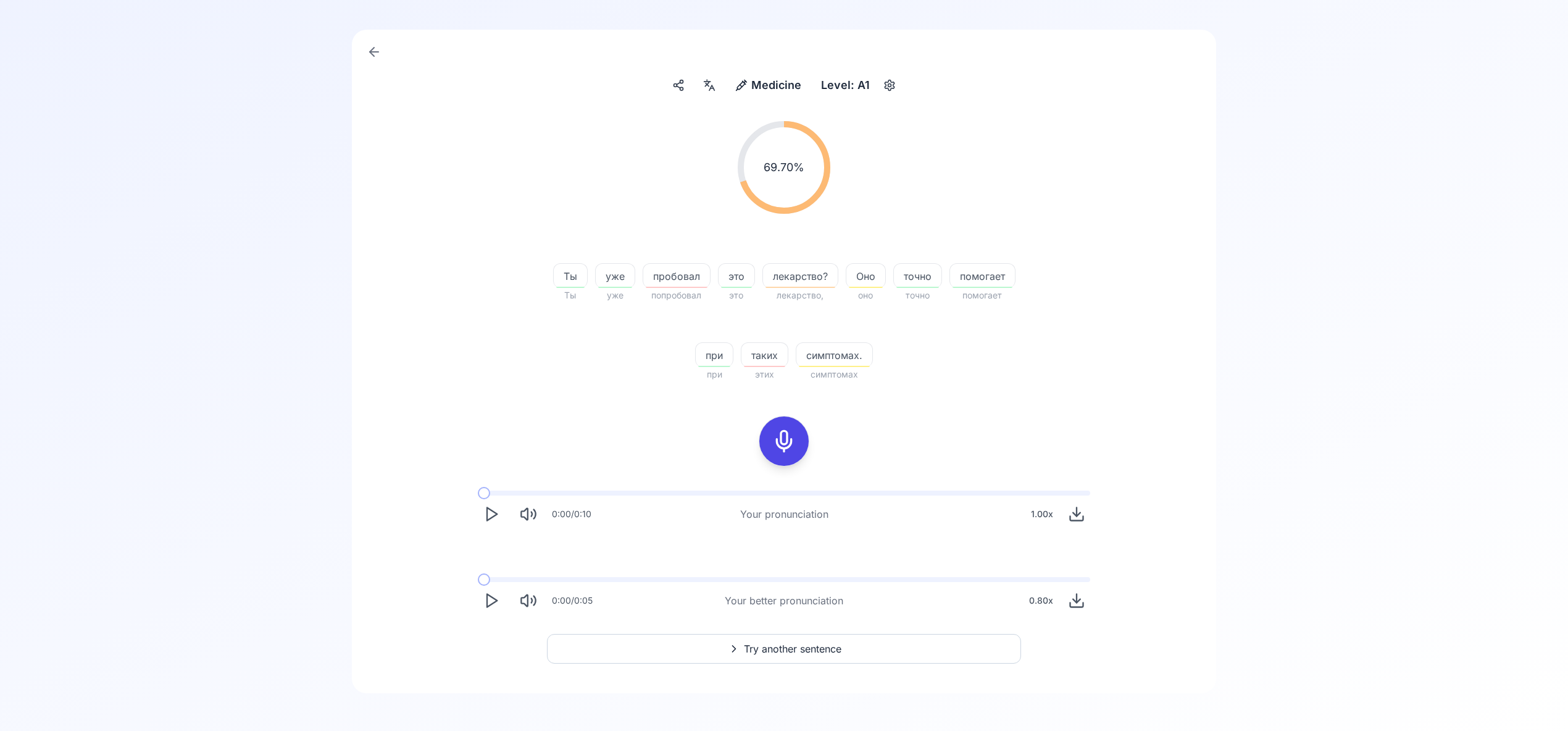
scroll to position [91, 0]
click at [793, 650] on span "Try another sentence" at bounding box center [793, 646] width 98 height 15
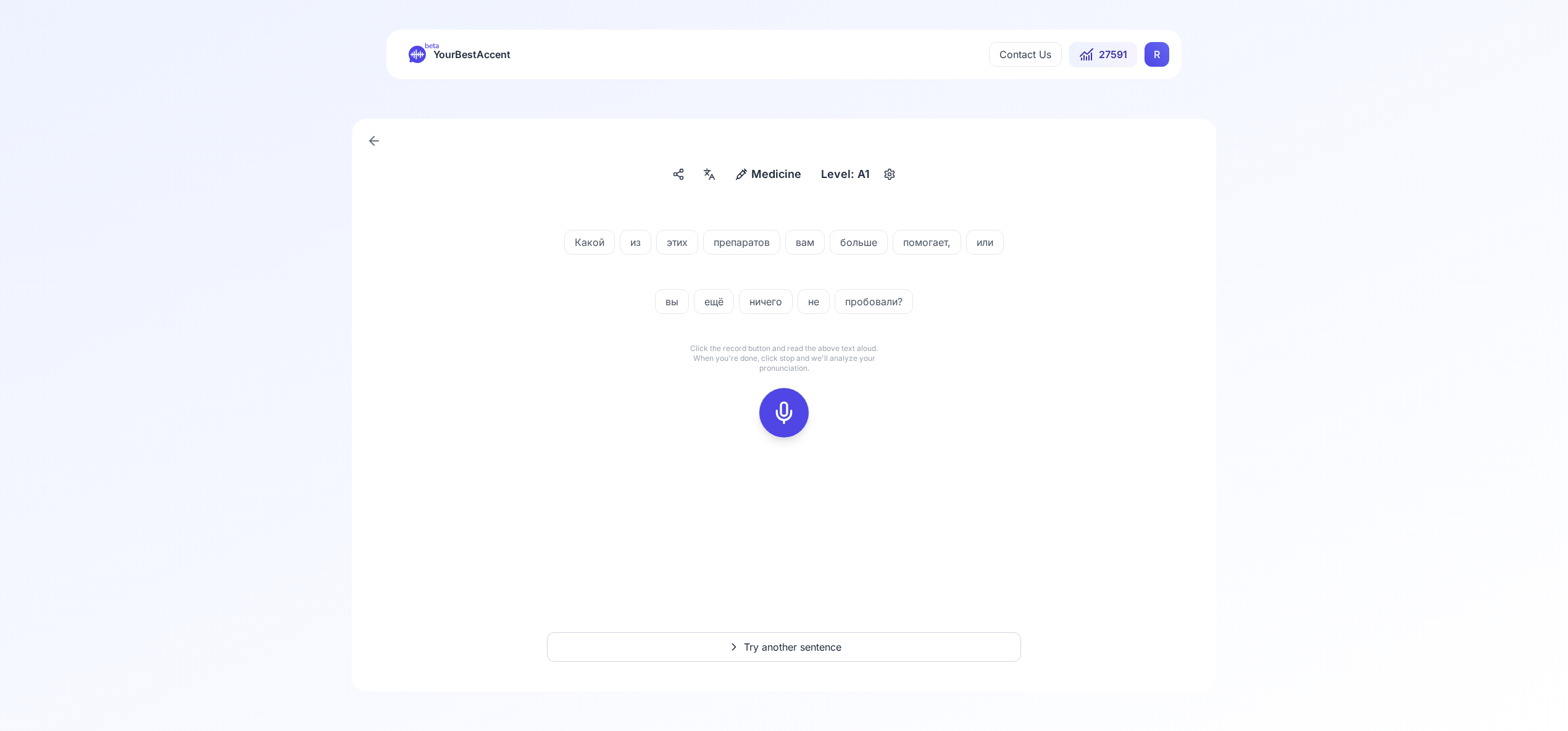
click at [789, 414] on icon at bounding box center [784, 412] width 24 height 24
click at [789, 418] on icon at bounding box center [784, 412] width 24 height 24
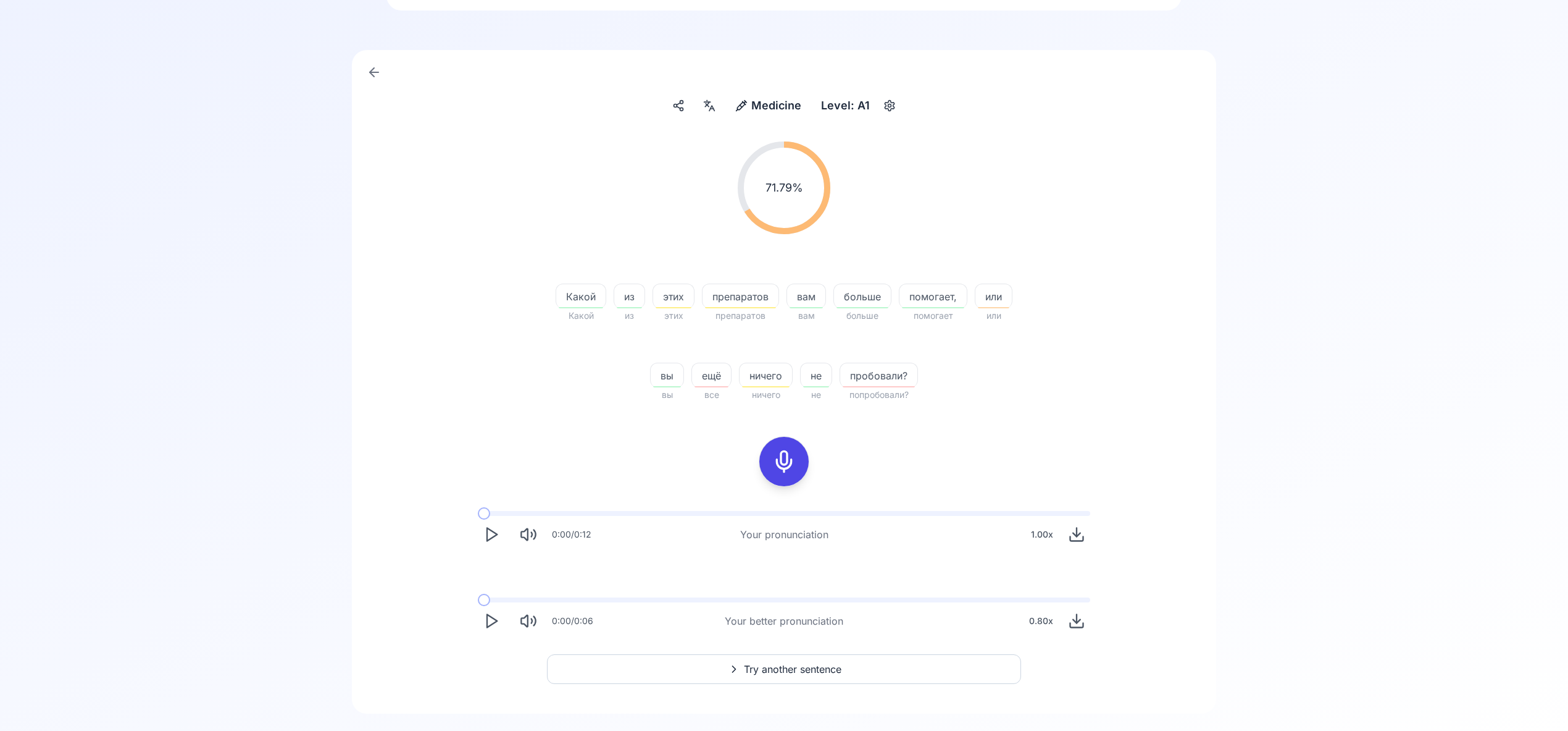
scroll to position [91, 0]
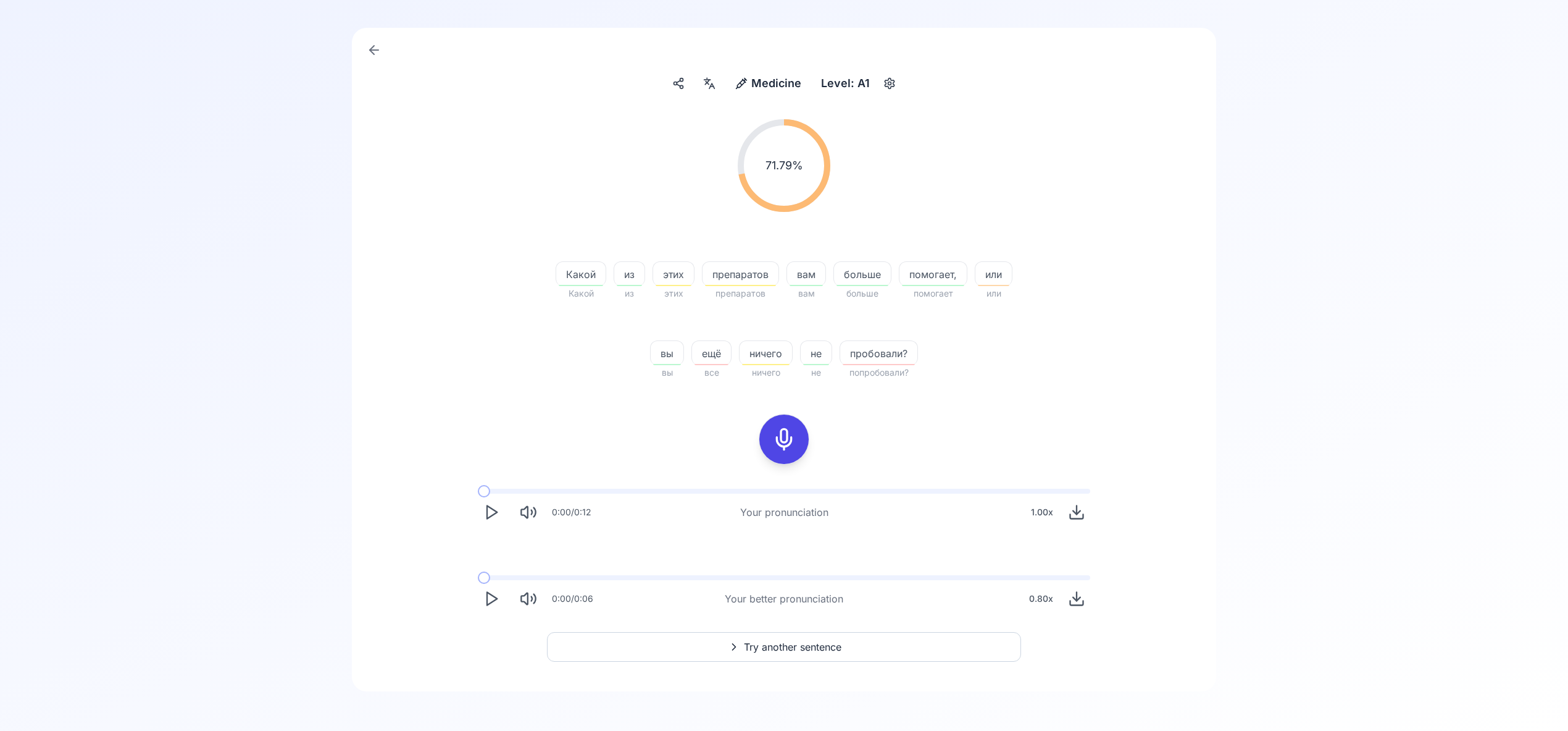
click at [809, 646] on span "Try another sentence" at bounding box center [793, 646] width 98 height 15
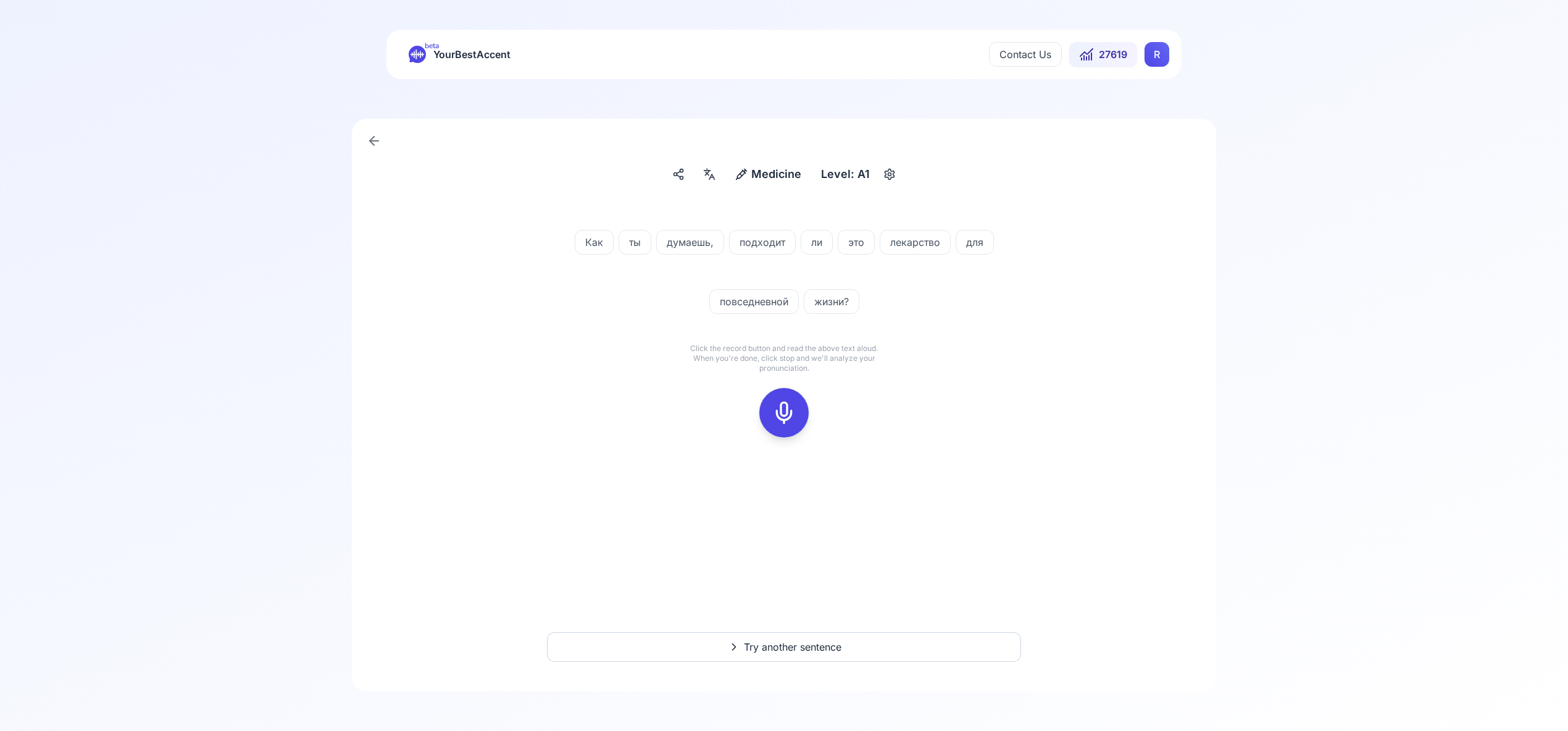
click at [784, 412] on icon at bounding box center [784, 412] width 24 height 24
click at [784, 406] on icon at bounding box center [784, 412] width 24 height 24
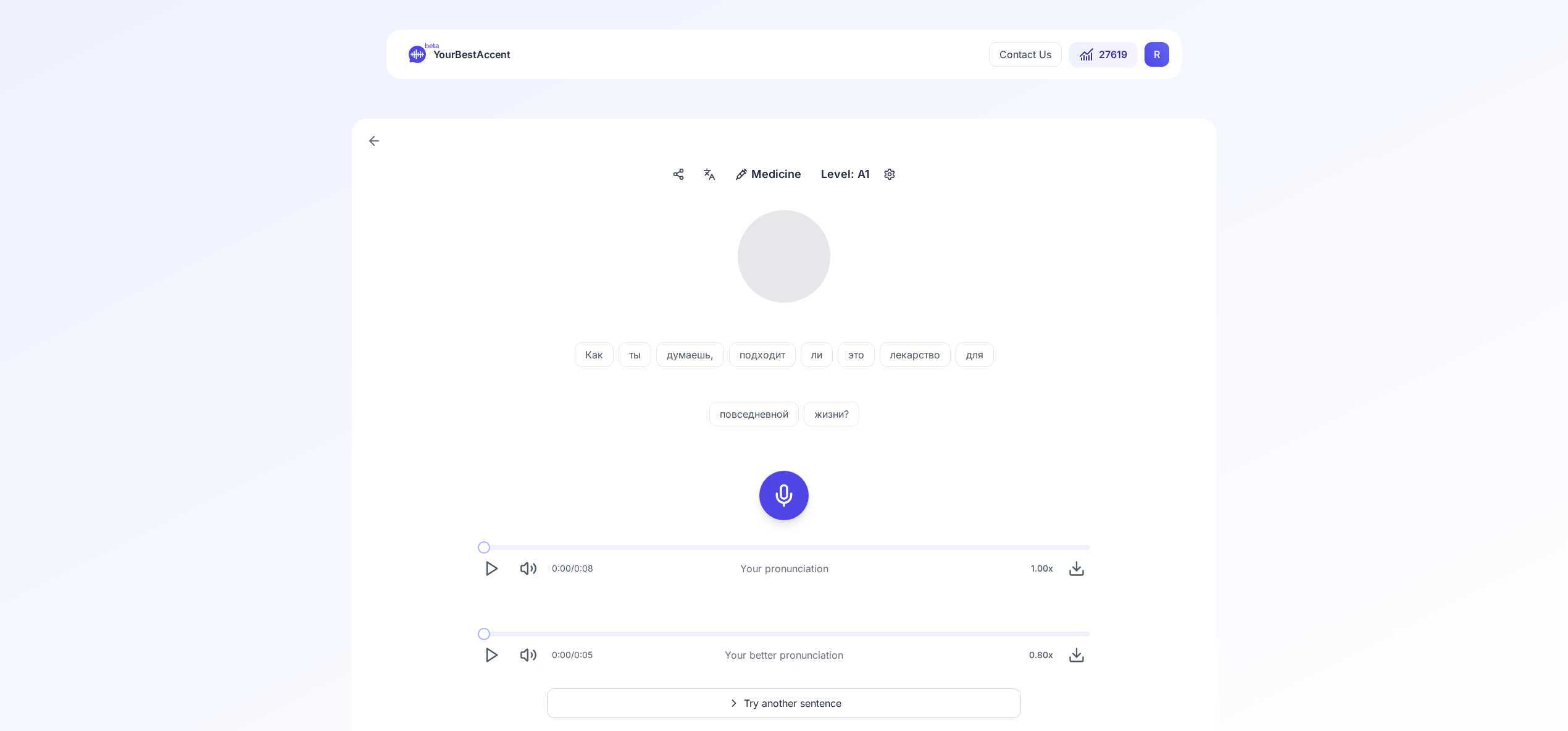
click at [707, 179] on icon at bounding box center [709, 174] width 15 height 13
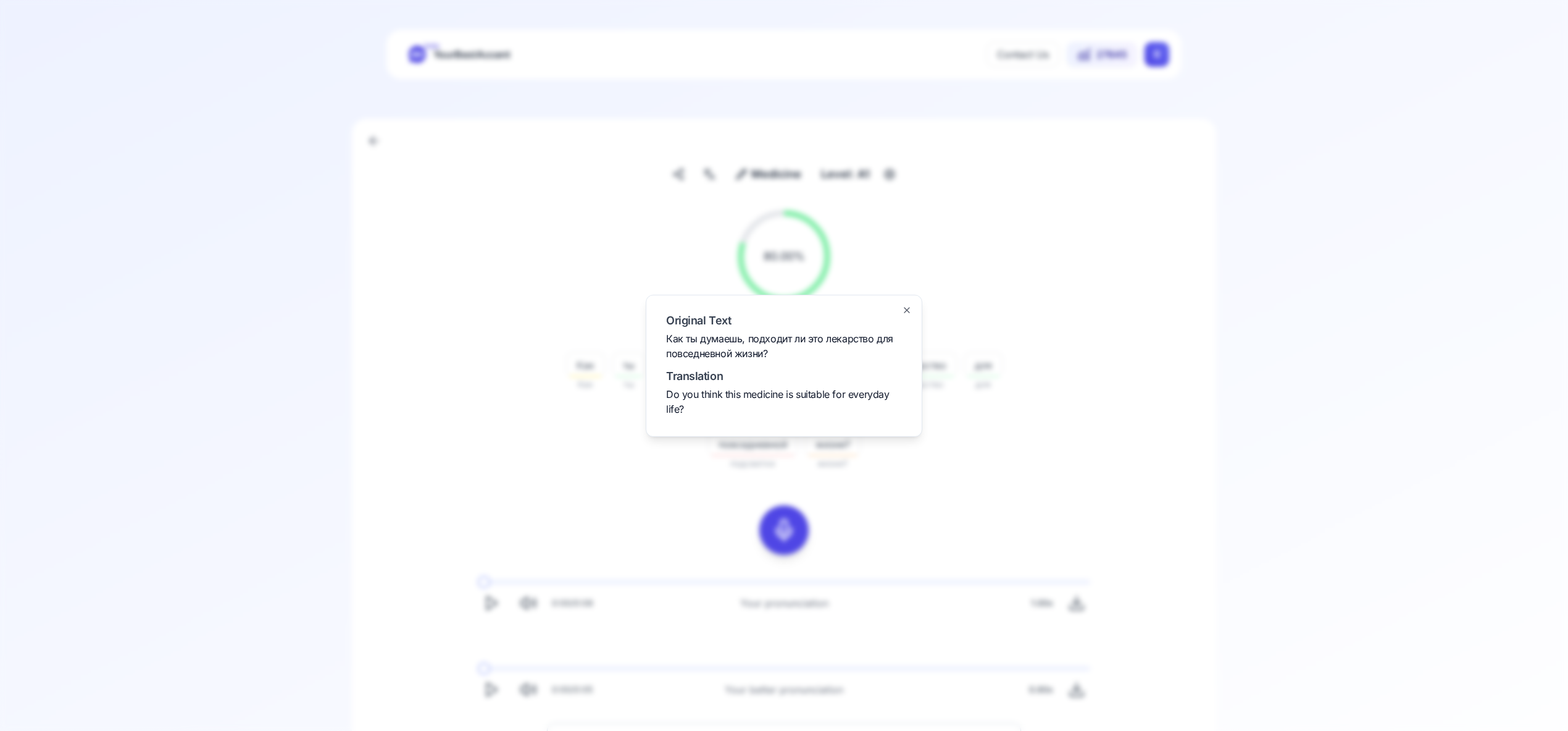
click at [903, 310] on icon "button" at bounding box center [907, 310] width 10 height 10
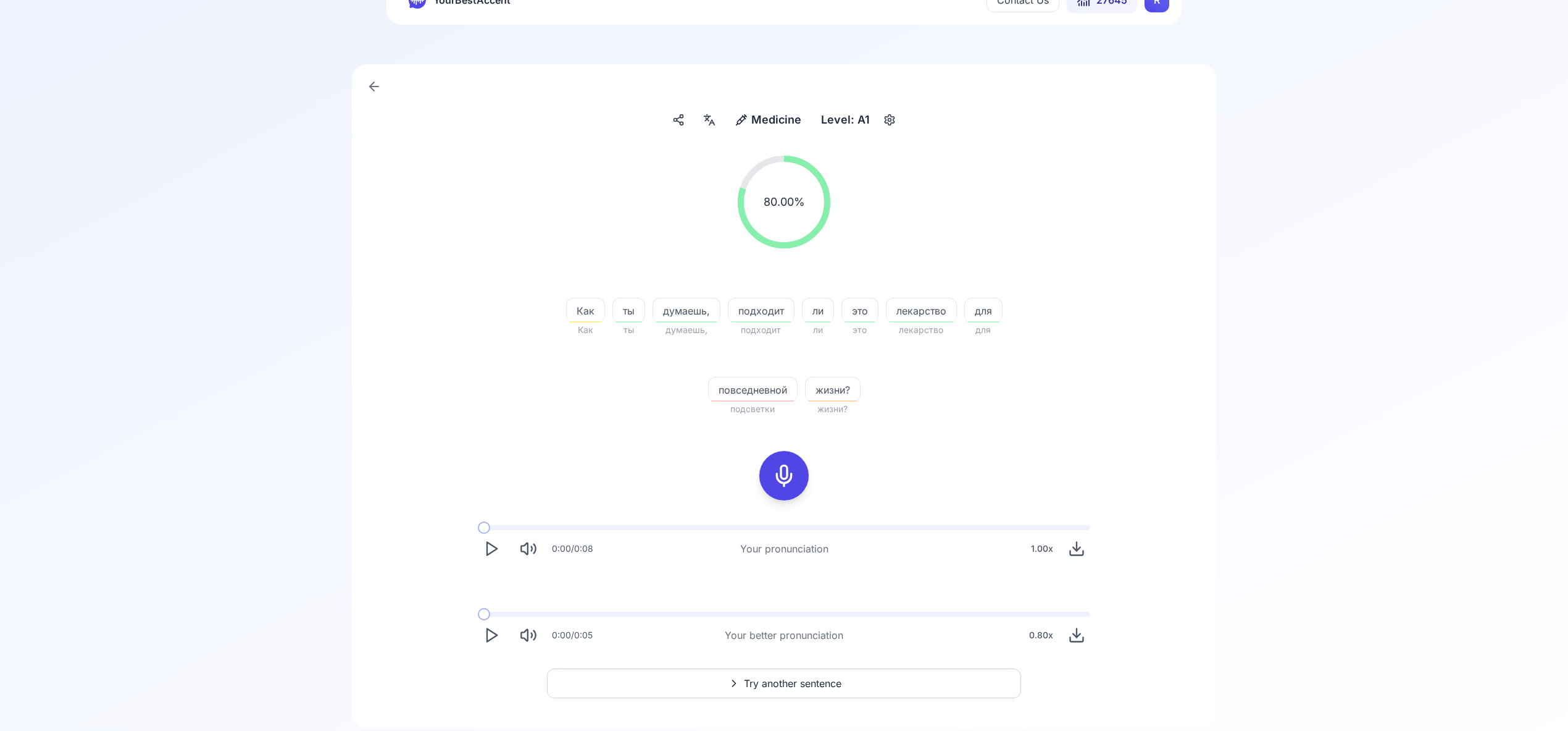
scroll to position [54, 0]
click at [770, 688] on span "Try another sentence" at bounding box center [793, 683] width 98 height 15
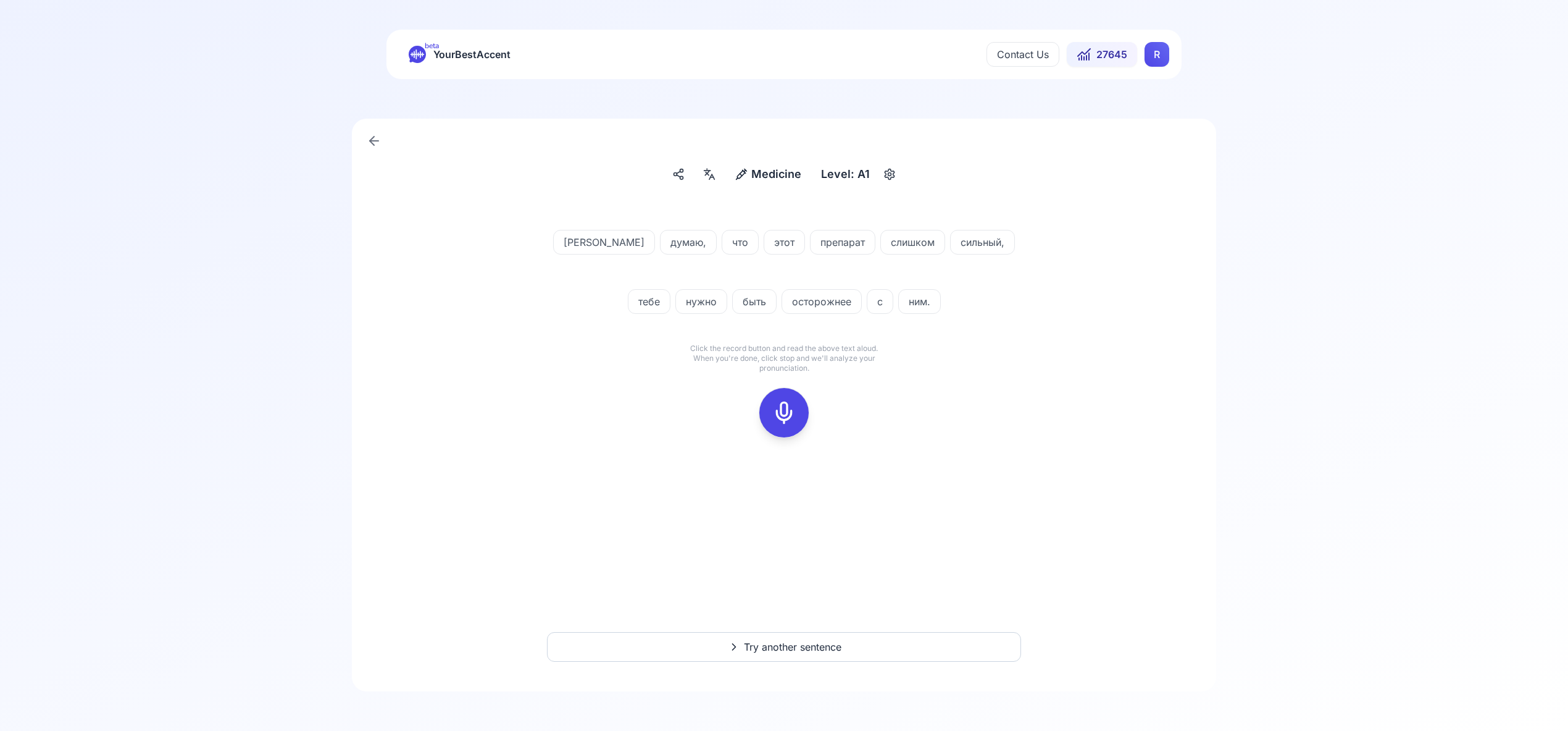
click at [789, 410] on icon at bounding box center [784, 412] width 24 height 24
click at [784, 414] on icon at bounding box center [784, 412] width 24 height 24
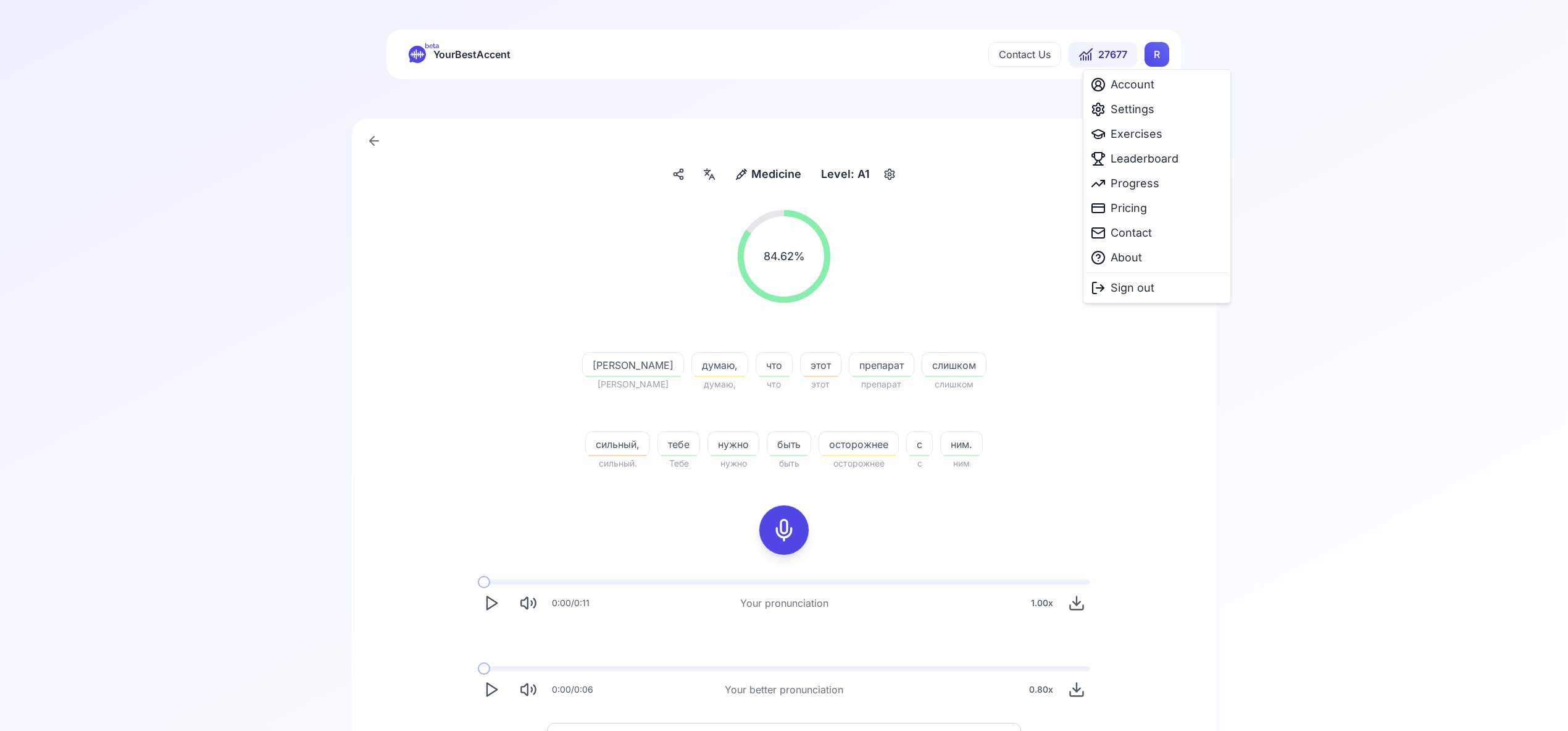
click at [1159, 58] on html "beta YourBestAccent Contact Us 27677 R Medicine Medicine Level: A1 84.62 % 84.6…" at bounding box center [784, 366] width 1568 height 731
click at [1137, 111] on span "Settings" at bounding box center [1132, 109] width 44 height 17
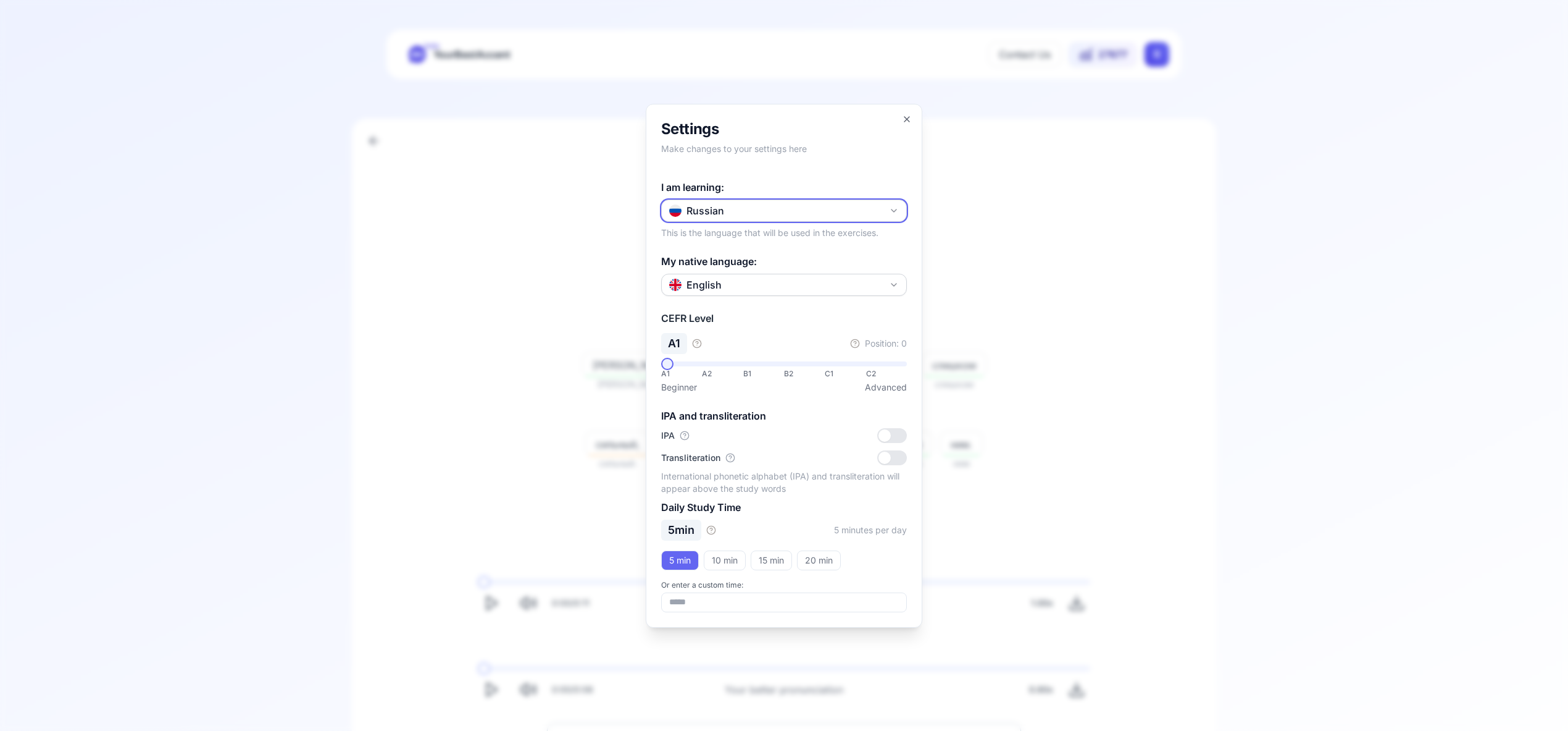
click at [894, 206] on icon "button" at bounding box center [894, 210] width 10 height 10
click at [813, 288] on div "Portuguese" at bounding box center [784, 284] width 240 height 22
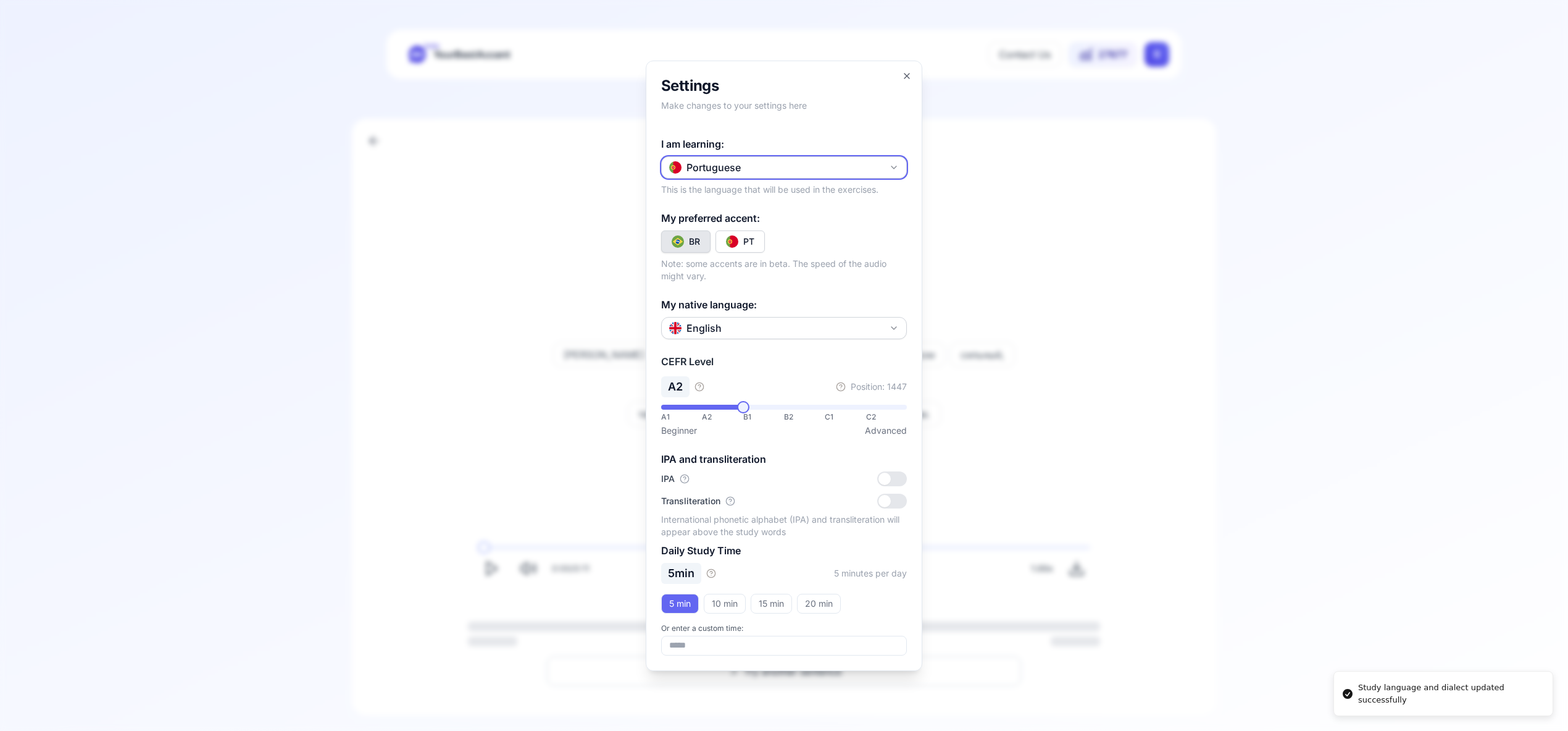
click at [891, 167] on icon "button" at bounding box center [894, 167] width 10 height 10
click at [905, 76] on body "**********" at bounding box center [784, 366] width 1568 height 731
click at [910, 75] on icon "button" at bounding box center [907, 76] width 10 height 10
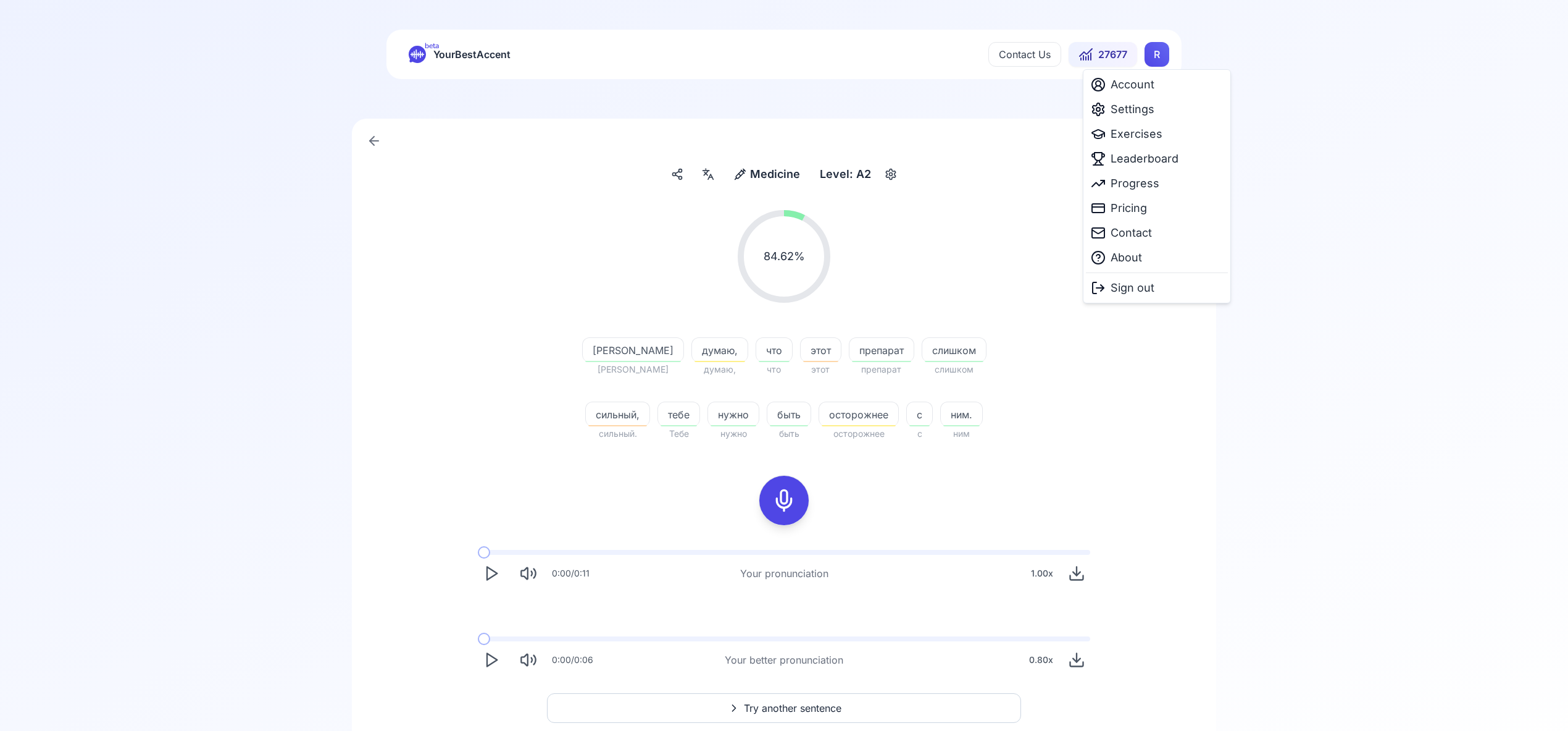
click at [1161, 56] on html "beta YourBestAccent Contact Us 27677 R Medicine Medicine Level: A2 84.62 % 84.6…" at bounding box center [784, 366] width 1568 height 731
click at [1145, 133] on span "Exercises" at bounding box center [1136, 133] width 52 height 17
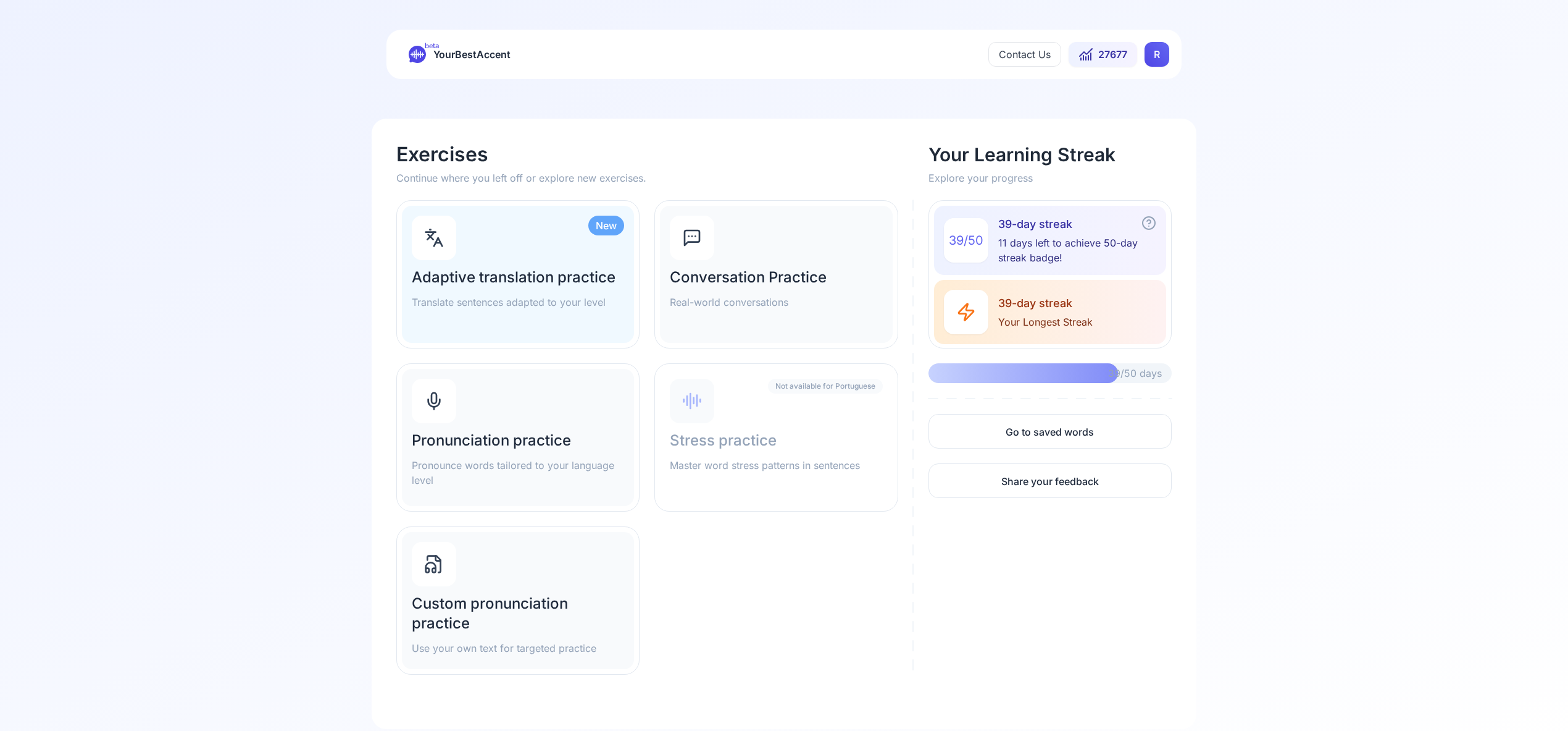
click at [450, 398] on div at bounding box center [434, 401] width 45 height 45
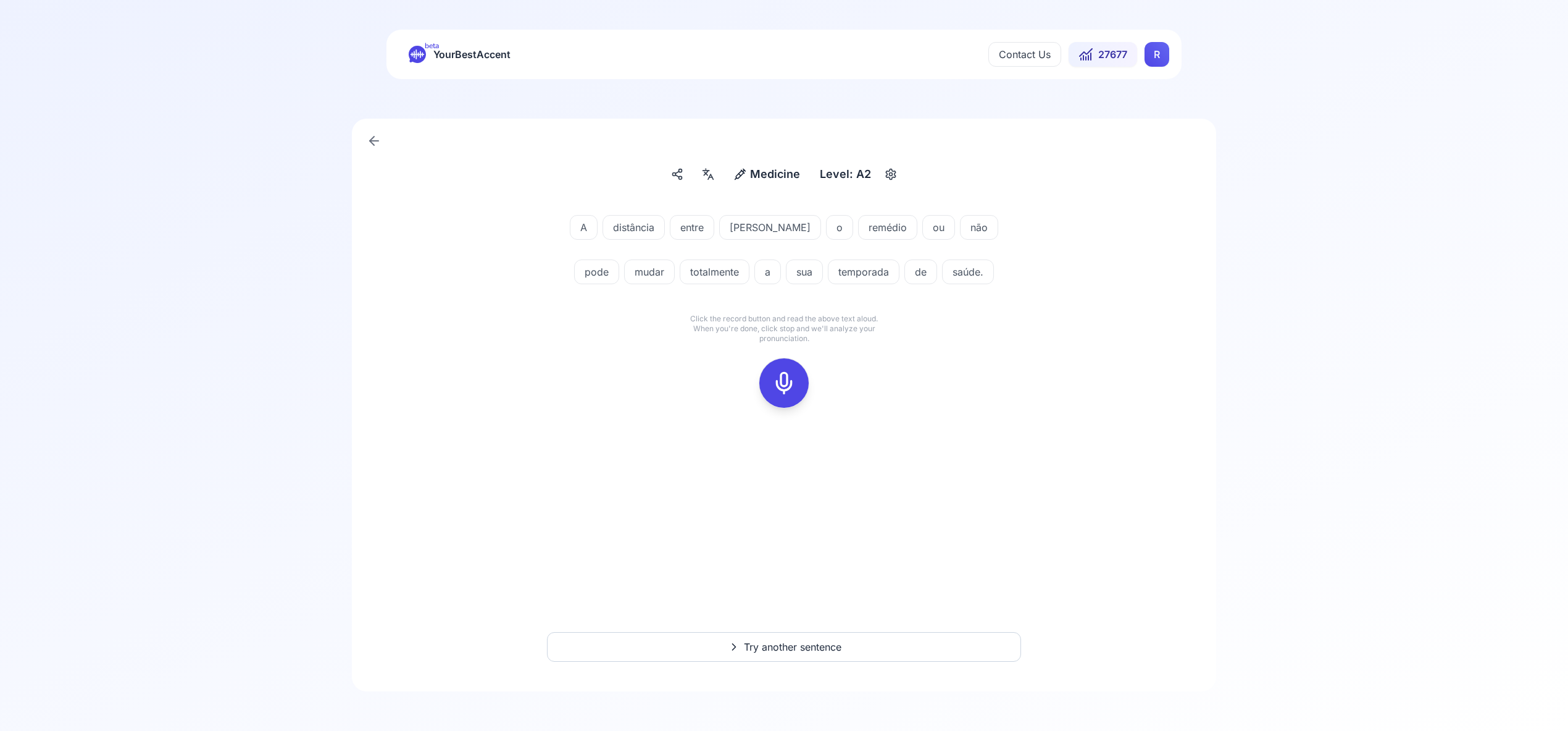
click at [789, 375] on icon at bounding box center [784, 382] width 24 height 24
click at [796, 378] on div at bounding box center [784, 383] width 29 height 50
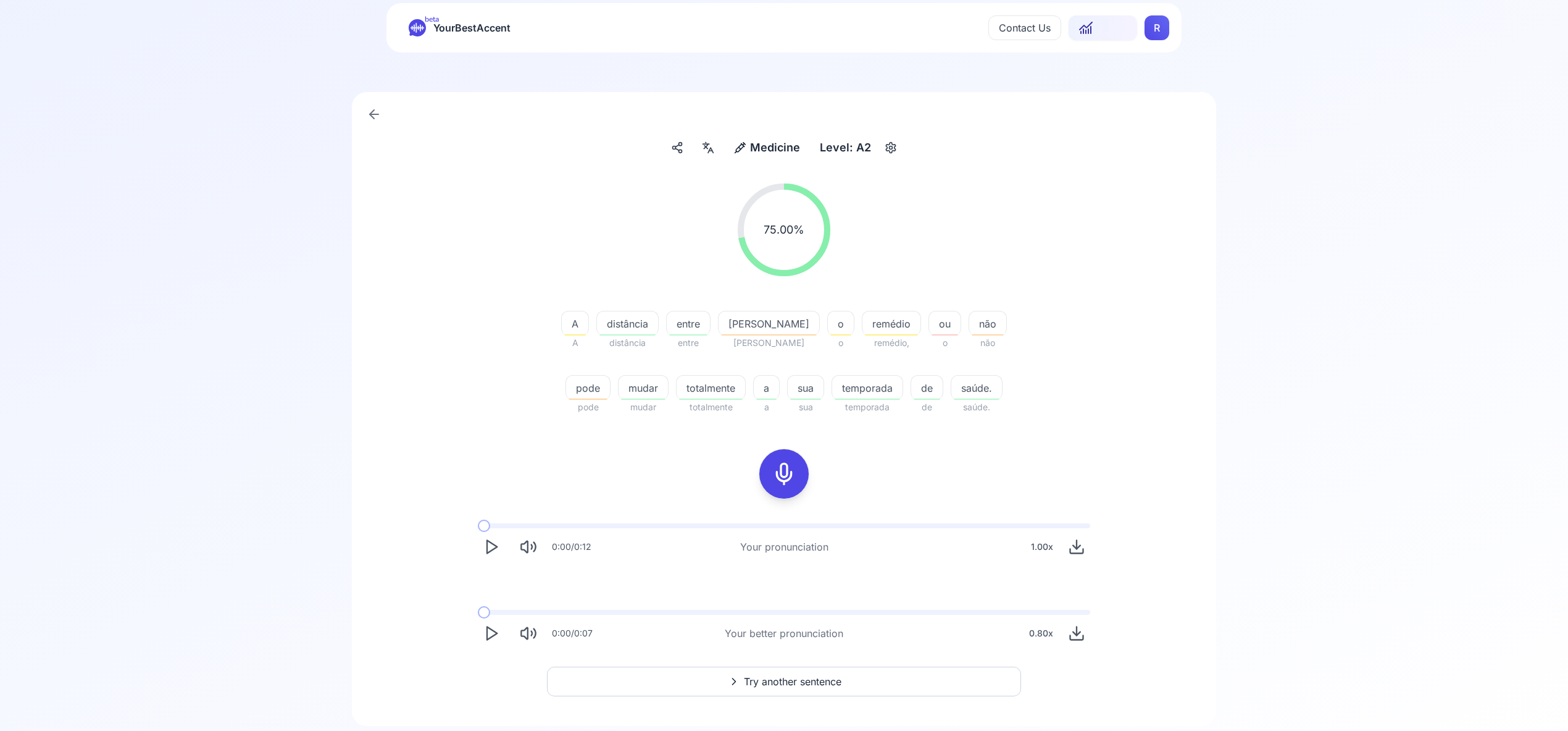
scroll to position [19, 0]
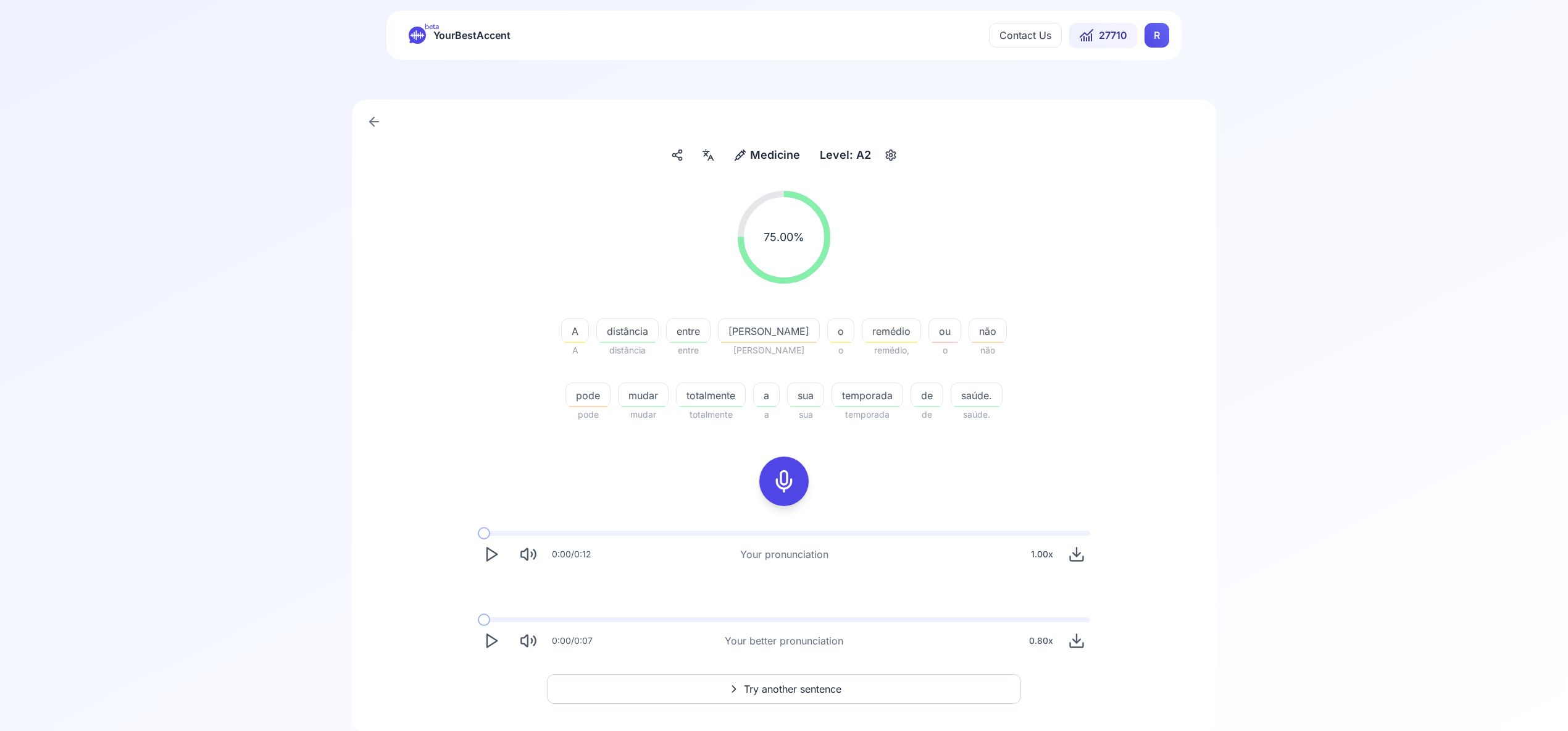
click at [800, 690] on span "Try another sentence" at bounding box center [793, 688] width 98 height 15
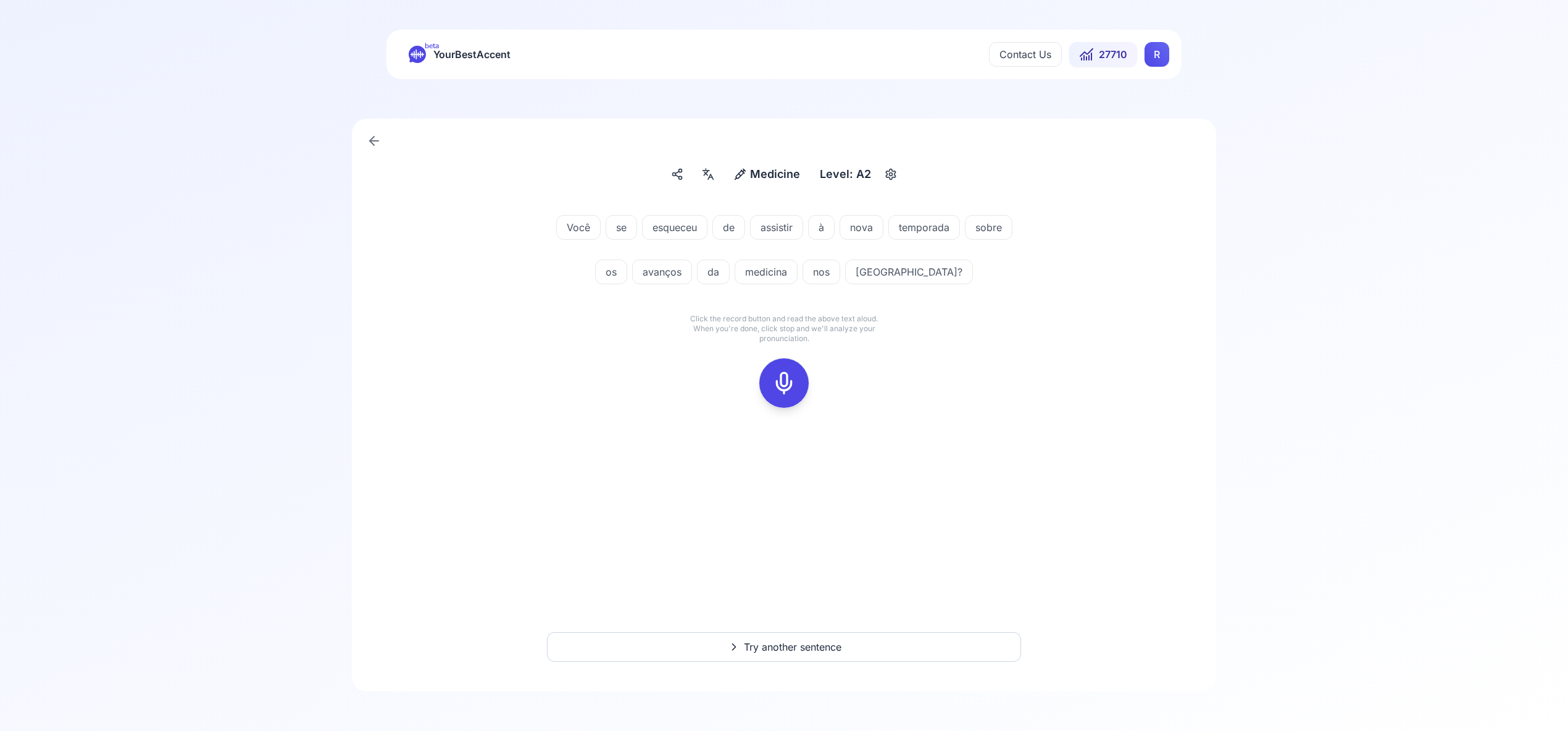
click at [787, 377] on icon at bounding box center [784, 382] width 24 height 24
click at [809, 375] on div at bounding box center [784, 383] width 56 height 56
click at [794, 377] on icon at bounding box center [784, 382] width 24 height 24
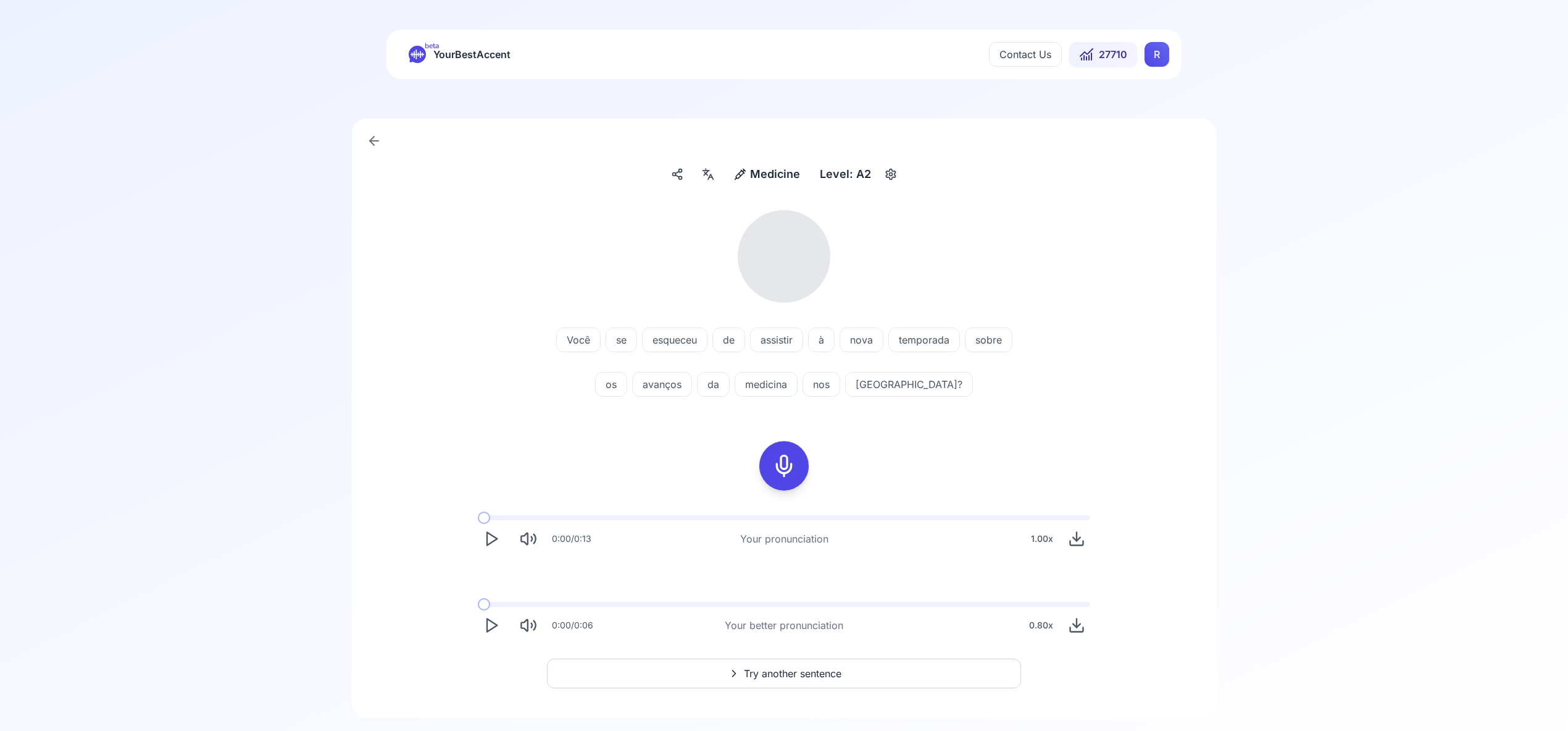
click at [700, 178] on div at bounding box center [708, 174] width 22 height 20
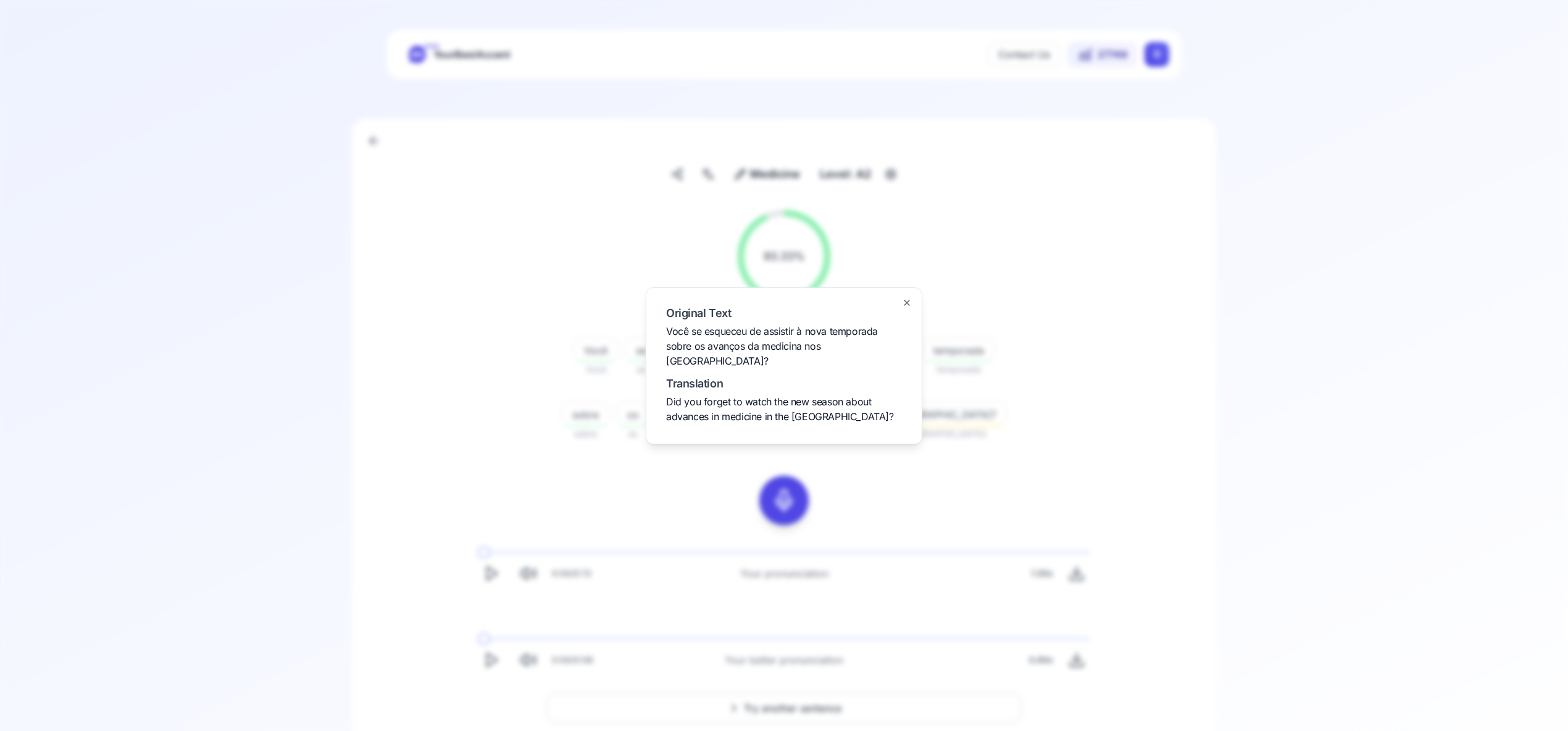
click at [910, 307] on icon "button" at bounding box center [907, 303] width 10 height 10
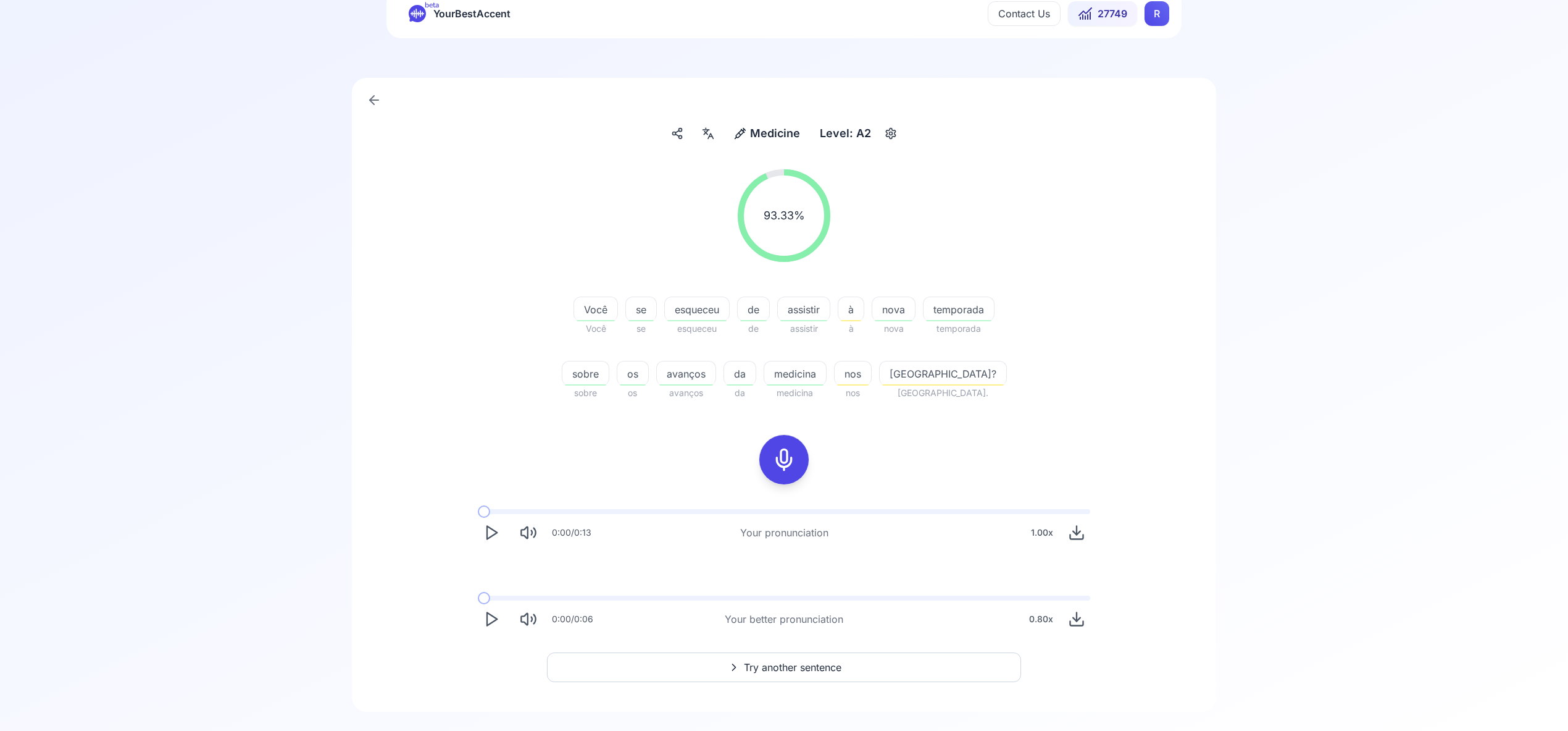
scroll to position [61, 0]
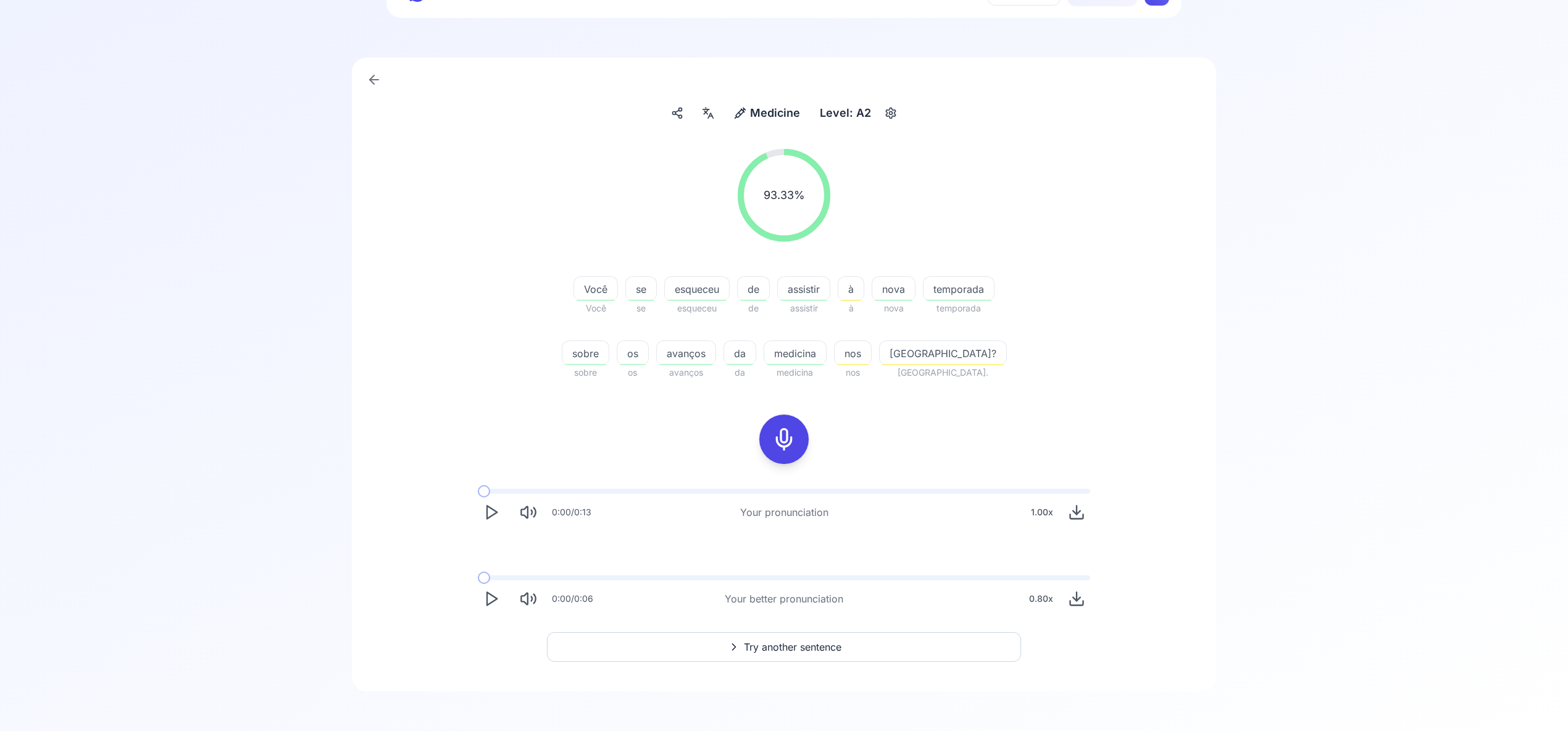
click at [807, 650] on span "Try another sentence" at bounding box center [793, 646] width 98 height 15
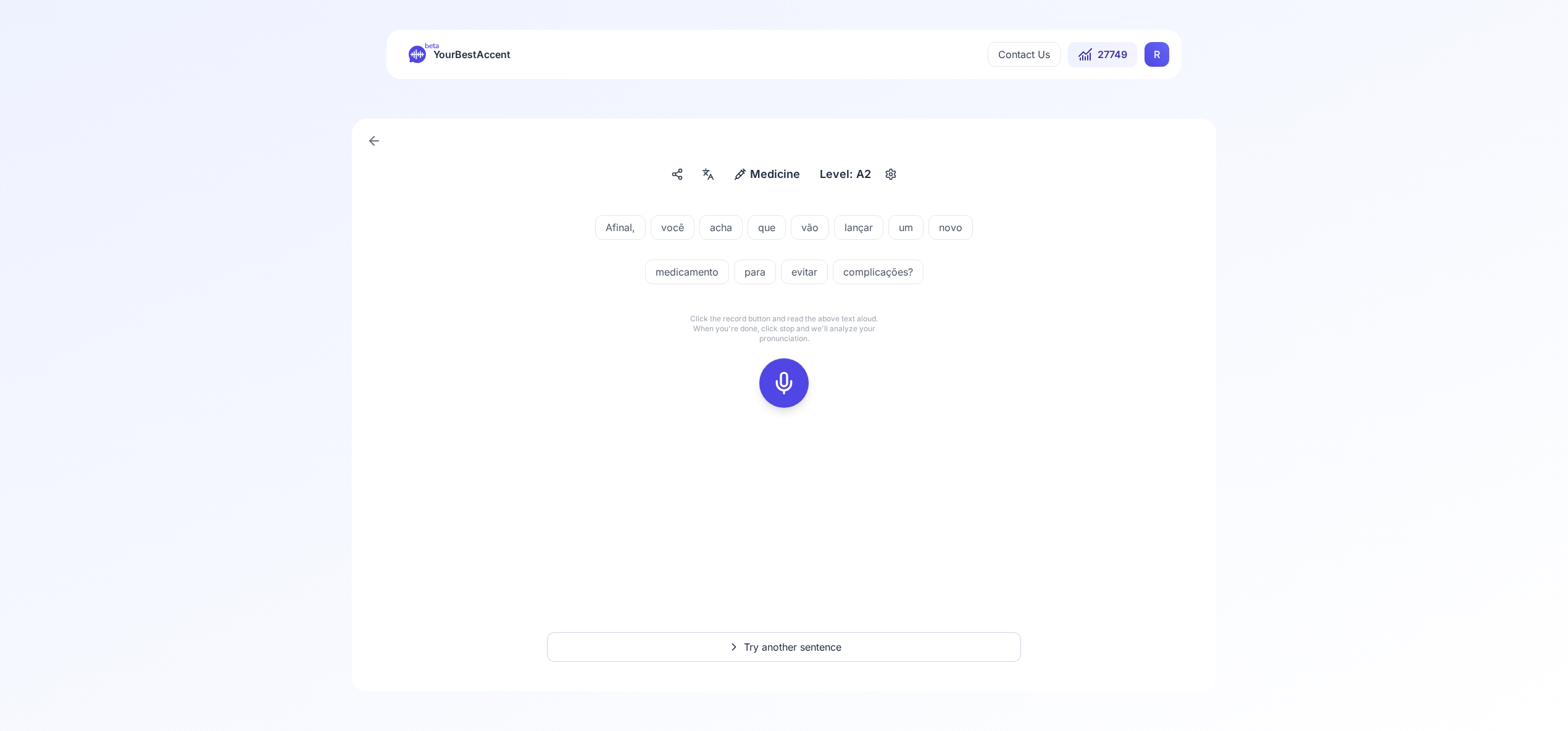
click at [781, 374] on rect at bounding box center [784, 383] width 19 height 19
click at [791, 377] on icon at bounding box center [784, 382] width 24 height 24
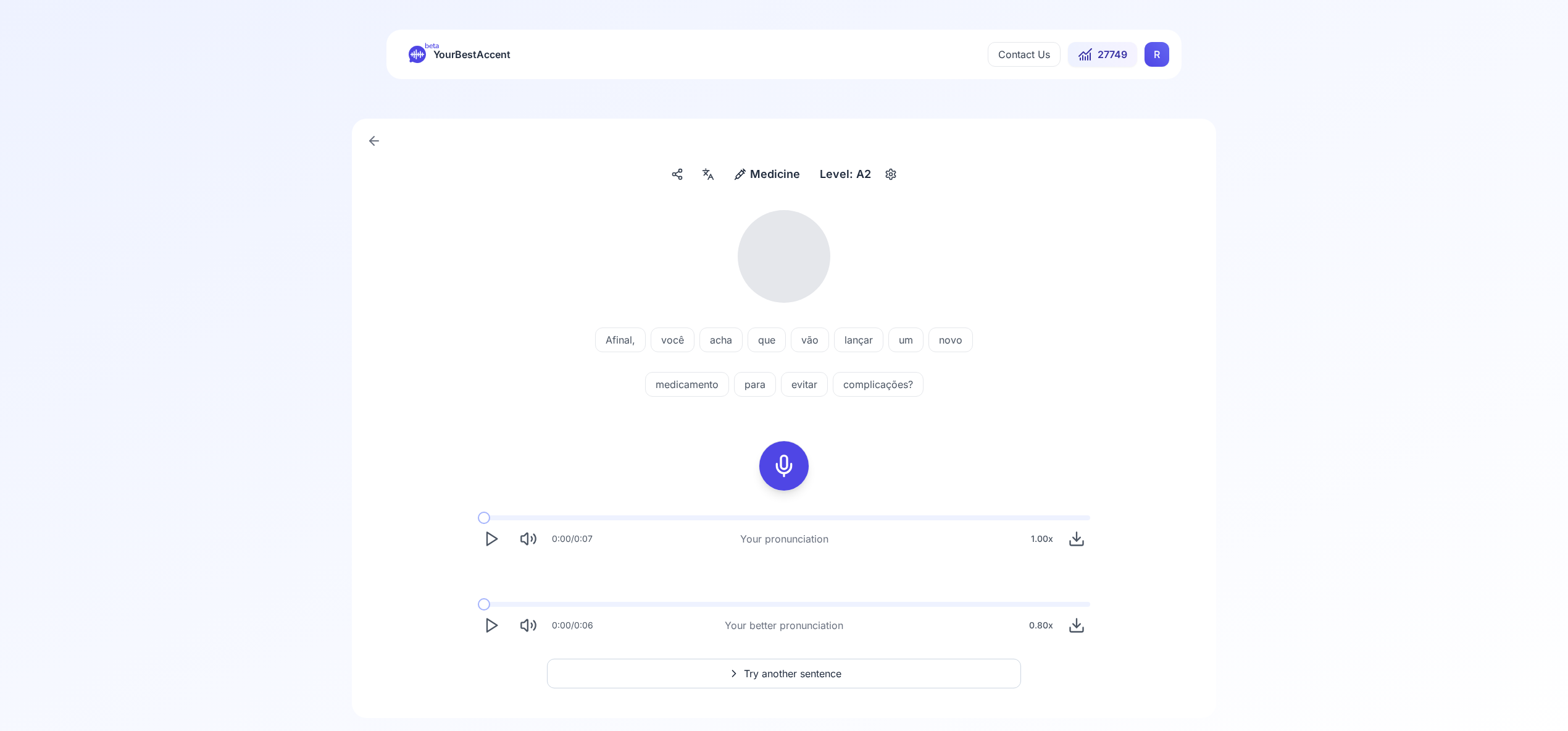
scroll to position [27, 0]
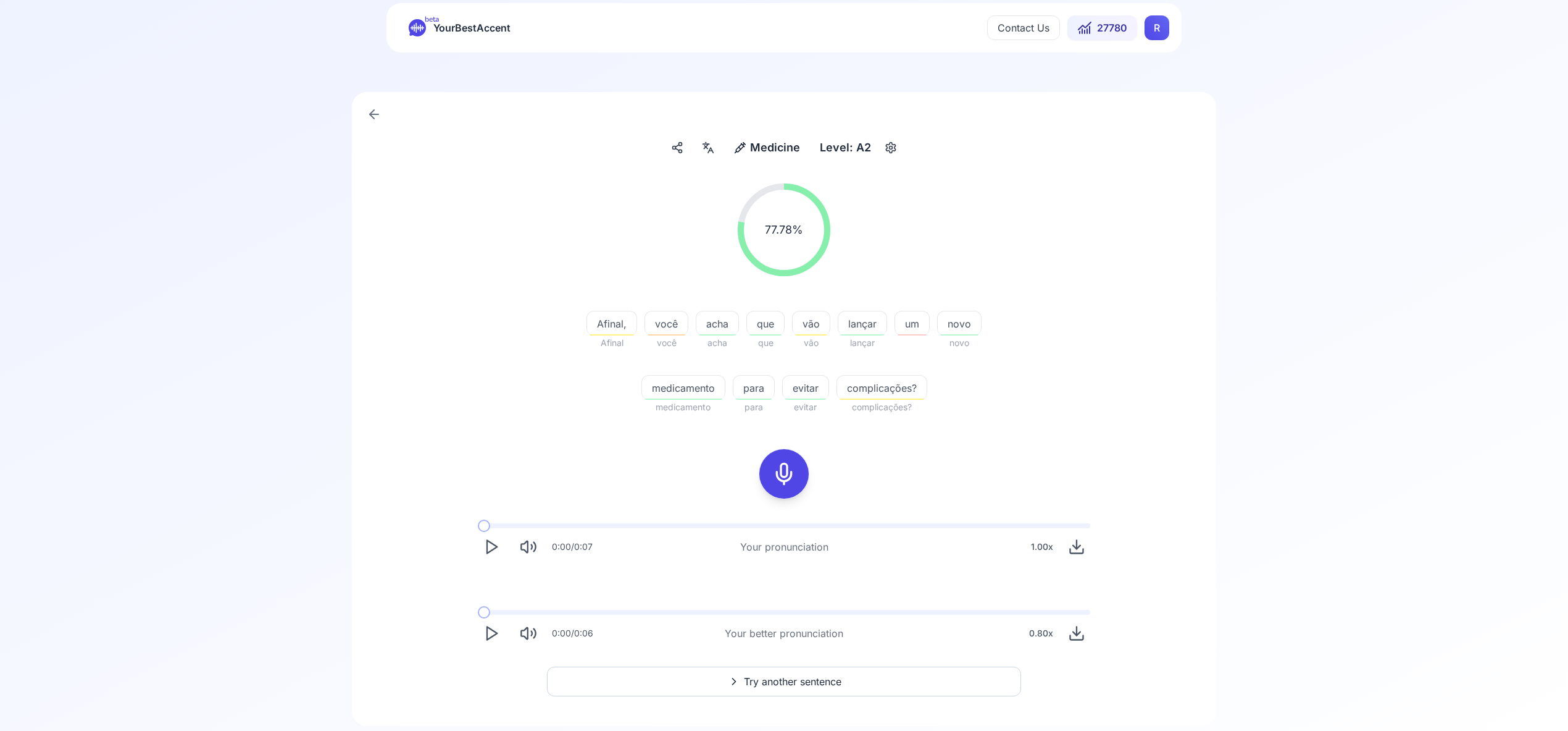
click at [796, 676] on span "Try another sentence" at bounding box center [793, 681] width 98 height 15
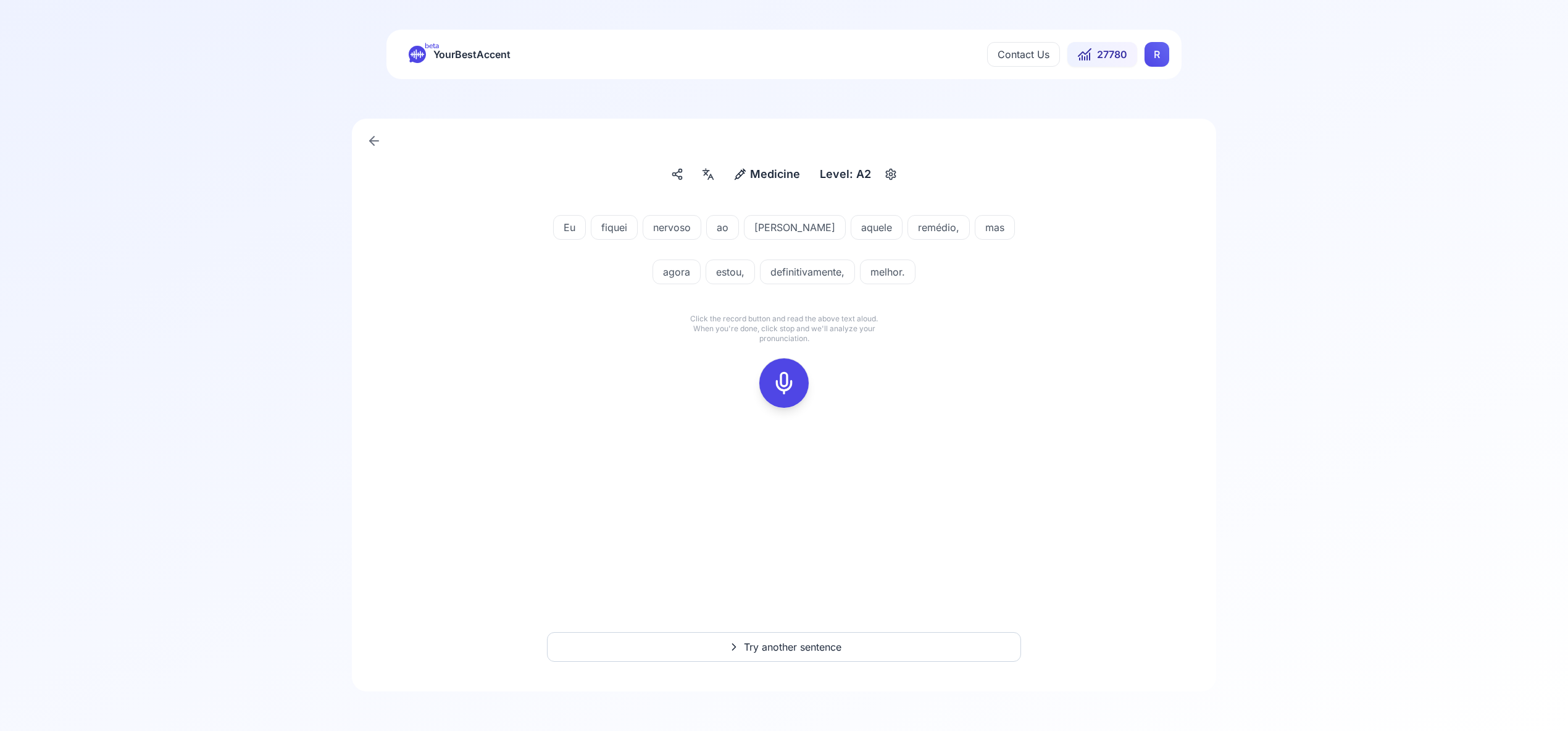
click at [789, 375] on icon at bounding box center [784, 382] width 24 height 24
click at [789, 384] on icon at bounding box center [784, 382] width 24 height 24
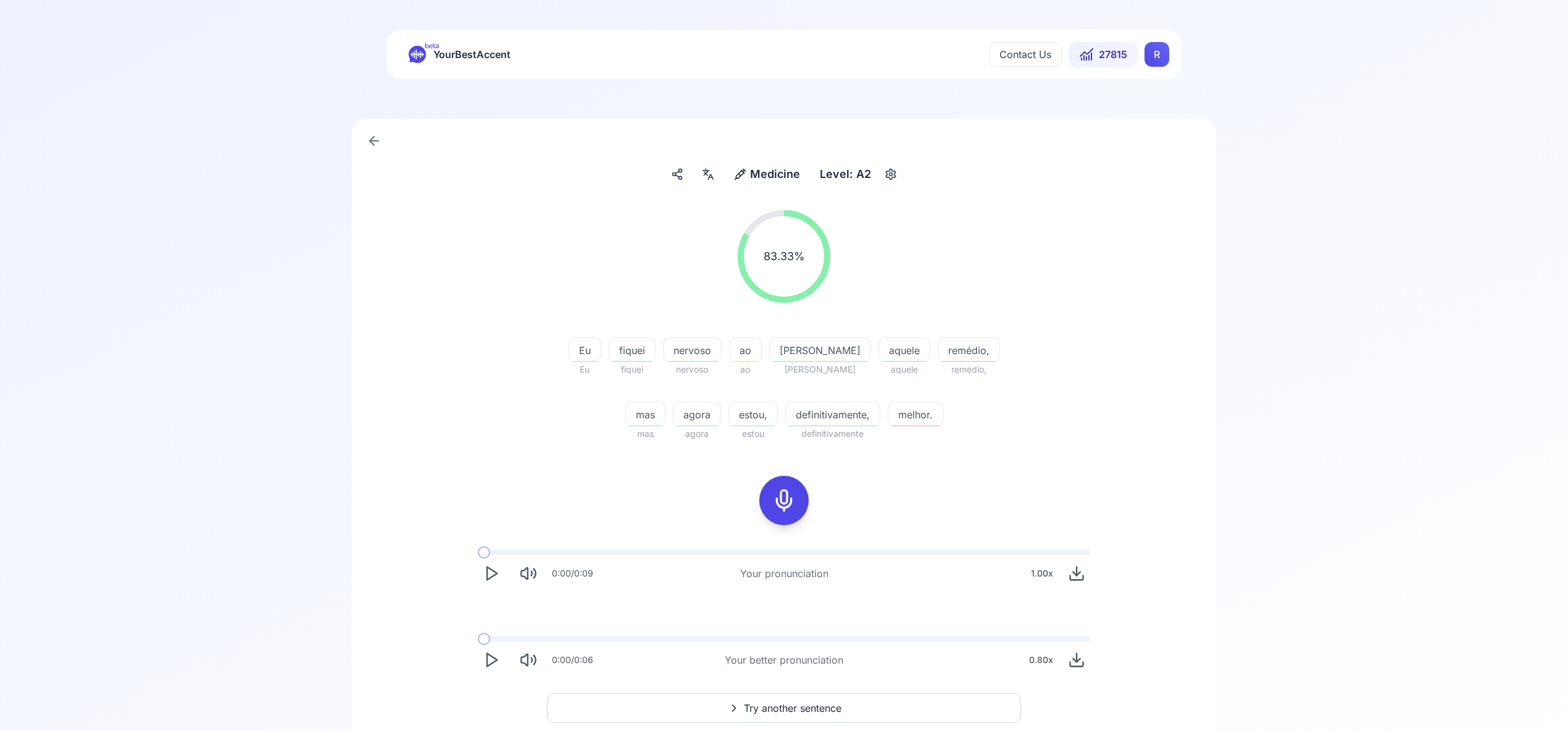
click at [777, 707] on span "Try another sentence" at bounding box center [793, 707] width 98 height 15
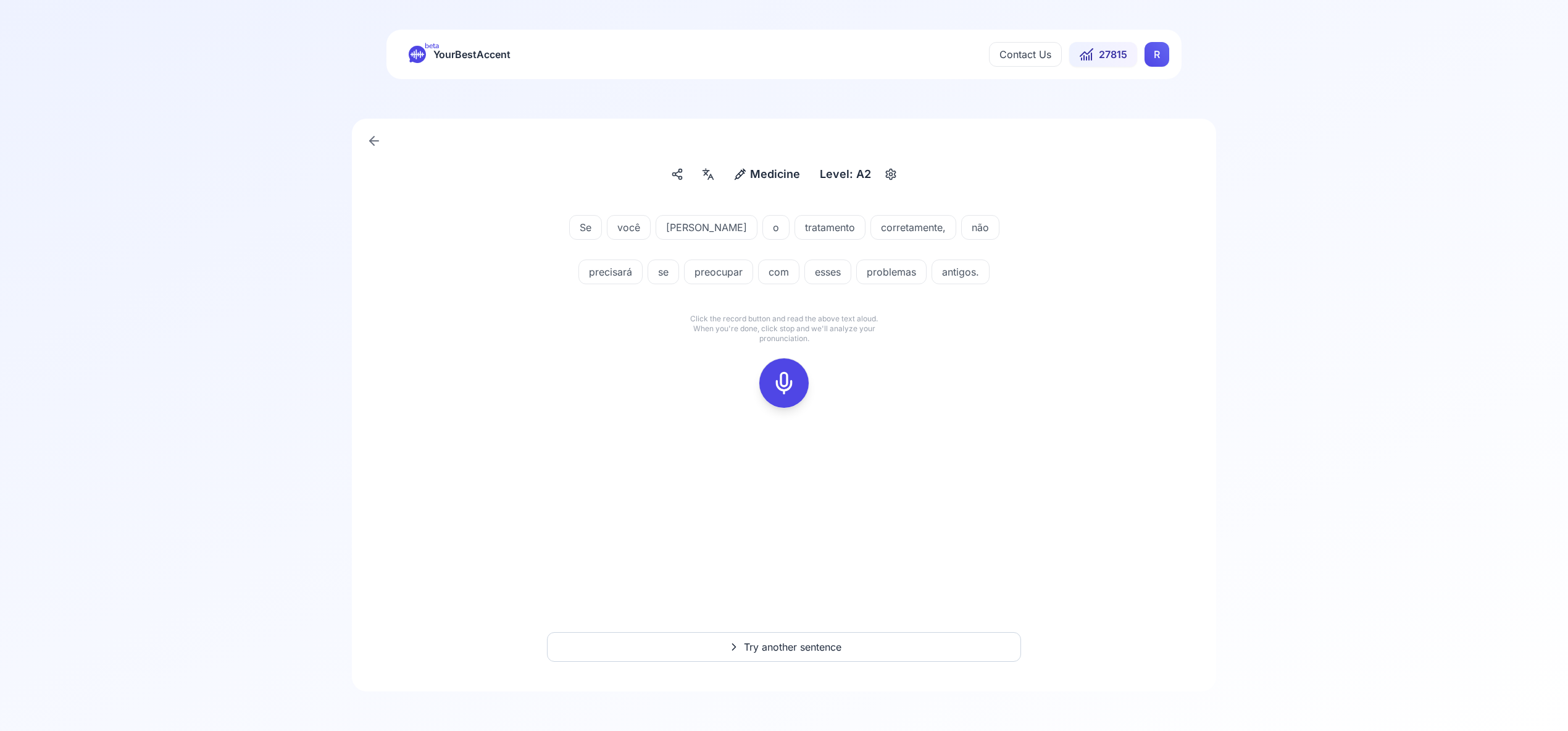
click at [784, 384] on icon at bounding box center [784, 382] width 24 height 24
click at [798, 370] on button at bounding box center [784, 383] width 50 height 50
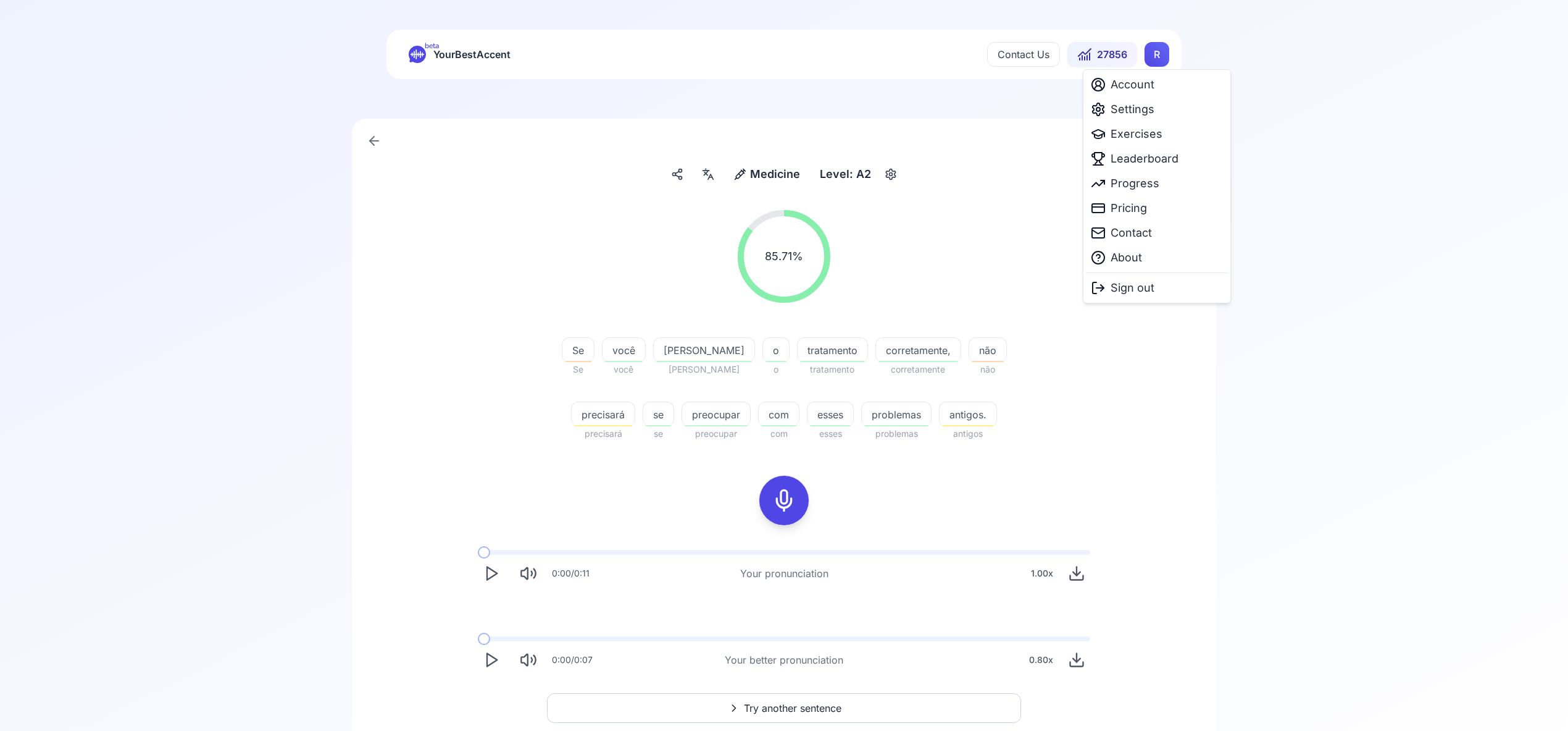
click at [1150, 64] on html "beta YourBestAccent Contact Us 27856 R Medicine Medicine Level: A2 85.71 % 85.7…" at bounding box center [784, 366] width 1568 height 731
click at [1136, 161] on span "Leaderboard" at bounding box center [1144, 159] width 68 height 17
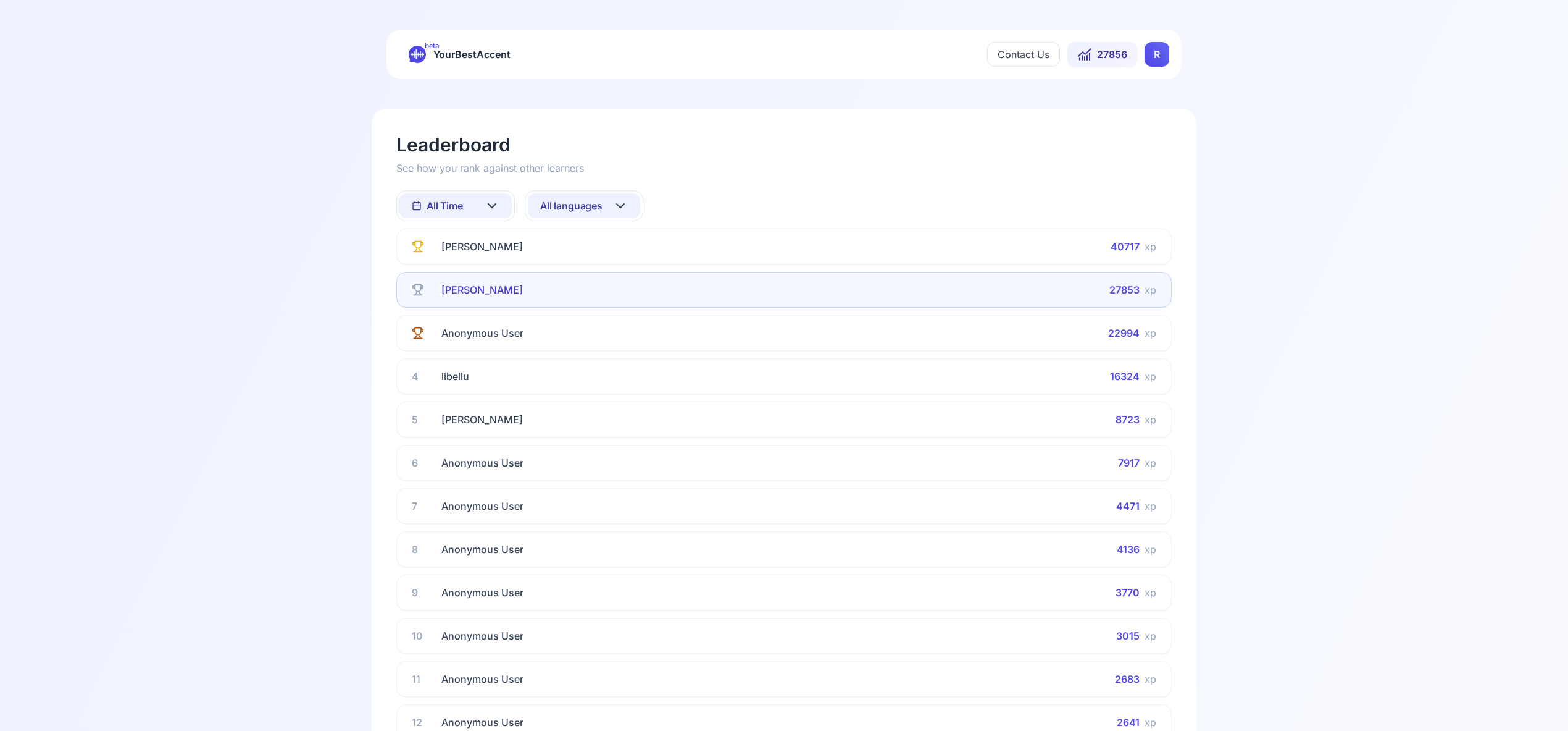
click at [1154, 58] on html "beta YourBestAccent Contact Us 27856 R Leaderboard See how you rank against oth…" at bounding box center [784, 366] width 1568 height 731
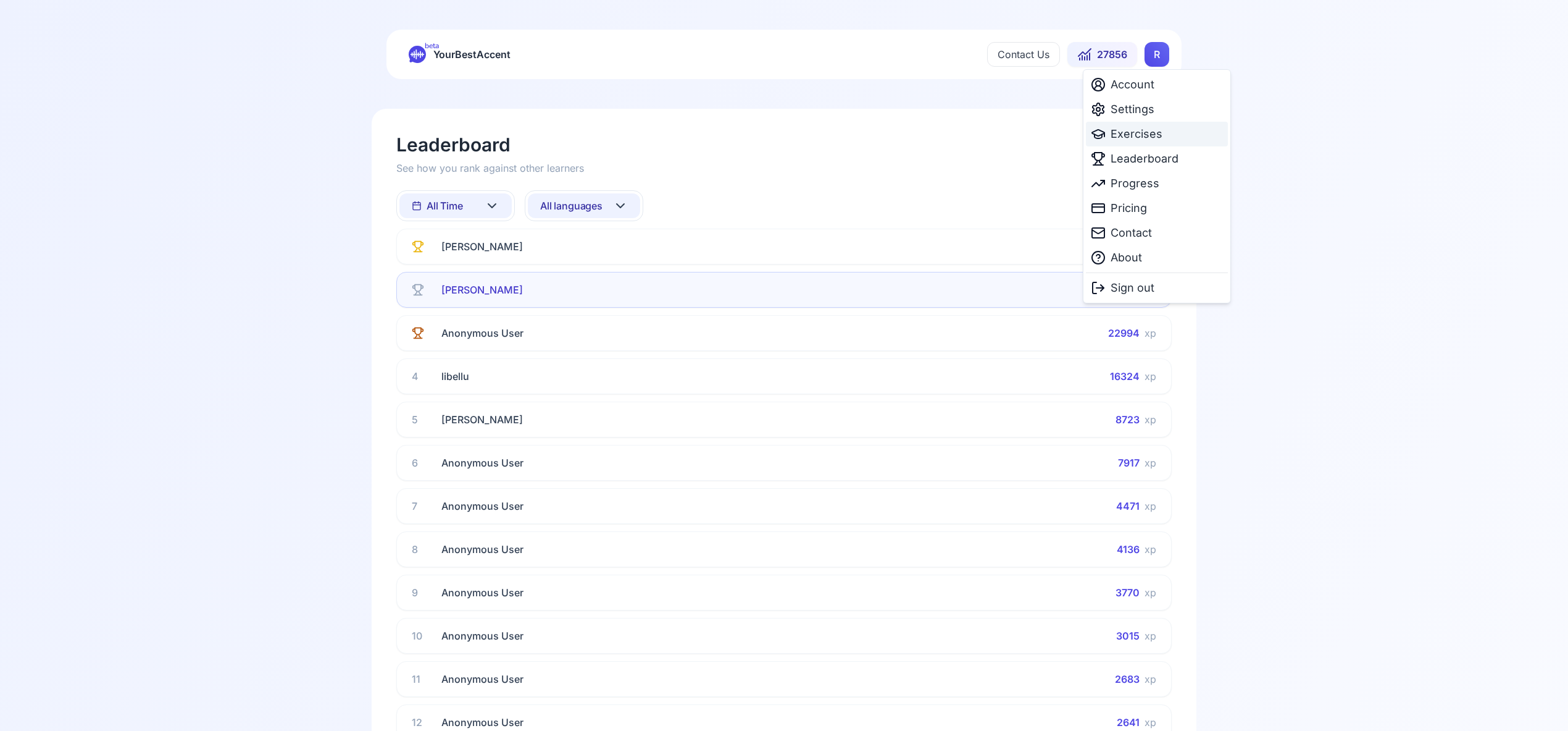
click at [1150, 131] on span "Exercises" at bounding box center [1136, 133] width 52 height 17
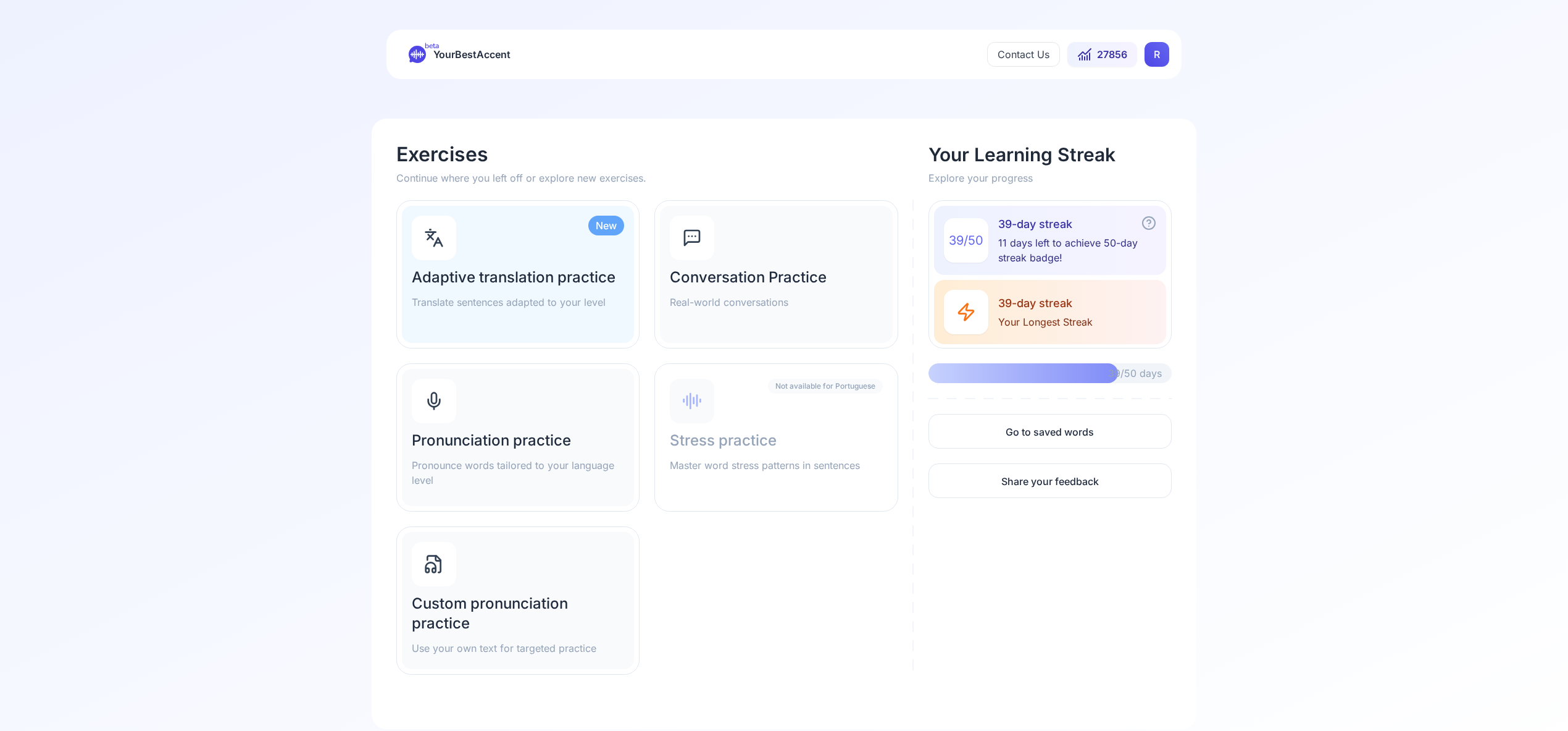
click at [503, 264] on div "New Adaptive translation practice Translate sentences adapted to your level" at bounding box center [518, 274] width 232 height 137
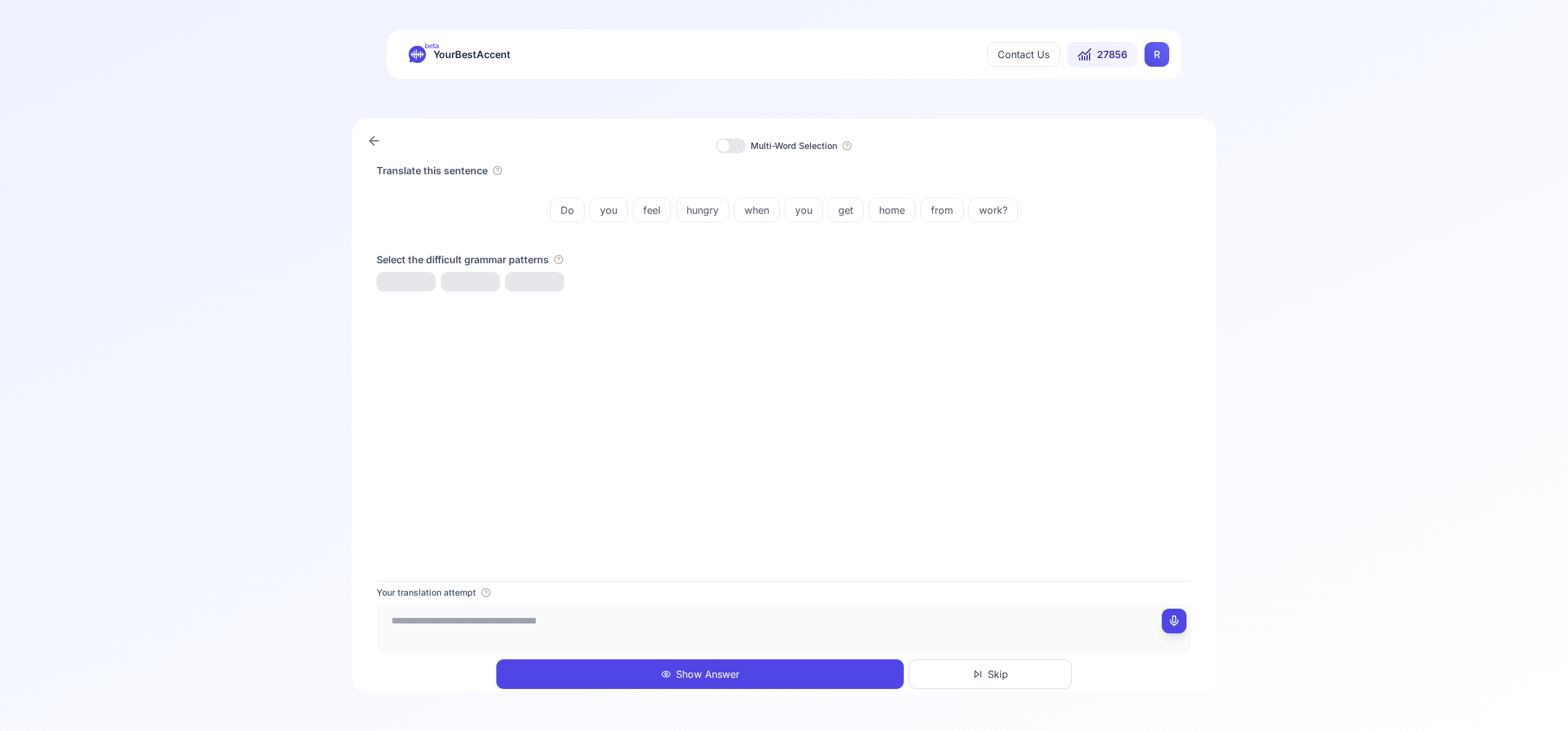
click at [701, 676] on button "Show Answer" at bounding box center [700, 674] width 407 height 29
